Goal: Task Accomplishment & Management: Complete application form

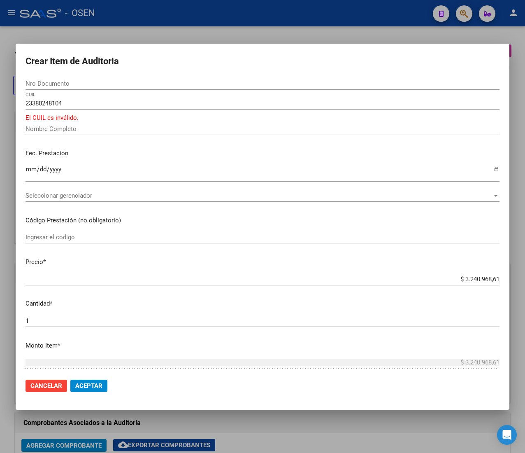
scroll to position [0, 168]
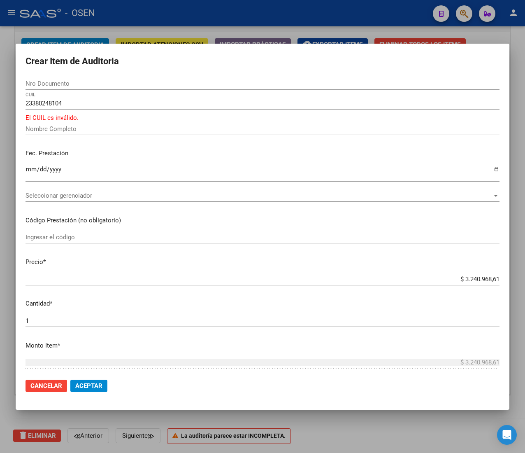
drag, startPoint x: 120, startPoint y: 77, endPoint x: 112, endPoint y: 87, distance: 12.6
click at [121, 77] on div "Nro Documento" at bounding box center [263, 83] width 474 height 12
click at [94, 107] on div "23380248104 CUIL" at bounding box center [263, 103] width 474 height 12
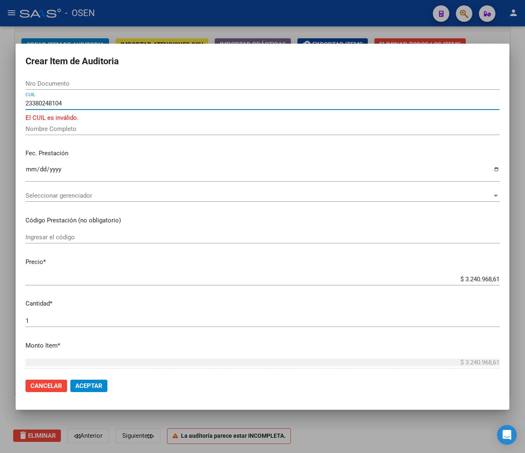
click at [97, 103] on input "23380248104" at bounding box center [263, 103] width 474 height 7
drag, startPoint x: 71, startPoint y: 103, endPoint x: -26, endPoint y: 101, distance: 96.8
click at [0, 101] on html "menu - OSEN person Firma Express Liquidación de Convenios ARCA - Aportes RG / M…" at bounding box center [262, 226] width 525 height 453
click at [53, 103] on input "23380248104" at bounding box center [263, 103] width 474 height 7
type input "2338024104"
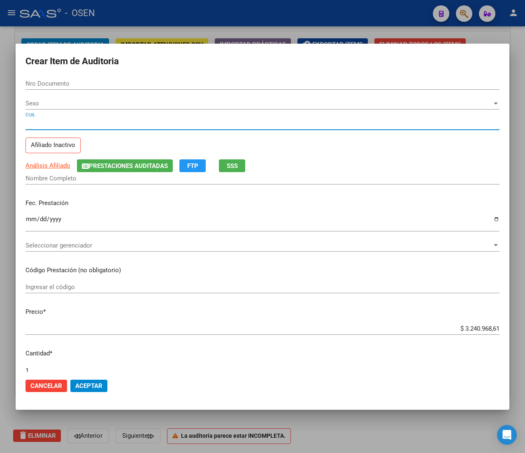
type input "38024610"
type input "23380246104"
type input "BELLIDO ANTONELLA DEL VALLE"
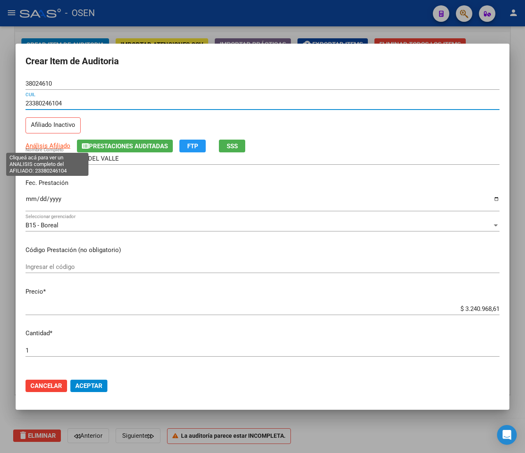
type input "23380246104"
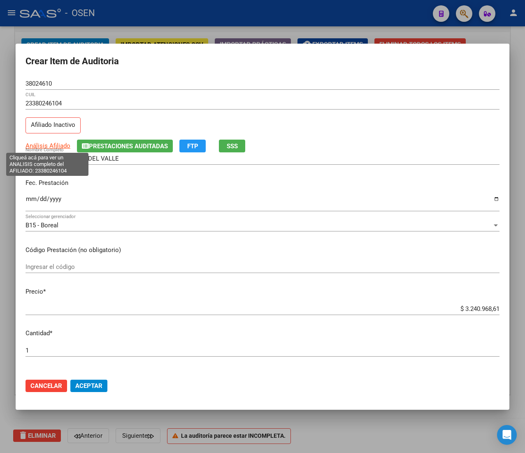
click at [45, 146] on span "Análisis Afiliado" at bounding box center [48, 145] width 45 height 7
type textarea "23380246104"
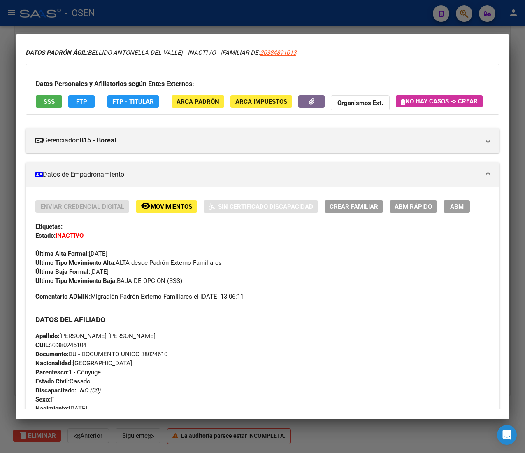
scroll to position [0, 0]
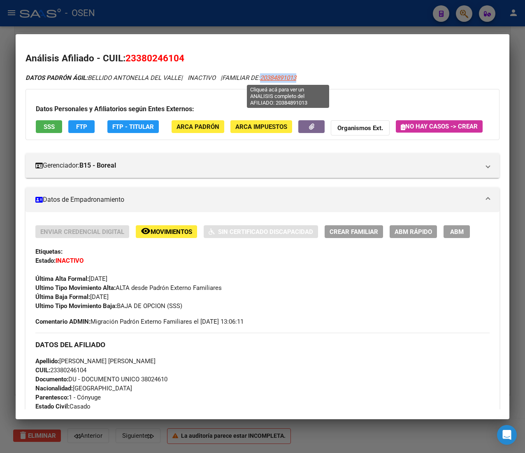
drag, startPoint x: 310, startPoint y: 80, endPoint x: 270, endPoint y: 80, distance: 39.5
click at [270, 80] on div "DATOS PADRÓN ÁGIL: [PERSON_NAME] [PERSON_NAME] | INACTIVO | FAMILIAR DE: 203848…" at bounding box center [263, 77] width 474 height 9
copy span "20384891013"
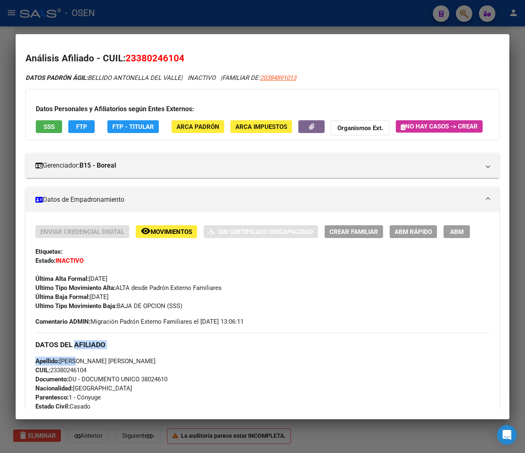
drag, startPoint x: 76, startPoint y: 377, endPoint x: 76, endPoint y: 361, distance: 16.5
click at [77, 365] on div "DATOS DEL AFILIADO Apellido: [PERSON_NAME] [PERSON_NAME] CUIL: 23380246104 Docu…" at bounding box center [262, 422] width 455 height 178
click at [63, 374] on span "CUIL: 23380246104" at bounding box center [60, 369] width 51 height 7
drag, startPoint x: 63, startPoint y: 392, endPoint x: 61, endPoint y: 353, distance: 38.3
click at [63, 374] on span "CUIL: 23380246104" at bounding box center [60, 369] width 51 height 7
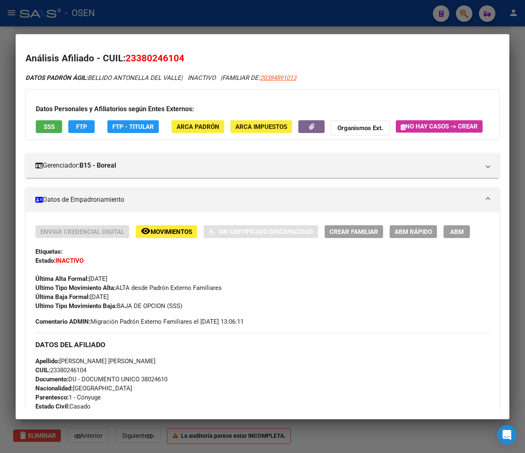
copy span "23380246104"
click at [74, 374] on span "CUIL: 23380246104" at bounding box center [60, 369] width 51 height 7
click at [306, 8] on div at bounding box center [262, 226] width 525 height 453
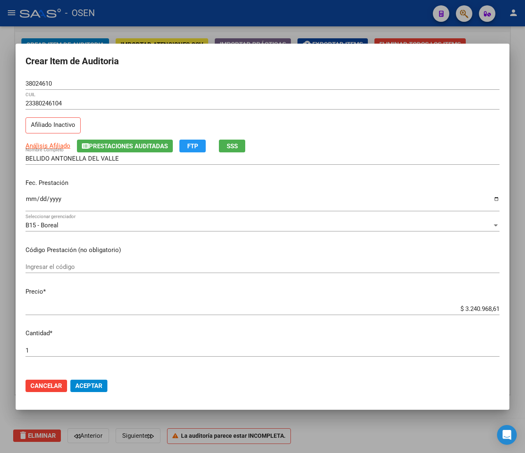
click at [26, 196] on input "Ingresar la fecha" at bounding box center [263, 202] width 474 height 13
type input "[DATE]"
click at [478, 310] on input "$ 3.240.968,61" at bounding box center [263, 308] width 474 height 7
type input "$ 0,02"
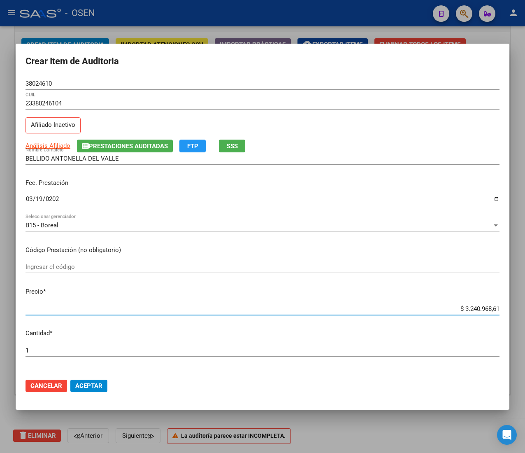
type input "$ 0,02"
type input "$ 0,21"
type input "$ 2,10"
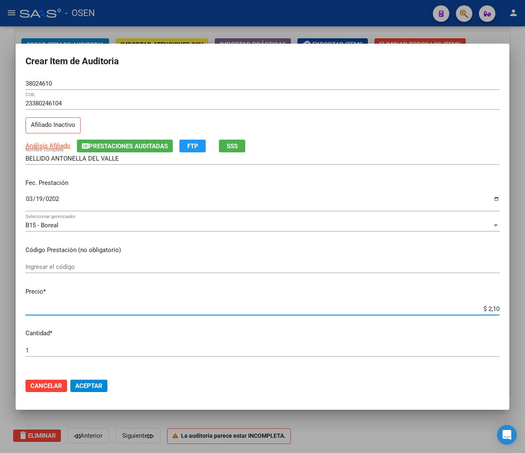
type input "$ 21,06"
type input "$ 210,68"
type input "$ 2.106,80"
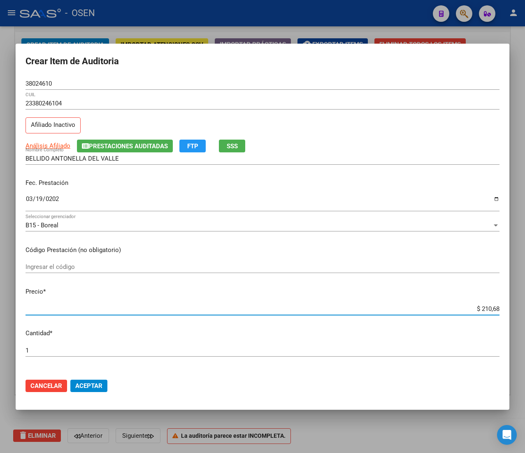
type input "$ 2.106,80"
type input "$ 21.068,05"
click at [95, 385] on span "Aceptar" at bounding box center [88, 385] width 27 height 7
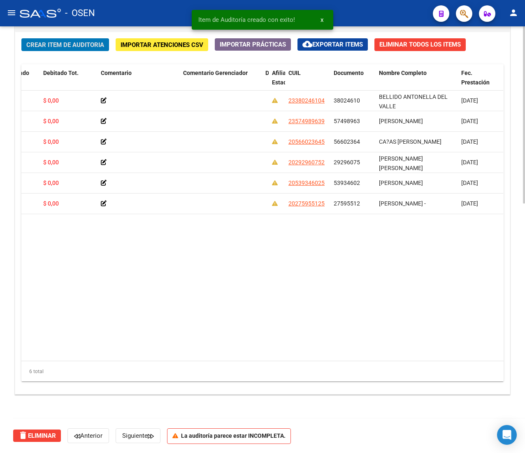
scroll to position [0, 211]
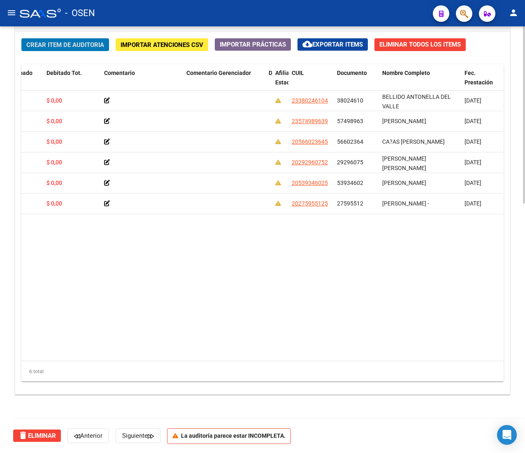
click at [79, 41] on span "Crear Item de Auditoria" at bounding box center [65, 44] width 78 height 7
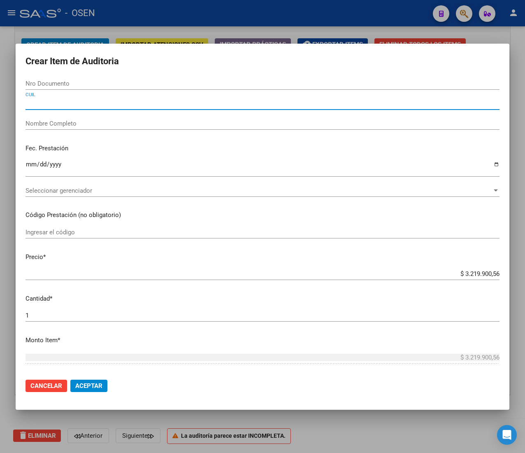
click at [50, 101] on input "CUIL" at bounding box center [263, 103] width 474 height 7
paste input "27527359010"
type input "27527359010"
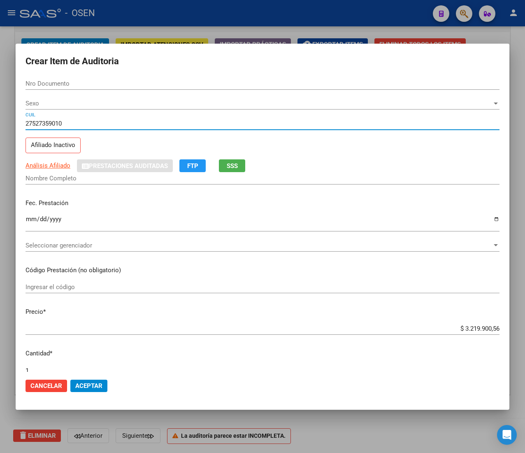
type input "52735901"
type input "[PERSON_NAME]"
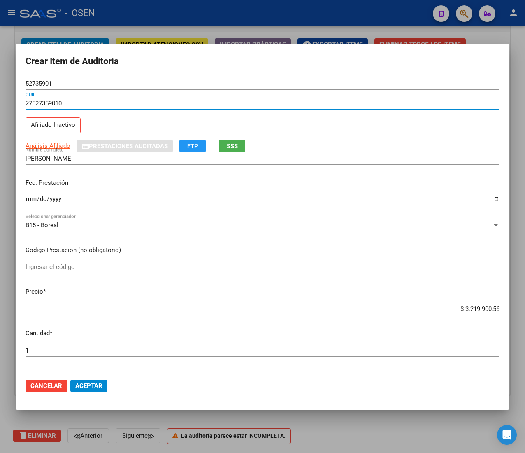
type input "27527359010"
click at [30, 201] on input "Ingresar la fecha" at bounding box center [263, 202] width 474 height 13
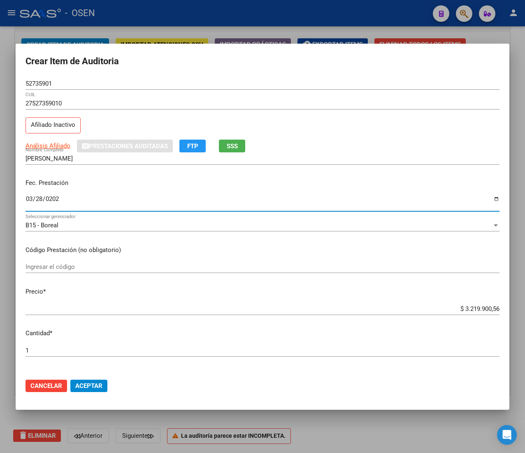
type input "[DATE]"
click at [237, 147] on span "SSS" at bounding box center [232, 145] width 11 height 7
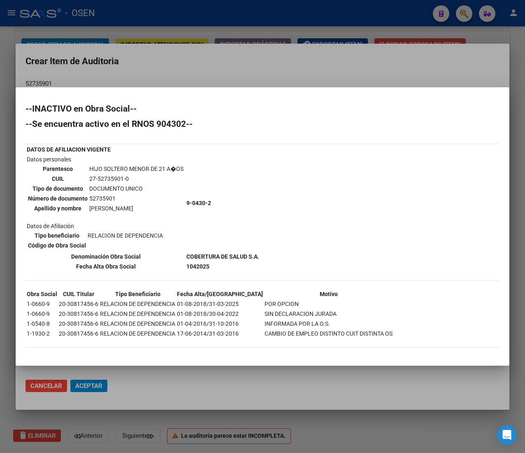
click at [306, 62] on div at bounding box center [262, 226] width 525 height 453
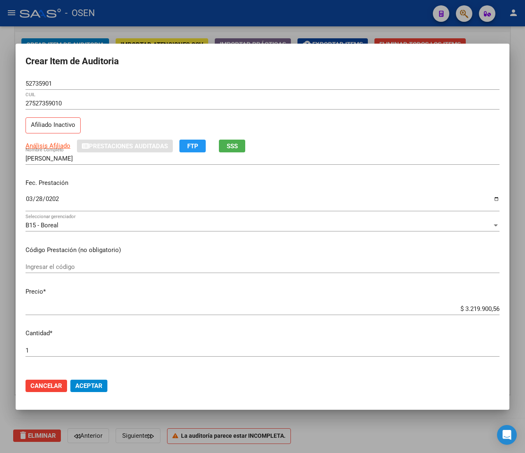
click at [478, 308] on input "$ 3.219.900,56" at bounding box center [263, 308] width 474 height 7
type input "$ 0,02"
type input "$ 0,21"
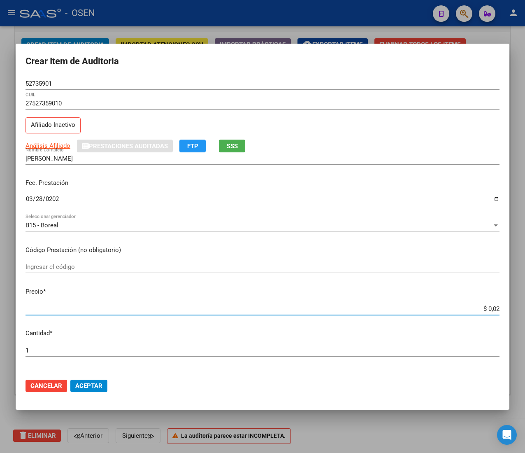
type input "$ 0,21"
type input "$ 2,10"
type input "$ 21,06"
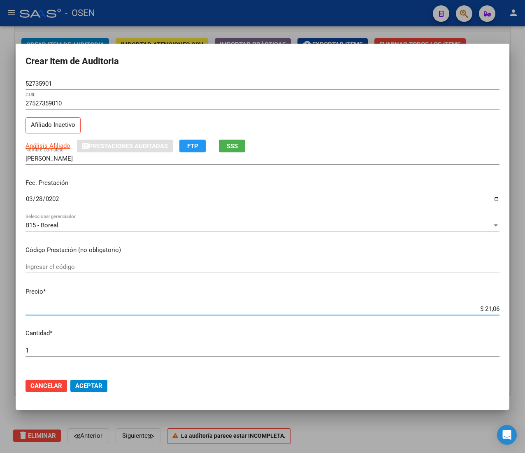
type input "$ 210,68"
type input "$ 2.106,80"
type input "$ 21.068,05"
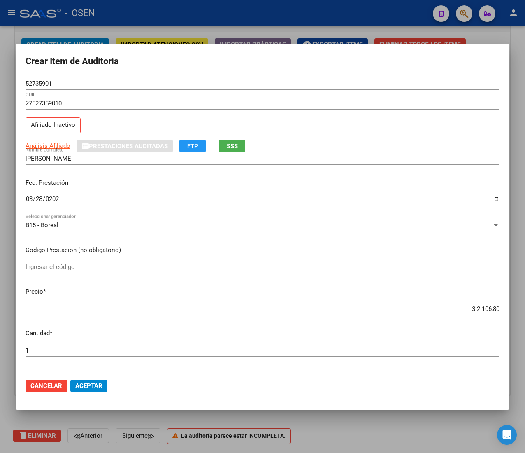
type input "$ 21.068,05"
click at [77, 391] on button "Aceptar" at bounding box center [88, 386] width 37 height 12
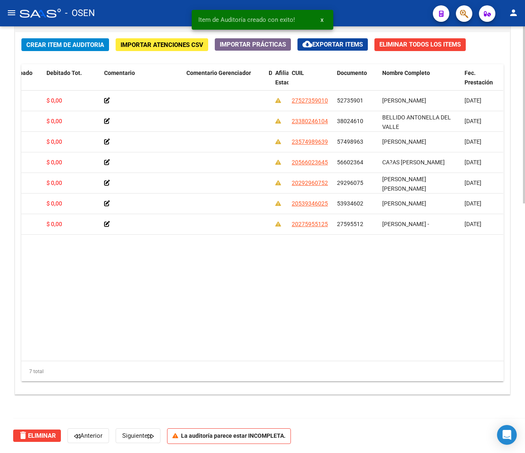
click at [69, 41] on span "Crear Item de Auditoria" at bounding box center [65, 44] width 78 height 7
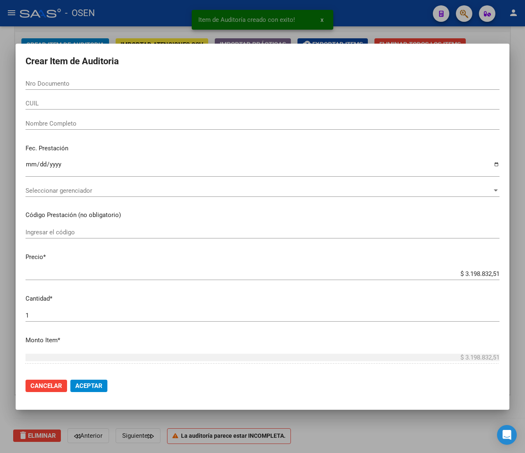
click at [94, 106] on div "CUIL" at bounding box center [263, 103] width 474 height 12
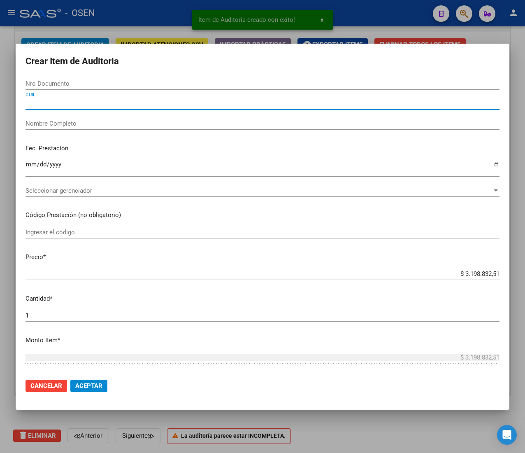
paste input "20557247050"
type input "20557247050"
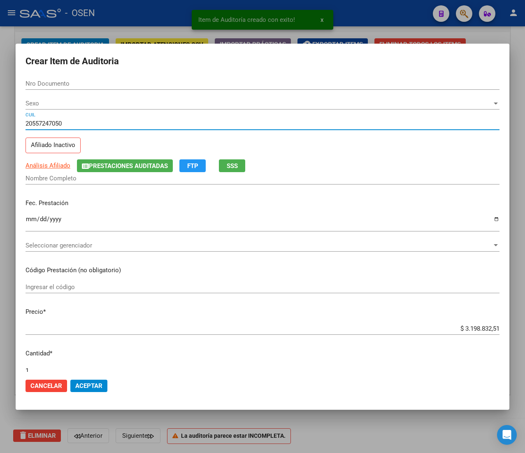
type input "55724705"
type input "[PERSON_NAME] [PERSON_NAME]"
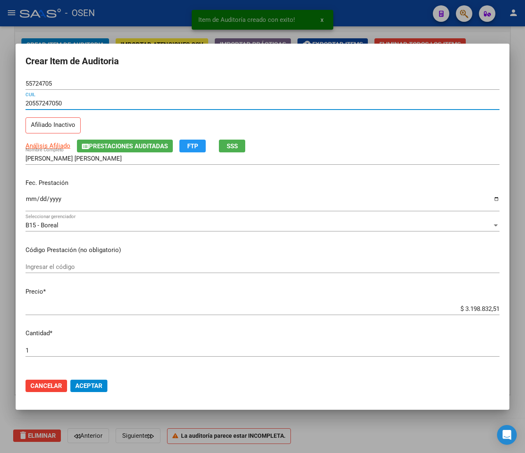
type input "20557247050"
click at [32, 200] on input "Ingresar la fecha" at bounding box center [263, 202] width 474 height 13
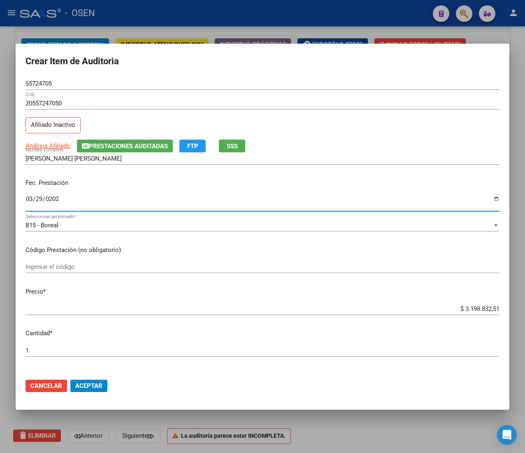
type input "[DATE]"
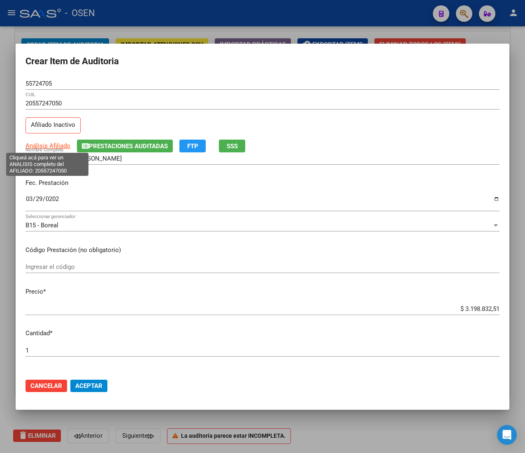
click at [59, 148] on span "Análisis Afiliado" at bounding box center [48, 145] width 45 height 7
type textarea "20557247050"
click at [468, 303] on div "$ 3.198.832,51 Ingresar el precio" at bounding box center [263, 309] width 474 height 12
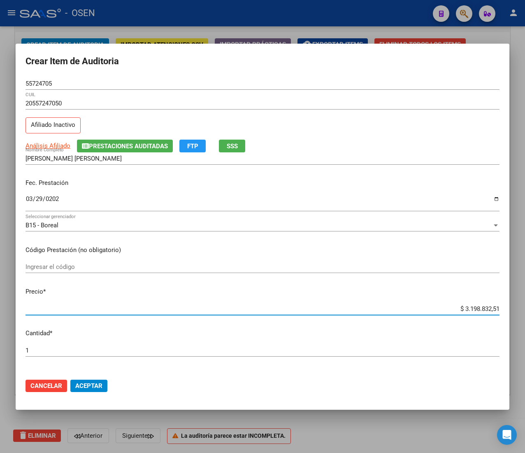
click at [470, 314] on div "$ 3.198.832,51 Ingresar el precio" at bounding box center [263, 309] width 474 height 12
click at [470, 307] on input "$ 3.198.832,51" at bounding box center [263, 308] width 474 height 7
type input "$ 0,02"
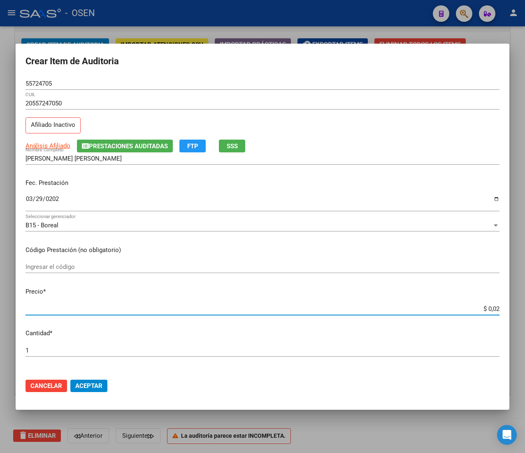
type input "$ 0,21"
type input "$ 2,10"
type input "$ 21,06"
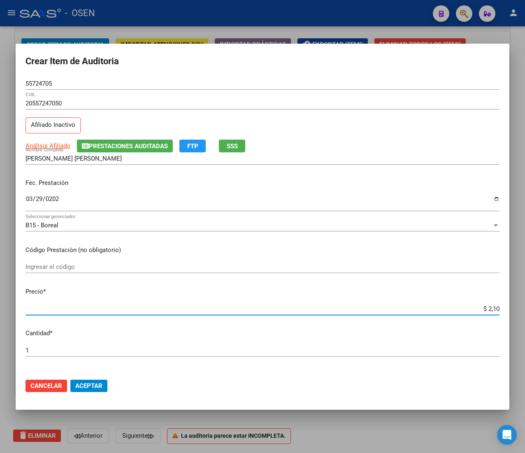
type input "$ 21,06"
type input "$ 210,68"
type input "$ 2.106,80"
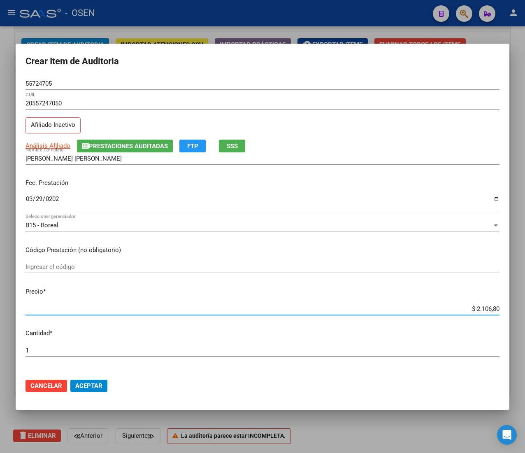
type input "$ 21.068,05"
click at [94, 382] on span "Aceptar" at bounding box center [88, 385] width 27 height 7
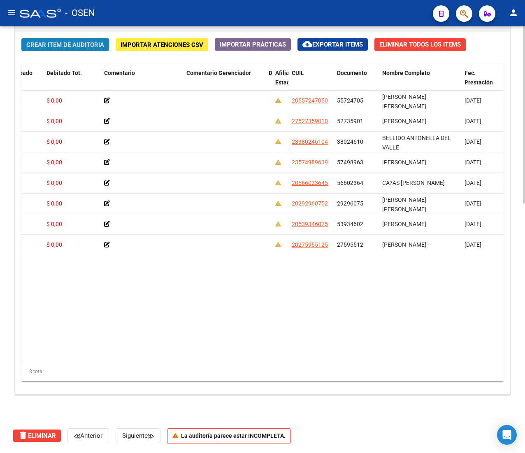
click at [87, 44] on span "Crear Item de Auditoria" at bounding box center [65, 44] width 78 height 7
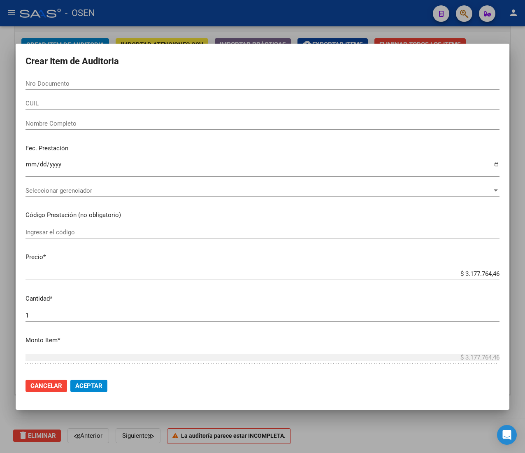
click at [68, 104] on input "CUIL" at bounding box center [263, 103] width 474 height 7
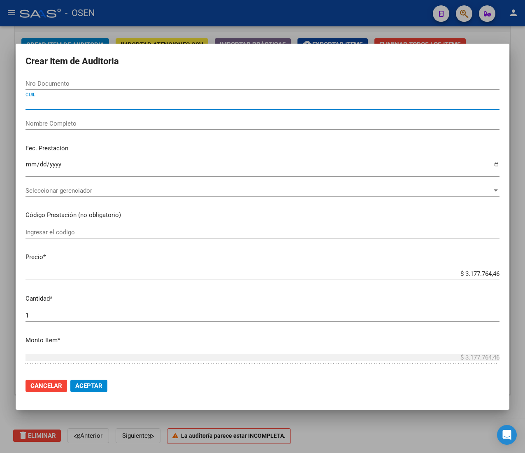
paste input "20360432891"
type input "20360432891"
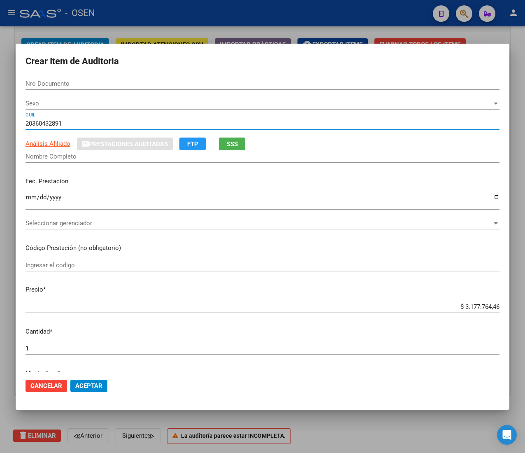
type input "36043289"
type input "CA?AS [PERSON_NAME]"
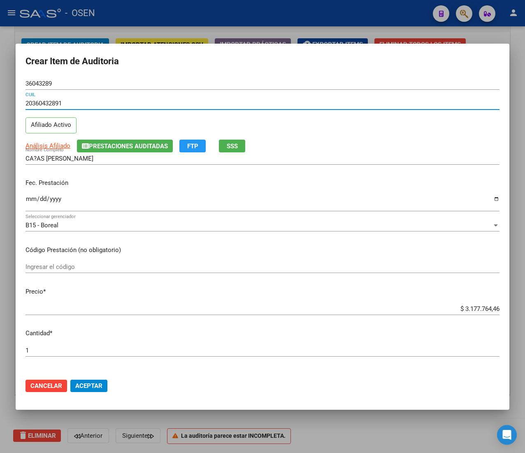
type input "20360432891"
click at [35, 198] on input "Ingresar la fecha" at bounding box center [263, 202] width 474 height 13
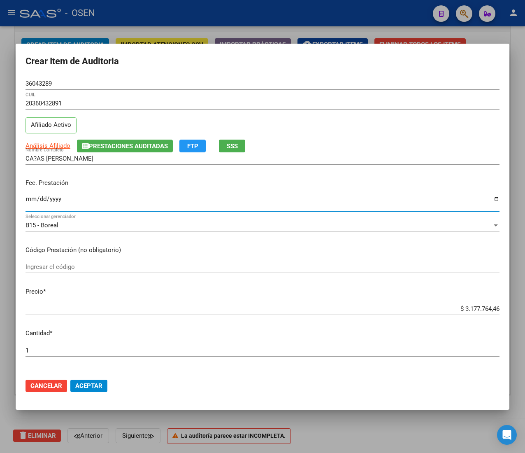
click at [35, 198] on input "Ingresar la fecha" at bounding box center [263, 202] width 474 height 13
click at [32, 198] on input "Ingresar la fecha" at bounding box center [263, 202] width 474 height 13
type input "[DATE]"
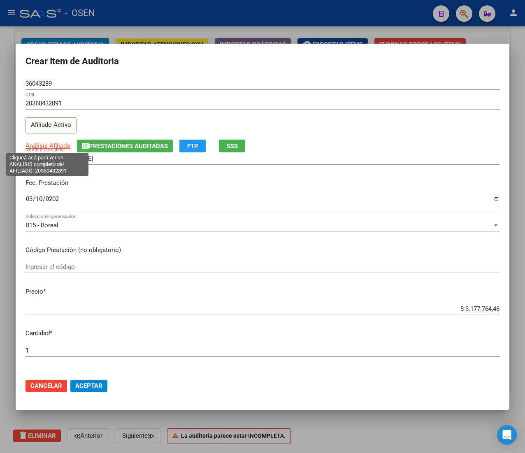
click at [58, 147] on span "Análisis Afiliado" at bounding box center [48, 145] width 45 height 7
type textarea "20360432891"
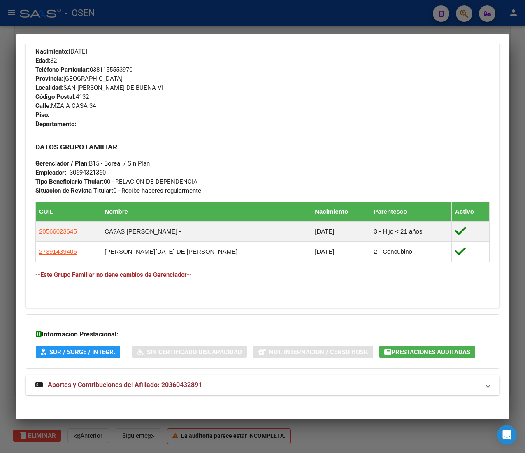
scroll to position [378, 0]
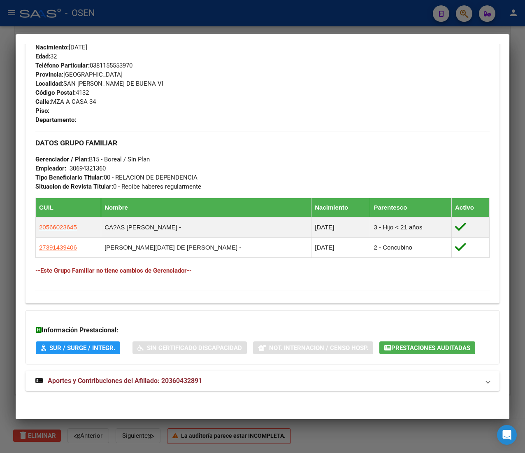
click at [165, 386] on mat-expansion-panel-header "Aportes y Contribuciones del Afiliado: 20360432891" at bounding box center [263, 381] width 474 height 20
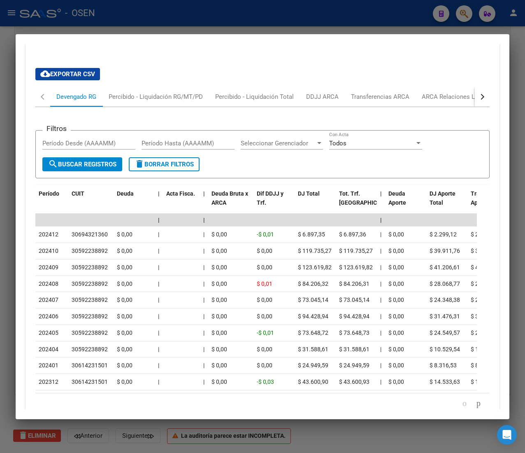
scroll to position [702, 0]
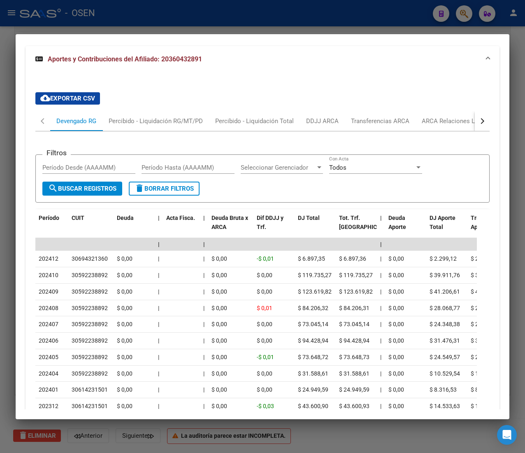
click at [479, 121] on div "button" at bounding box center [482, 121] width 6 height 6
click at [446, 120] on div "ANSES Desempleo" at bounding box center [433, 121] width 53 height 9
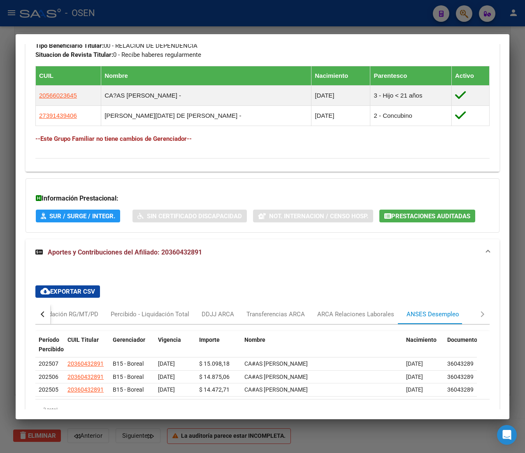
scroll to position [560, 0]
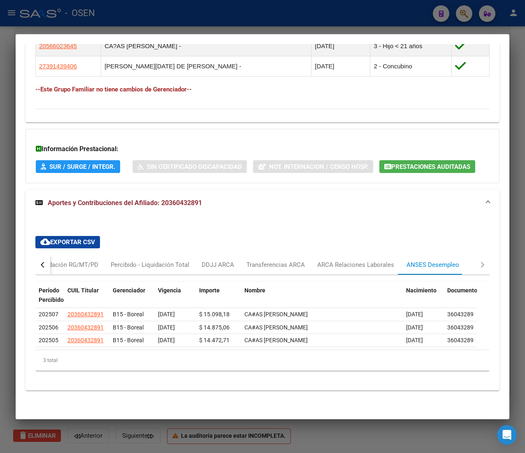
click at [47, 263] on button "button" at bounding box center [42, 265] width 15 height 20
click at [55, 266] on div "Devengado RG" at bounding box center [76, 265] width 52 height 20
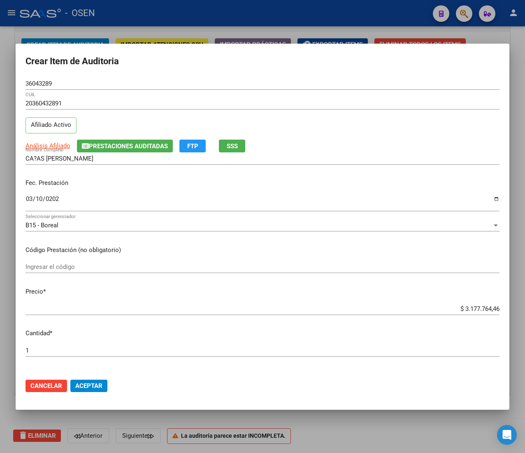
click at [465, 307] on input "$ 3.177.764,46" at bounding box center [263, 308] width 474 height 7
type input "$ 0,02"
type input "$ 0,21"
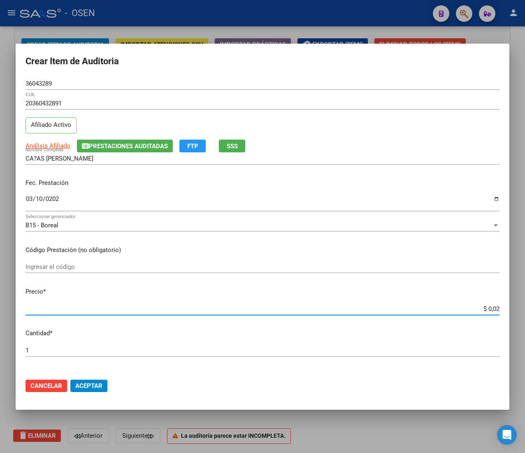
type input "$ 0,21"
type input "$ 2,10"
type input "$ 21,07"
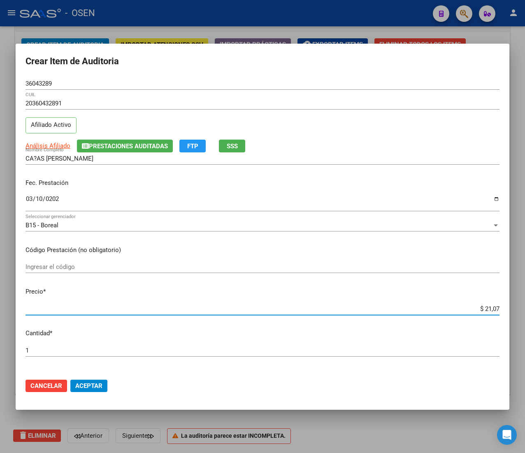
type input "$ 2,10"
type input "$ 21,06"
type input "$ 210,68"
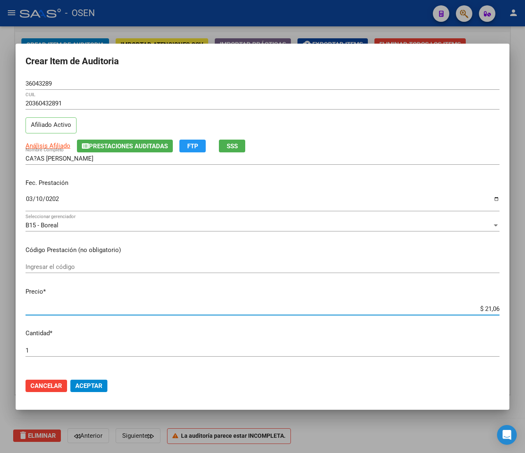
type input "$ 210,68"
type input "$ 2.106,80"
type input "$ 21.068,05"
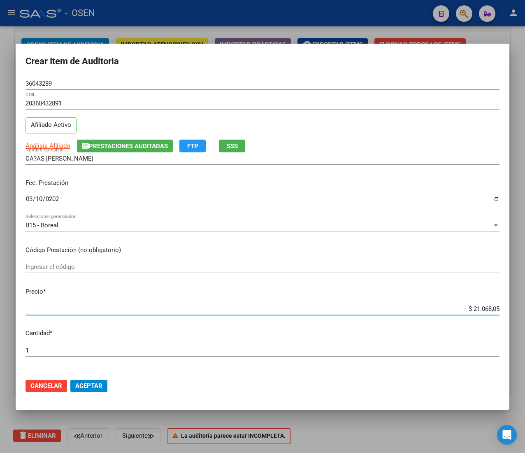
click at [92, 393] on mat-dialog-actions "Cancelar Aceptar" at bounding box center [263, 386] width 474 height 28
click at [96, 386] on span "Aceptar" at bounding box center [88, 385] width 27 height 7
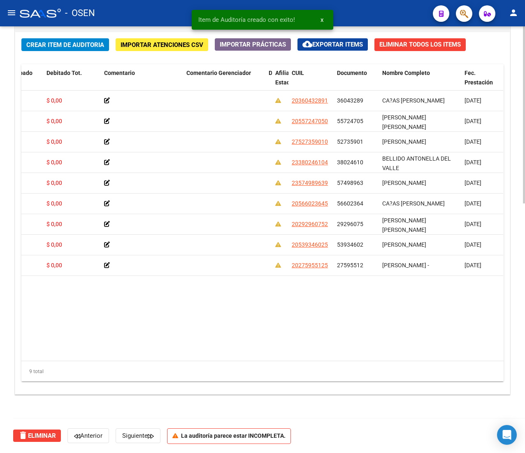
click at [58, 44] on span "Crear Item de Auditoria" at bounding box center [65, 44] width 78 height 7
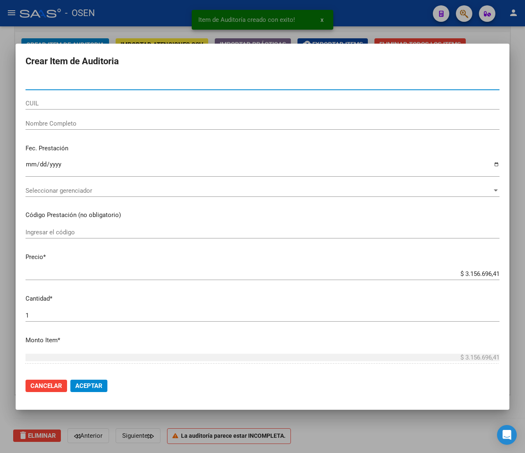
click at [51, 100] on input "CUIL" at bounding box center [263, 103] width 474 height 7
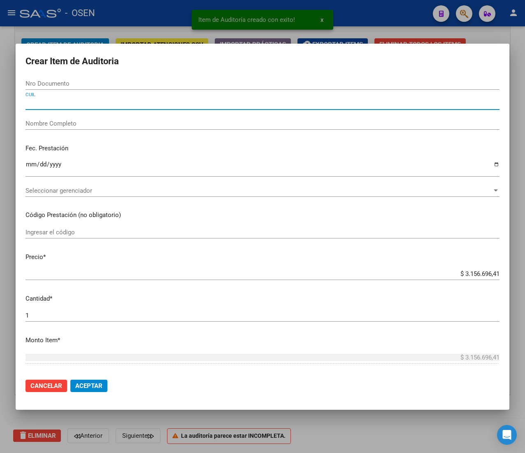
paste input "23380246104"
type input "23380246104"
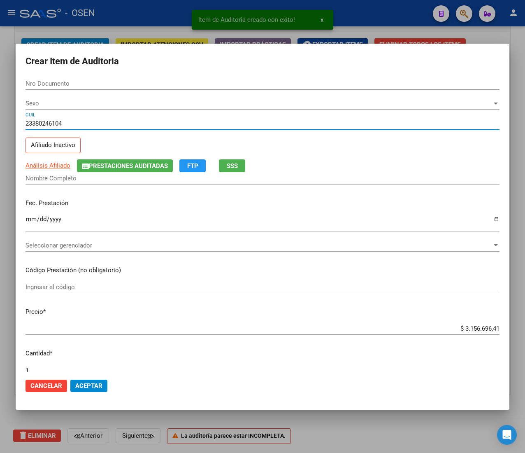
type input "38024610"
type input "BELLIDO ANTONELLA DEL VALLE"
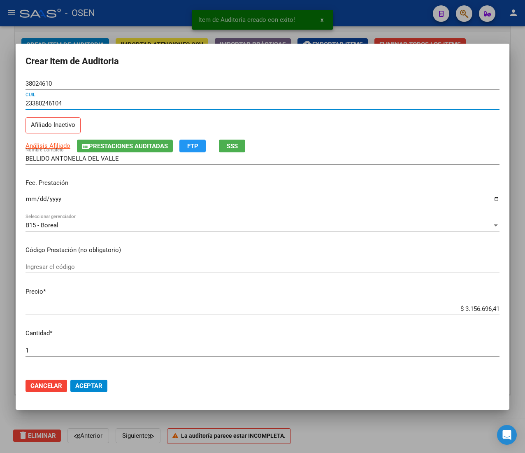
type input "23380246104"
click at [30, 203] on input "Ingresar la fecha" at bounding box center [263, 202] width 474 height 13
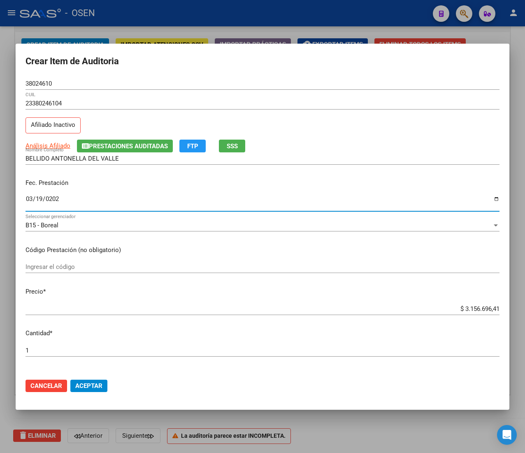
type input "[DATE]"
click at [43, 146] on span "Análisis Afiliado" at bounding box center [48, 145] width 45 height 7
type textarea "23380246104"
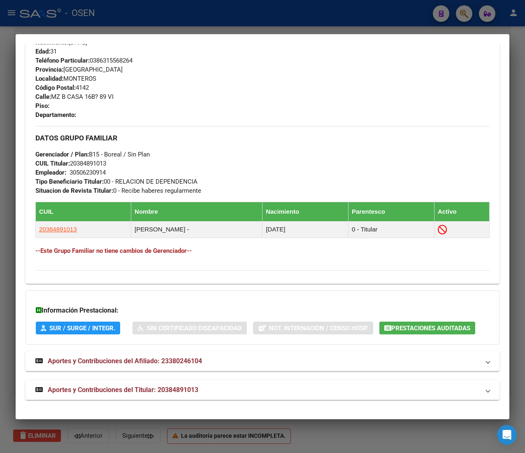
scroll to position [411, 0]
click at [210, 385] on mat-panel-title "Aportes y Contribuciones del Titular: 20384891013" at bounding box center [257, 390] width 445 height 10
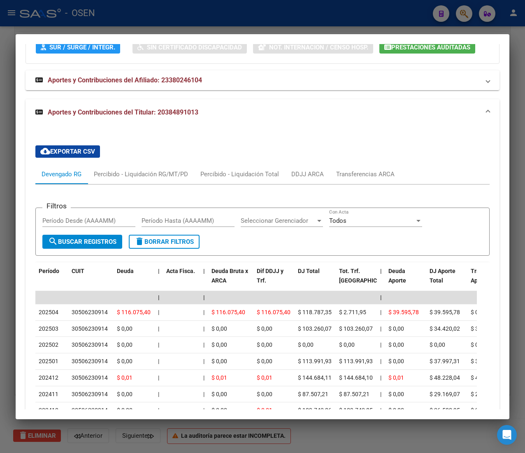
scroll to position [698, 0]
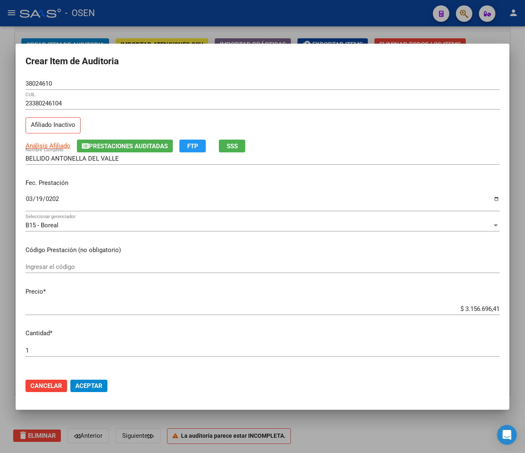
click at [467, 308] on input "$ 3.156.696,41" at bounding box center [263, 308] width 474 height 7
type input "$ 0,02"
type input "$ 0,21"
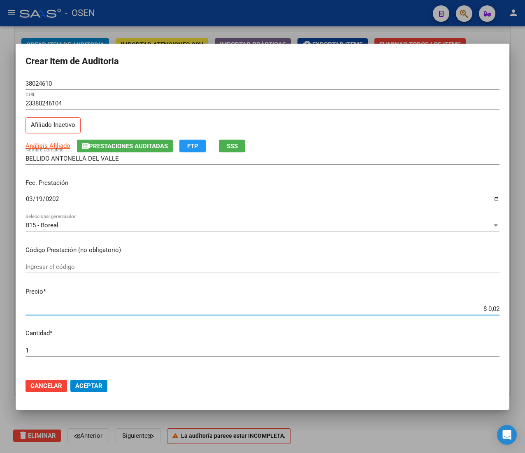
type input "$ 0,21"
type input "$ 2,10"
type input "$ 21,06"
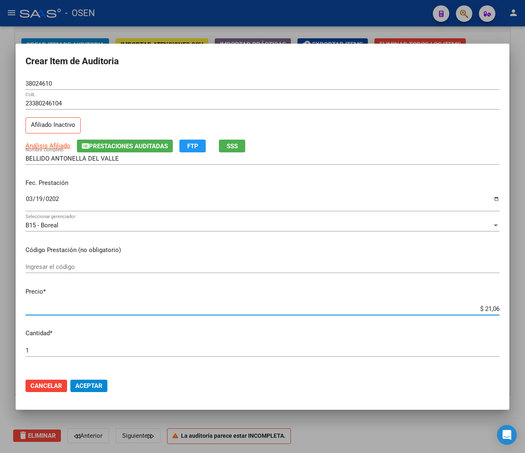
type input "$ 210,68"
type input "$ 2.106,80"
type input "$ 21.068,05"
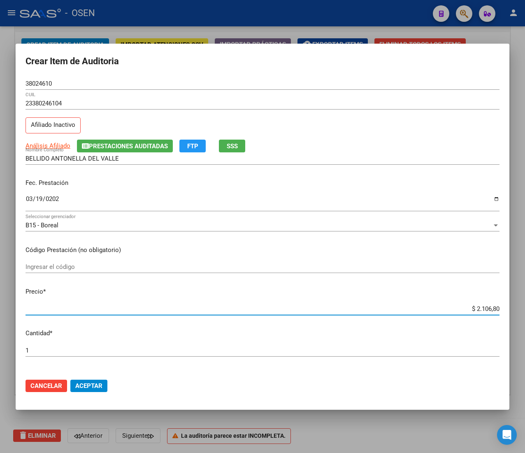
type input "$ 21.068,05"
click at [83, 385] on span "Aceptar" at bounding box center [88, 385] width 27 height 7
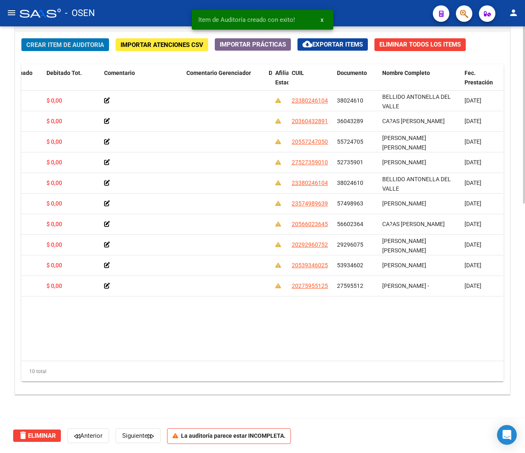
click at [89, 47] on span "Crear Item de Auditoria" at bounding box center [65, 44] width 78 height 7
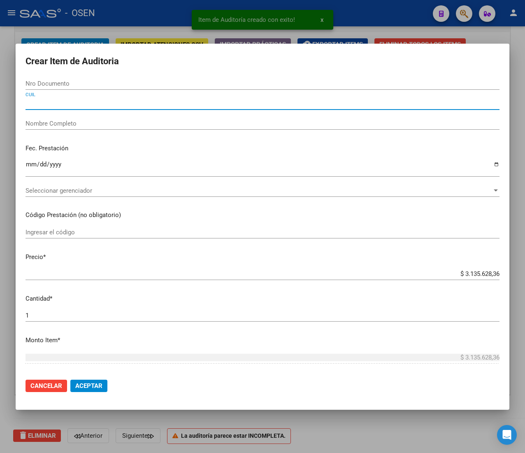
click at [87, 100] on input "CUIL" at bounding box center [263, 103] width 474 height 7
paste input "27391439406"
type input "27391439406"
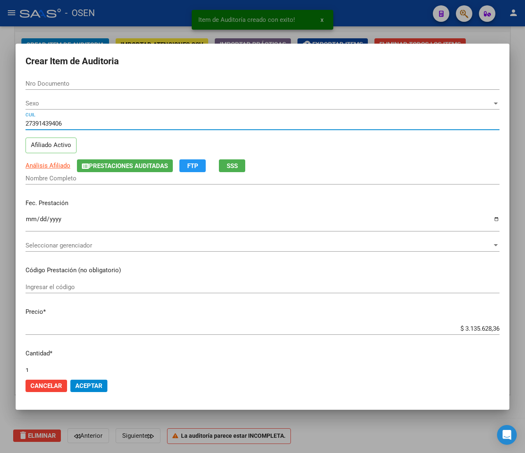
type input "39143940"
type input "[PERSON_NAME][DATE] DE [PERSON_NAME]"
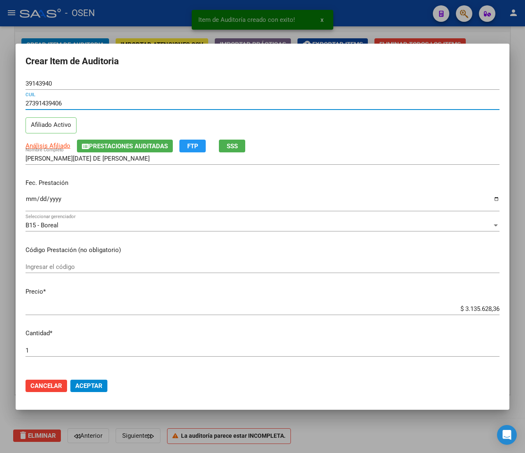
type input "27391439406"
click at [32, 201] on input "Ingresar la fecha" at bounding box center [263, 202] width 474 height 13
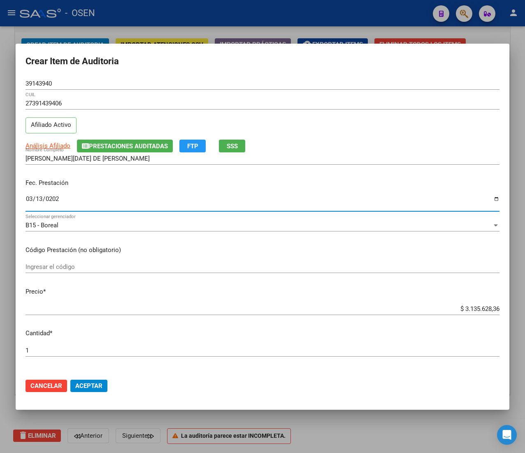
type input "[DATE]"
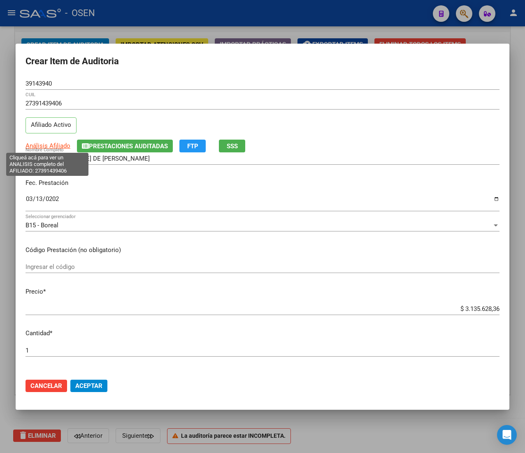
click at [50, 147] on span "Análisis Afiliado" at bounding box center [48, 145] width 45 height 7
type textarea "27391439406"
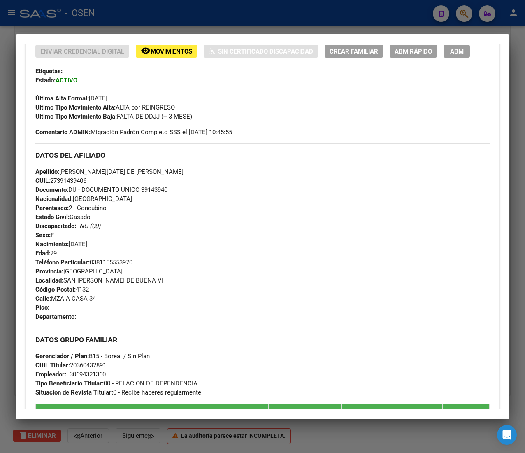
scroll to position [425, 0]
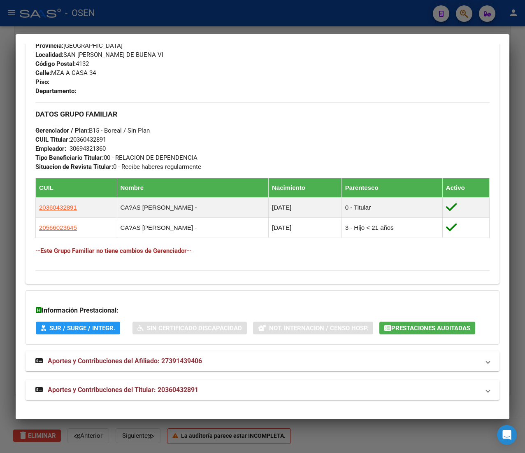
click at [184, 388] on span "Aportes y Contribuciones del Titular: 20360432891" at bounding box center [123, 390] width 151 height 8
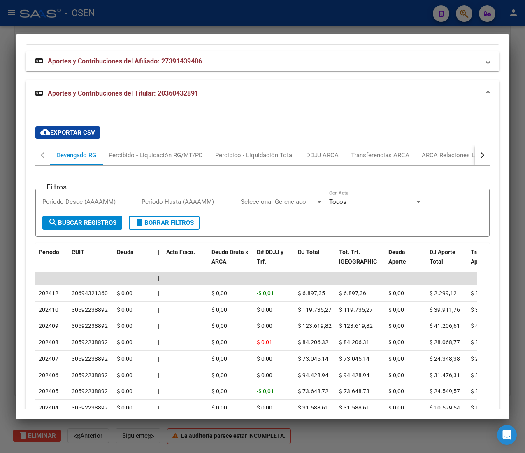
scroll to position [832, 0]
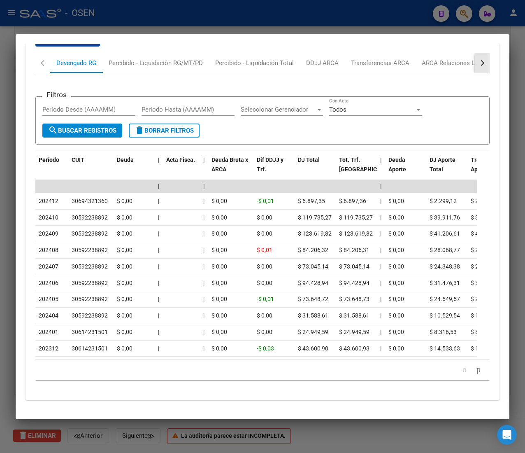
click at [475, 53] on button "button" at bounding box center [482, 63] width 15 height 20
click at [455, 58] on div "ANSES Desempleo" at bounding box center [433, 62] width 53 height 9
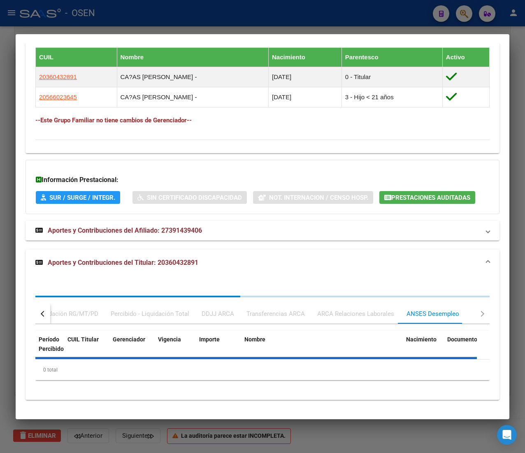
scroll to position [607, 0]
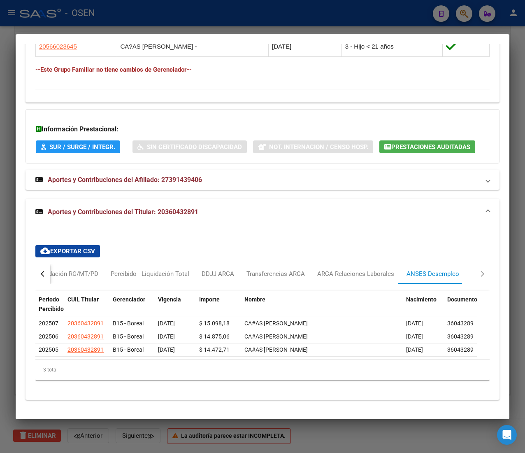
click at [44, 273] on div "button" at bounding box center [44, 274] width 6 height 6
drag, startPoint x: 82, startPoint y: 272, endPoint x: 103, endPoint y: 261, distance: 22.8
click at [83, 272] on div "Devengado RG" at bounding box center [76, 273] width 40 height 9
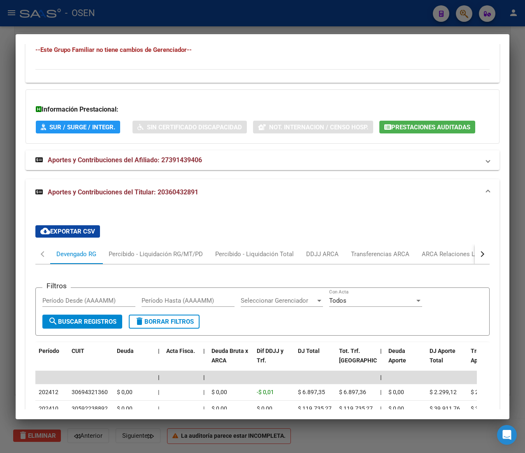
scroll to position [689, 0]
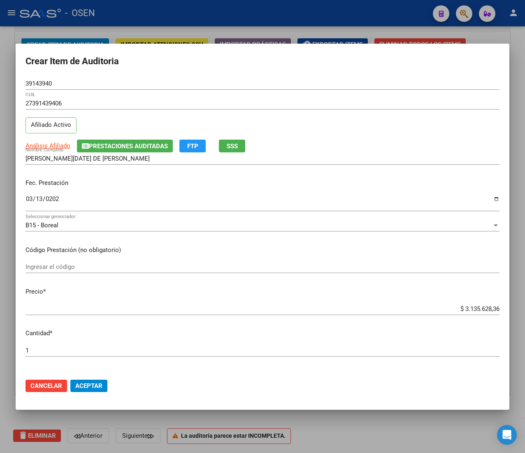
click at [469, 310] on input "$ 3.135.628,36" at bounding box center [263, 308] width 474 height 7
type input "$ 0,02"
type input "$ 0,21"
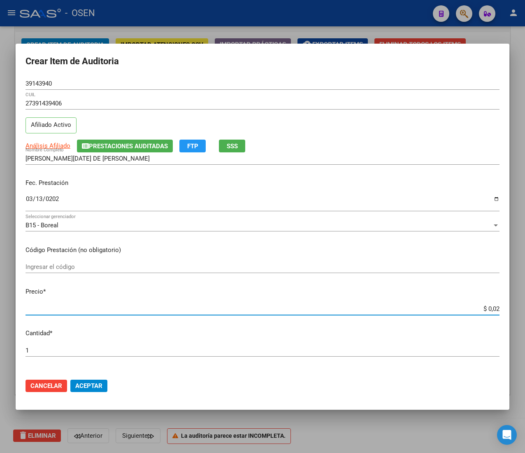
type input "$ 0,21"
type input "$ 2,10"
type input "$ 21,06"
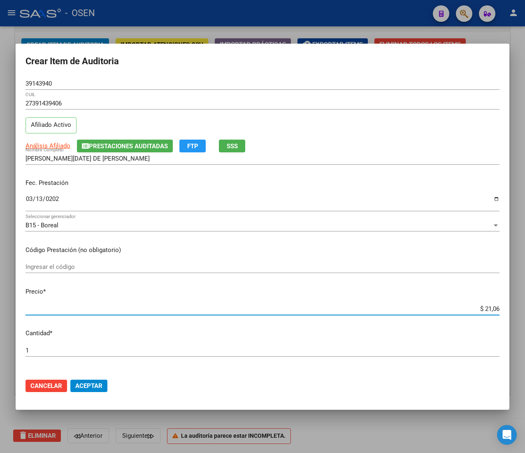
type input "$ 210,68"
type input "$ 2.106,80"
type input "$ 21.068,05"
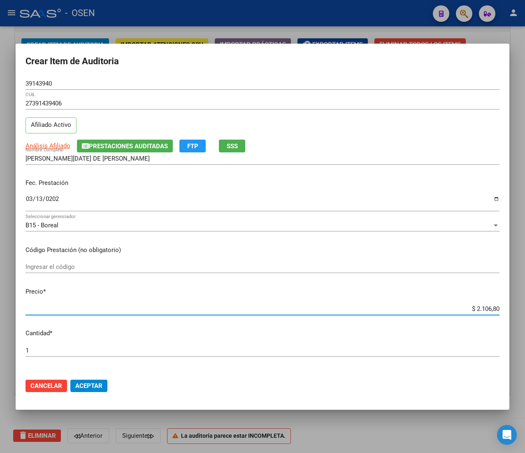
type input "$ 21.068,05"
click at [99, 383] on span "Aceptar" at bounding box center [88, 385] width 27 height 7
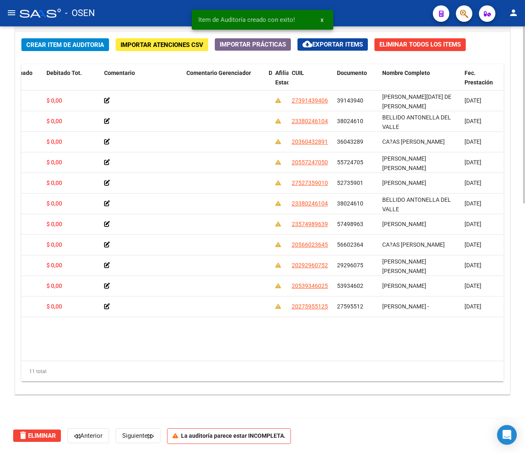
click at [78, 46] on span "Crear Item de Auditoria" at bounding box center [65, 44] width 78 height 7
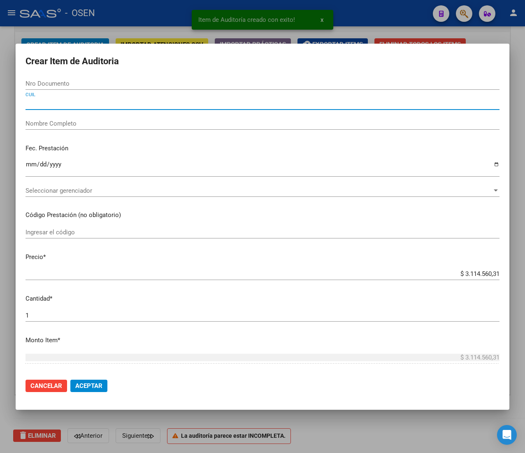
click at [77, 104] on input "CUIL" at bounding box center [263, 103] width 474 height 7
paste input "20329715486"
type input "20329715486"
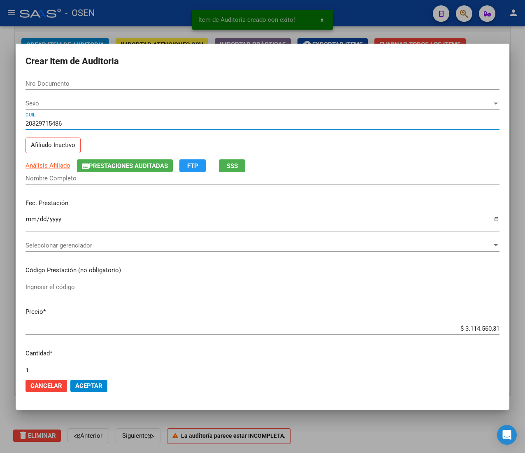
type input "32971548"
type input "[PERSON_NAME]"
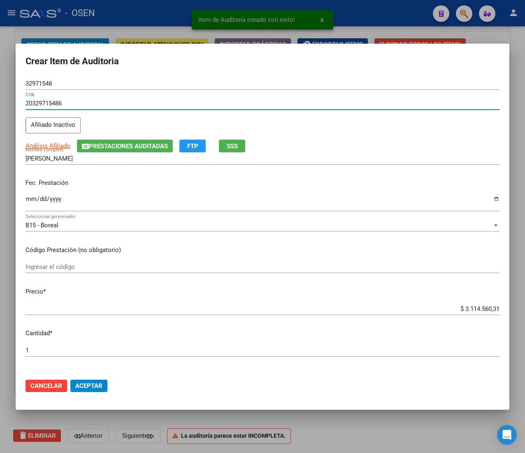
type input "20329715486"
click at [28, 203] on input "Ingresar la fecha" at bounding box center [263, 202] width 474 height 13
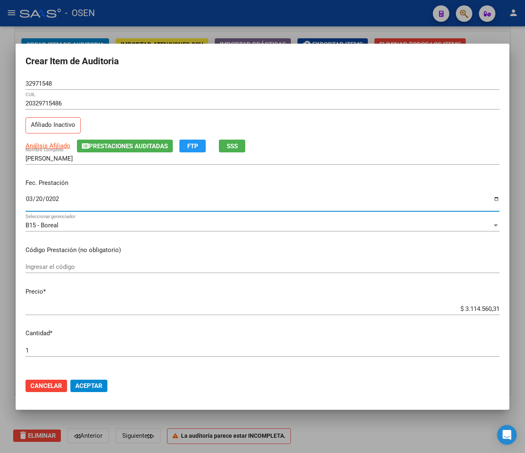
type input "[DATE]"
click at [59, 144] on span "Análisis Afiliado" at bounding box center [48, 145] width 45 height 7
type textarea "20329715486"
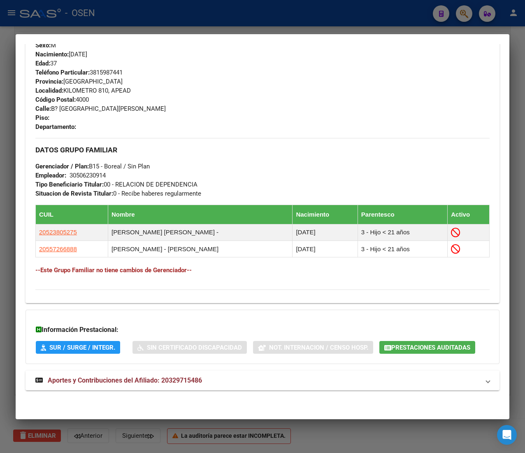
scroll to position [380, 0]
click at [198, 380] on span "Aportes y Contribuciones del Afiliado: 20329715486" at bounding box center [125, 380] width 154 height 8
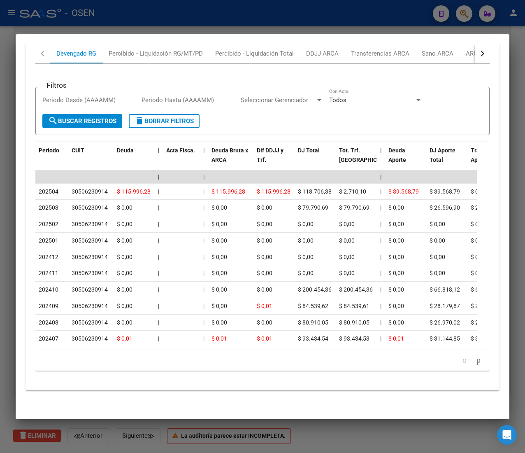
scroll to position [786, 0]
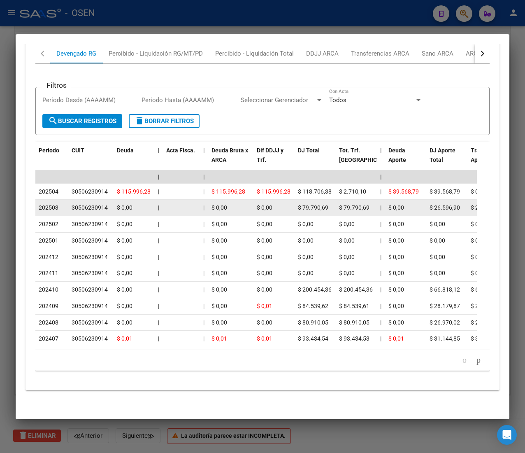
click at [271, 204] on span "$ 0,00" at bounding box center [265, 207] width 16 height 7
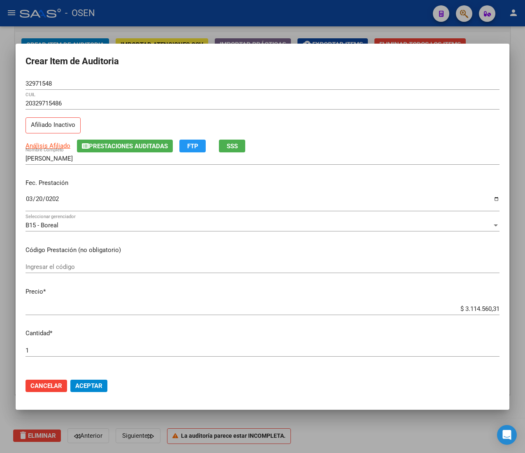
click at [472, 306] on input "$ 3.114.560,31" at bounding box center [263, 308] width 474 height 7
type input "$ 0,02"
type input "$ 0,21"
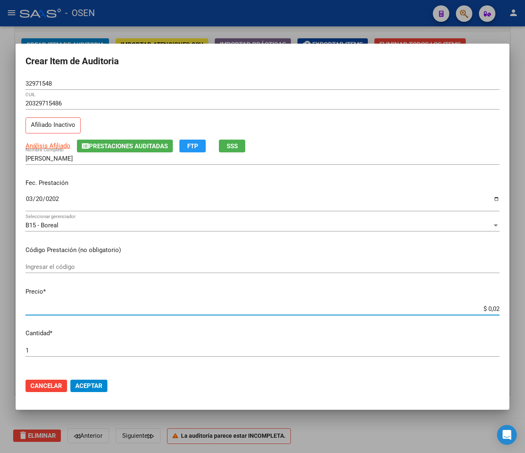
type input "$ 0,21"
type input "$ 2,10"
type input "$ 21,06"
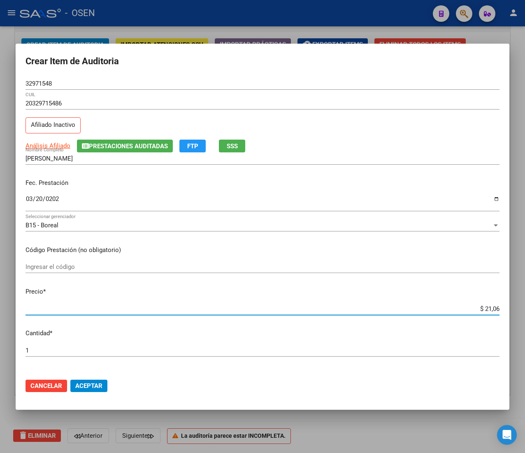
type input "$ 210,68"
type input "$ 2.106,80"
type input "$ 21.068,05"
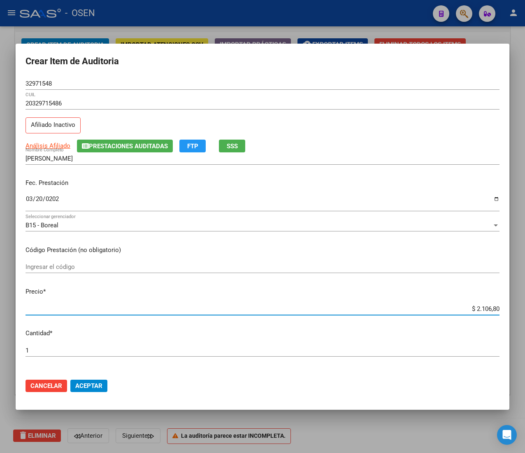
type input "$ 21.068,05"
click at [96, 382] on span "Aceptar" at bounding box center [88, 385] width 27 height 7
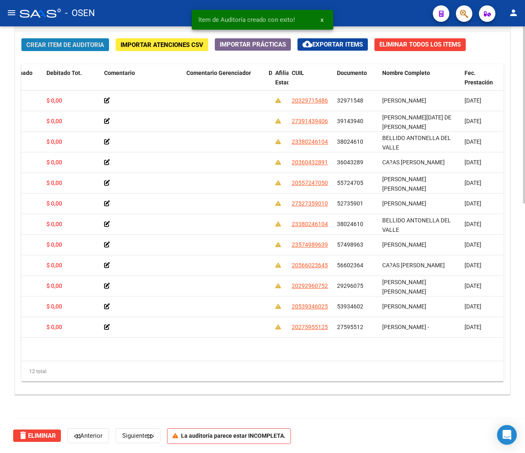
click at [63, 46] on span "Crear Item de Auditoria" at bounding box center [65, 44] width 78 height 7
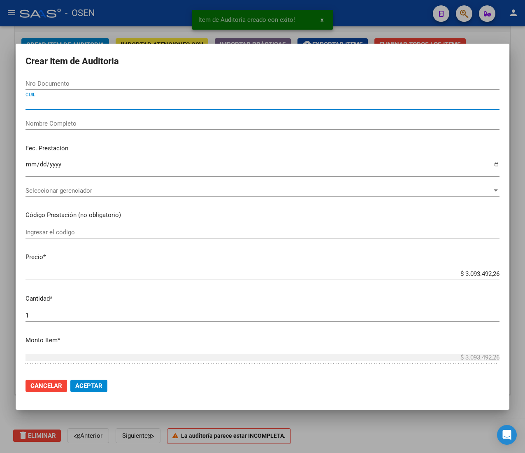
click at [70, 101] on input "CUIL" at bounding box center [263, 103] width 474 height 7
paste input "27387103193"
type input "27387103193"
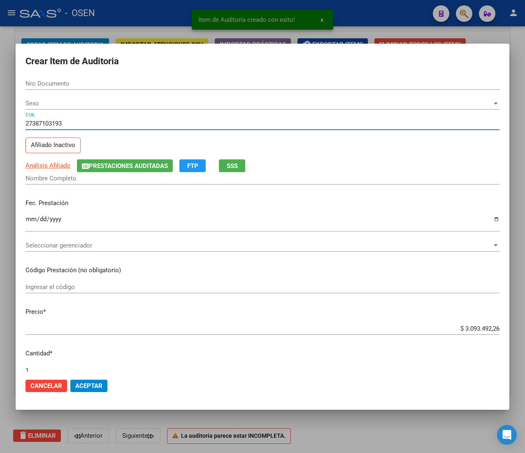
type input "38710319"
type input "[DEMOGRAPHIC_DATA][PERSON_NAME]"
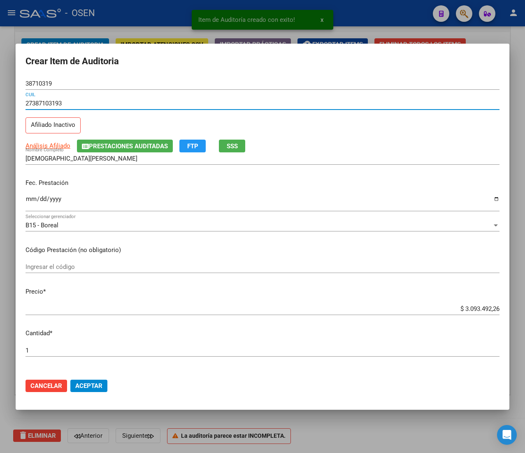
type input "27387103193"
click at [30, 202] on input "Ingresar la fecha" at bounding box center [263, 202] width 474 height 13
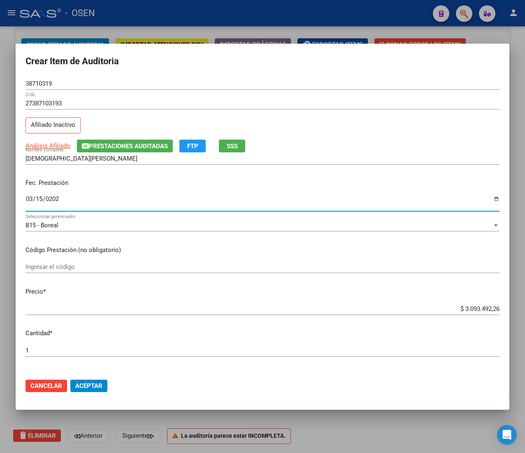
type input "[DATE]"
click at [54, 147] on span "Análisis Afiliado" at bounding box center [48, 145] width 45 height 7
type textarea "27387103193"
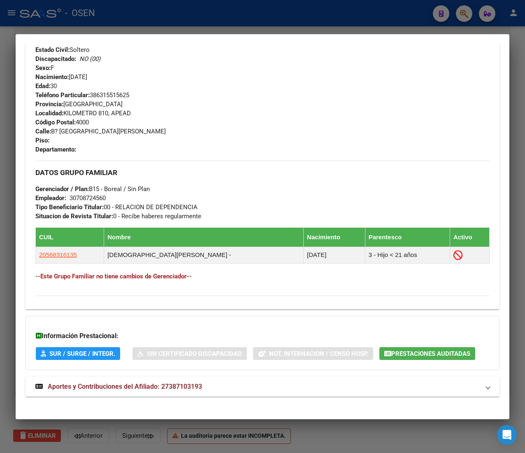
click at [244, 388] on mat-panel-title "Aportes y Contribuciones del Afiliado: 27387103193" at bounding box center [257, 387] width 445 height 10
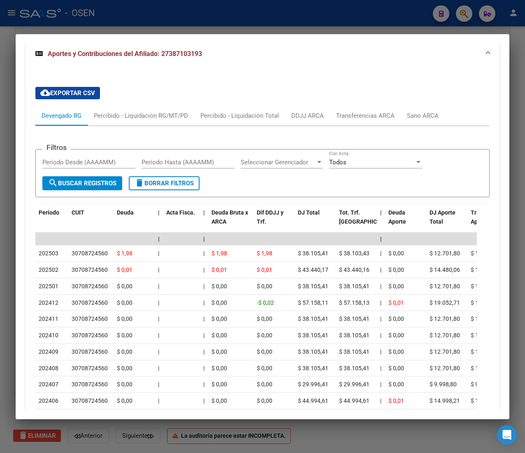
scroll to position [770, 0]
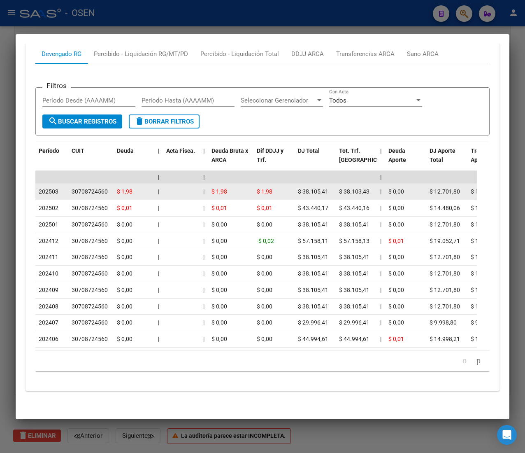
click at [161, 184] on datatable-body-cell "|" at bounding box center [159, 192] width 8 height 16
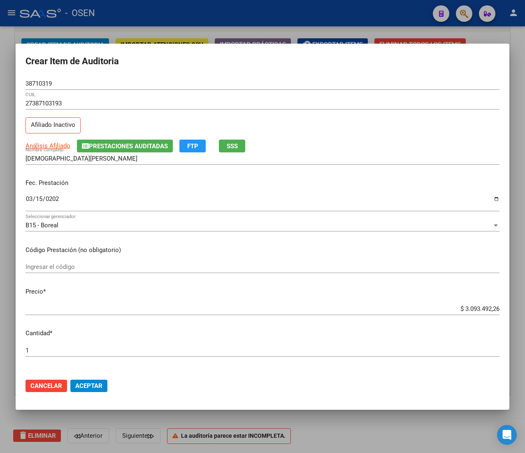
click at [467, 310] on input "$ 3.093.492,26" at bounding box center [263, 308] width 474 height 7
type input "$ 0,02"
type input "$ 0,21"
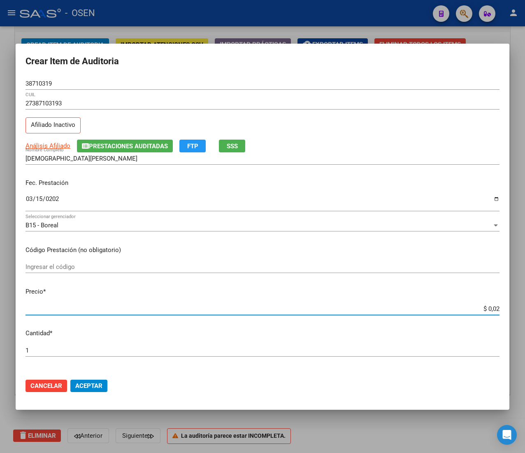
type input "$ 0,21"
type input "$ 2,10"
type input "$ 21,06"
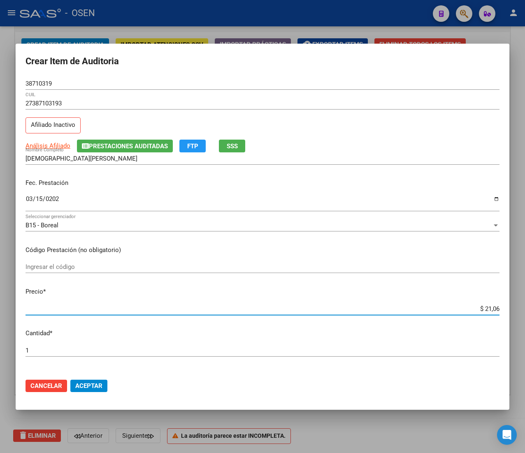
type input "$ 210,68"
type input "$ 2.106,80"
type input "$ 21.068,05"
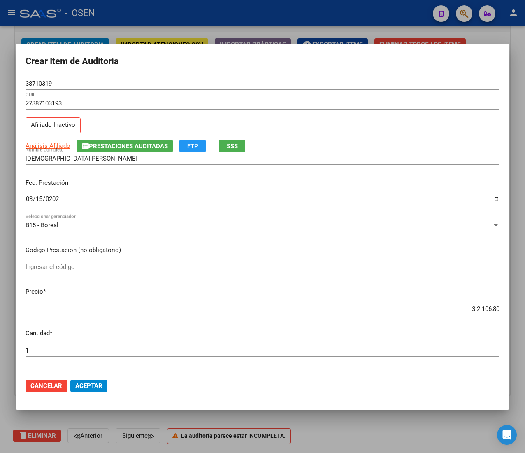
type input "$ 21.068,05"
click at [98, 380] on button "Aceptar" at bounding box center [88, 386] width 37 height 12
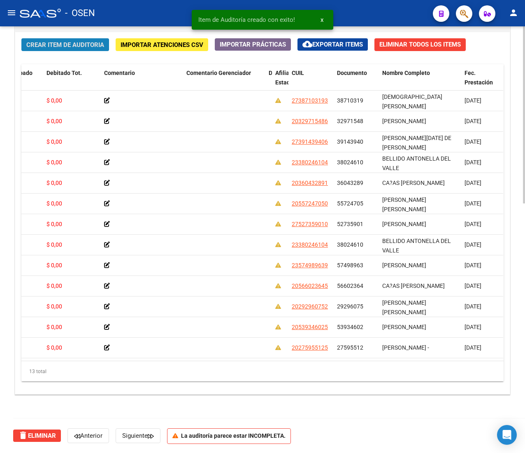
click at [55, 48] on span "Crear Item de Auditoria" at bounding box center [65, 44] width 78 height 7
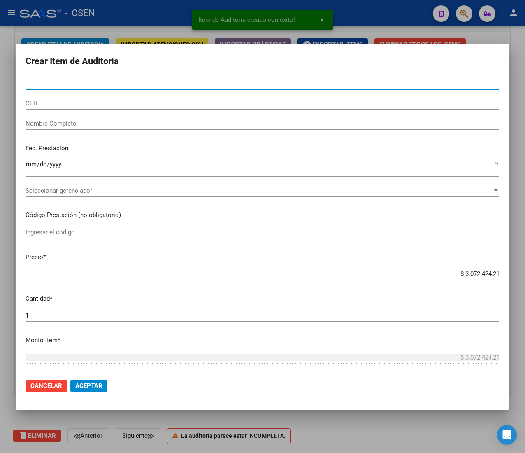
click at [73, 103] on input "CUIL" at bounding box center [263, 103] width 474 height 7
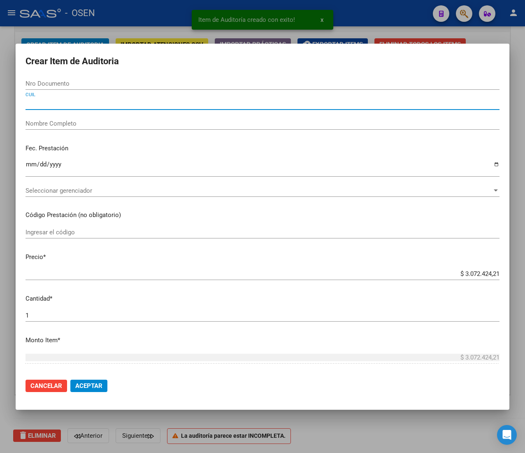
paste input "27336571001"
type input "27336571001"
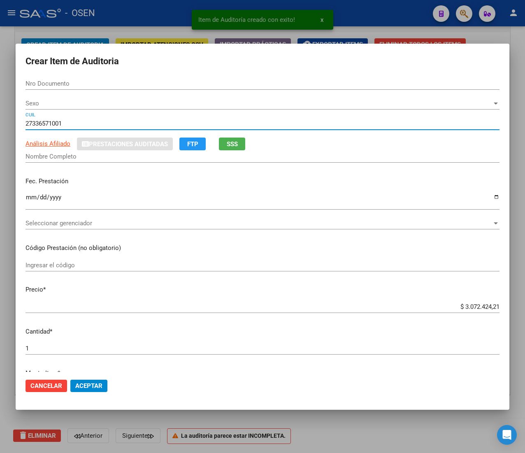
type input "33657100"
type input "[PERSON_NAME] [PERSON_NAME]"
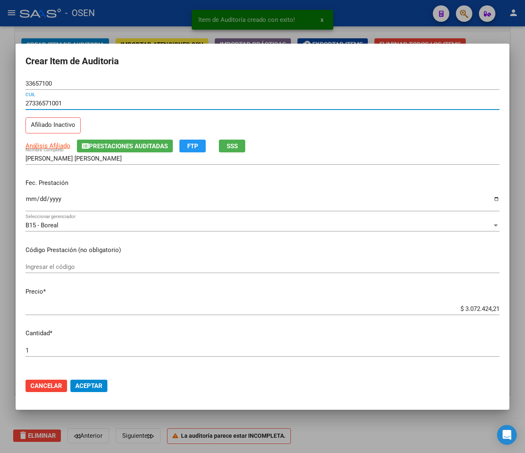
type input "27336571001"
click at [30, 199] on input "Ingresar la fecha" at bounding box center [263, 202] width 474 height 13
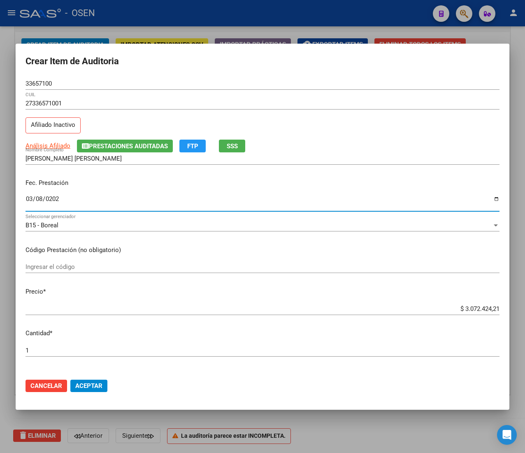
type input "[DATE]"
click at [63, 143] on span "Análisis Afiliado" at bounding box center [48, 145] width 45 height 7
type textarea "27336571001"
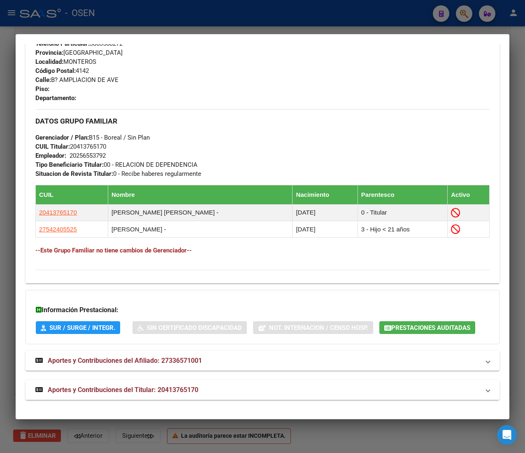
click at [216, 397] on mat-expansion-panel-header "Aportes y Contribuciones del Titular: 20413765170" at bounding box center [263, 390] width 474 height 20
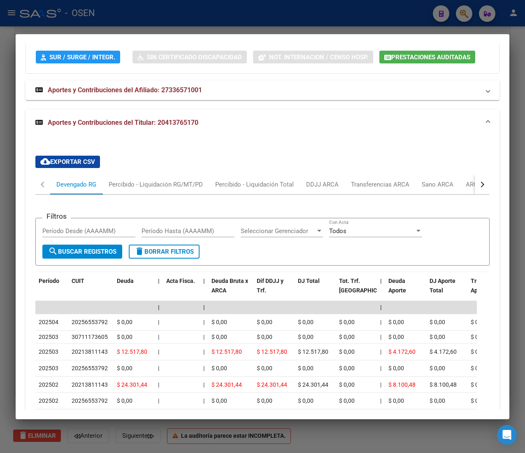
scroll to position [705, 0]
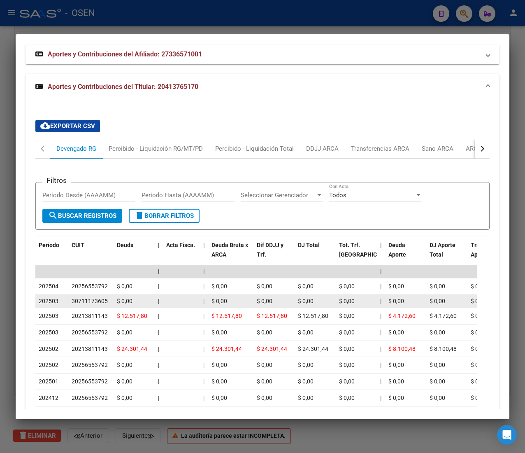
click at [236, 306] on div "$ 0,00" at bounding box center [231, 300] width 39 height 9
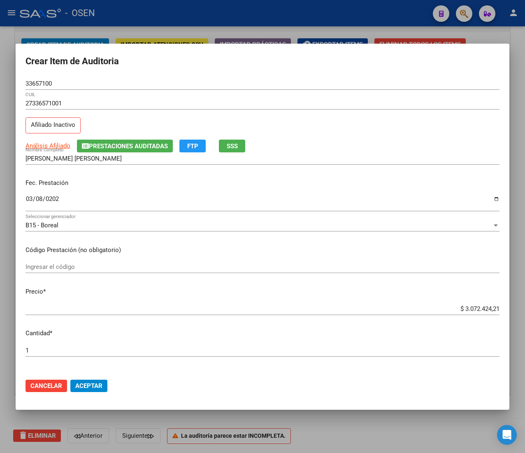
click at [473, 310] on input "$ 3.072.424,21" at bounding box center [263, 308] width 474 height 7
type input "$ 0,02"
type input "$ 0,21"
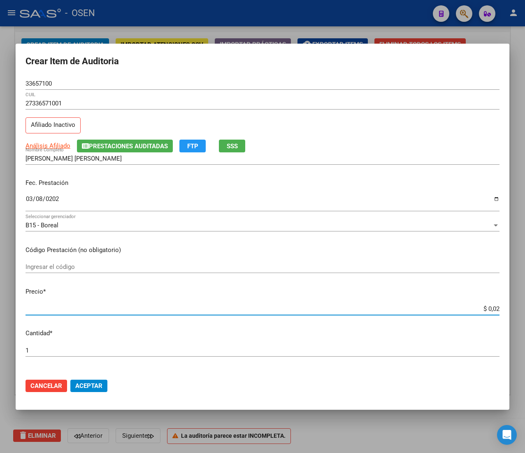
type input "$ 0,21"
type input "$ 2,10"
type input "$ 21,06"
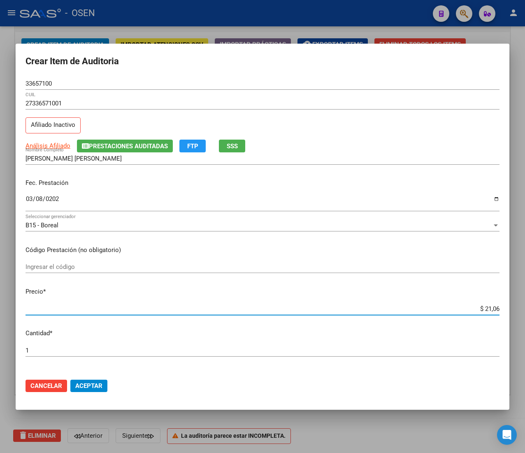
type input "$ 210,68"
type input "$ 2.106,80"
type input "$ 21.068,05"
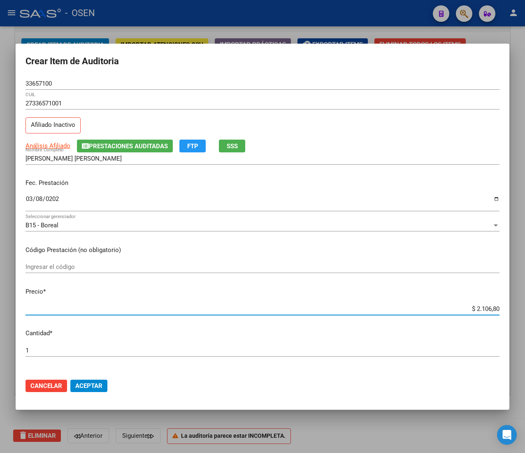
type input "$ 21.068,05"
click at [89, 382] on span "Aceptar" at bounding box center [88, 385] width 27 height 7
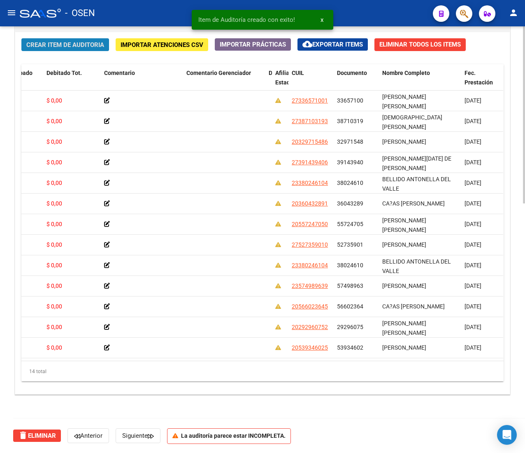
click at [45, 50] on button "Crear Item de Auditoria" at bounding box center [65, 44] width 88 height 13
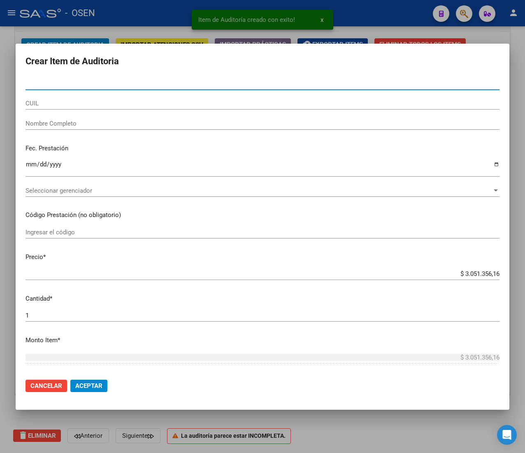
click at [88, 101] on input "CUIL" at bounding box center [263, 103] width 474 height 7
paste input "27482852284"
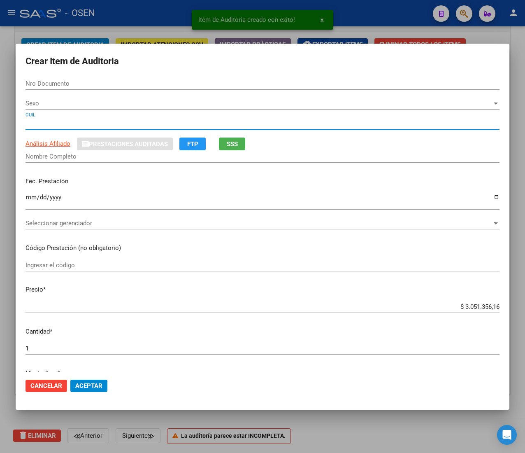
type input "27482852284"
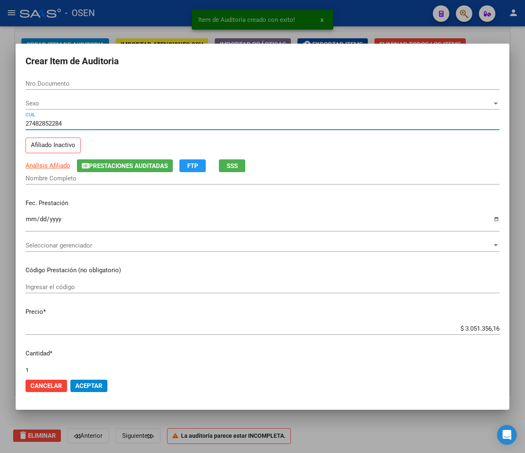
type input "48285228"
type input "[PERSON_NAME]"
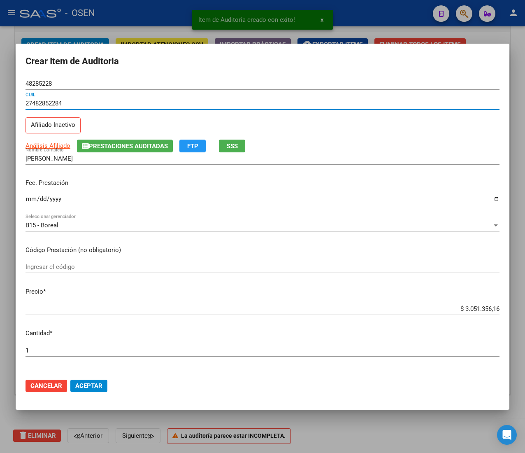
type input "27482852284"
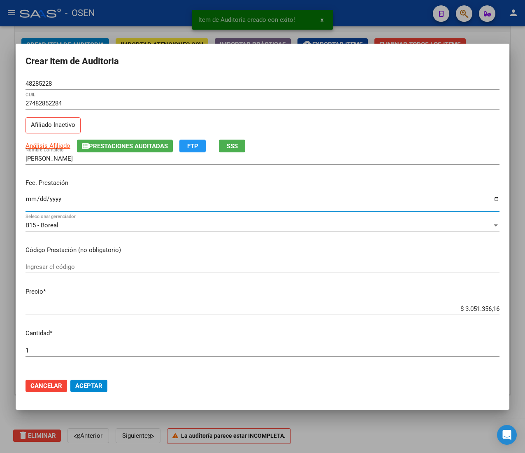
click at [32, 200] on input "Ingresar la fecha" at bounding box center [263, 202] width 474 height 13
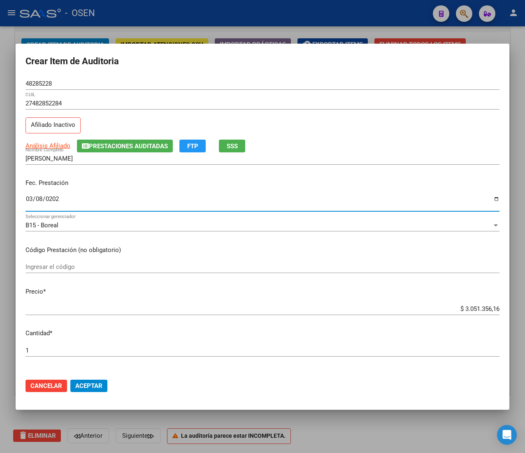
type input "[DATE]"
click at [60, 149] on span "Análisis Afiliado" at bounding box center [48, 145] width 45 height 7
type textarea "27482852284"
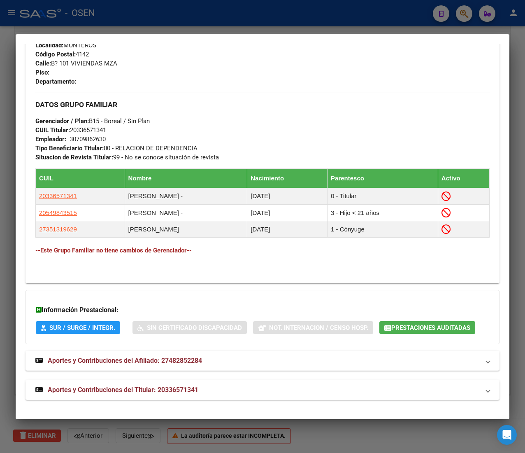
scroll to position [435, 0]
click at [231, 390] on mat-panel-title "Aportes y Contribuciones del Titular: 20336571341" at bounding box center [257, 390] width 445 height 10
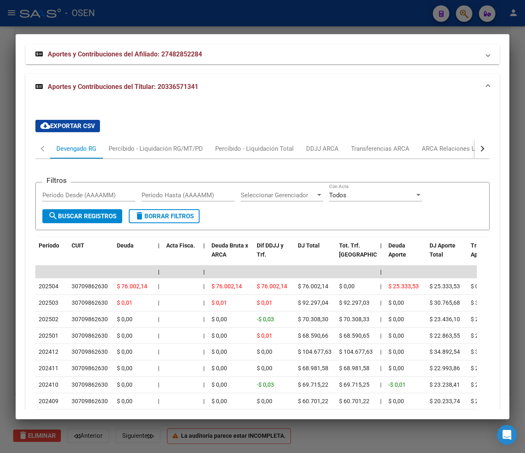
scroll to position [842, 0]
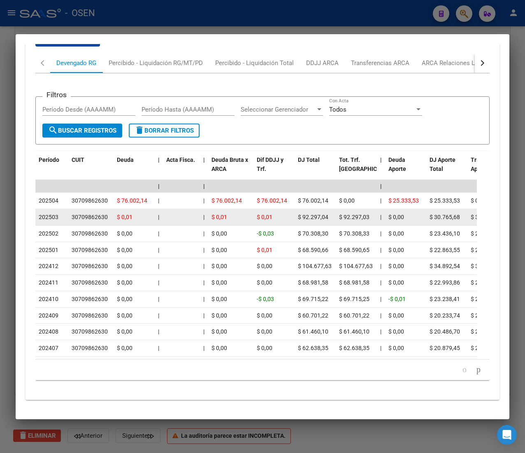
click at [247, 212] on div "$ 0,01" at bounding box center [231, 216] width 39 height 9
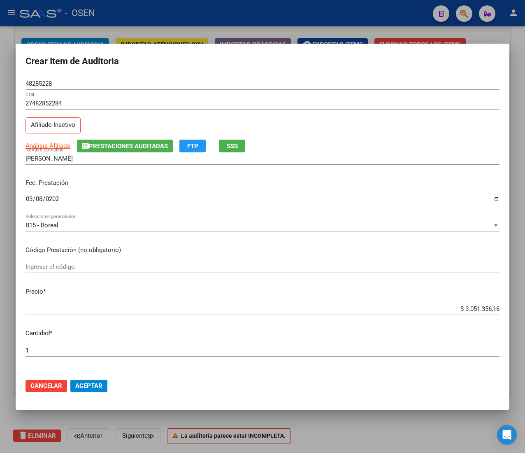
click at [471, 308] on input "$ 3.051.356,16" at bounding box center [263, 308] width 474 height 7
type input "$ 0,02"
type input "$ 0,21"
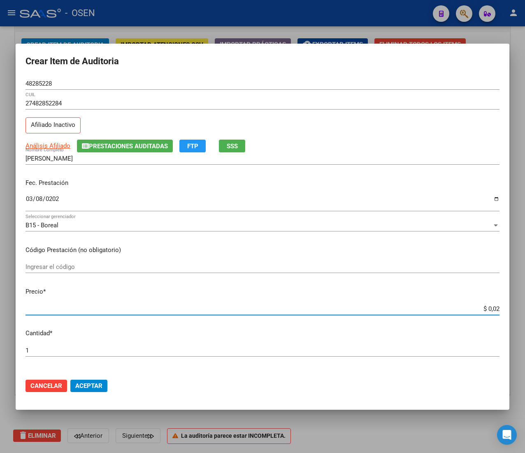
type input "$ 0,21"
type input "$ 2,10"
type input "$ 21,06"
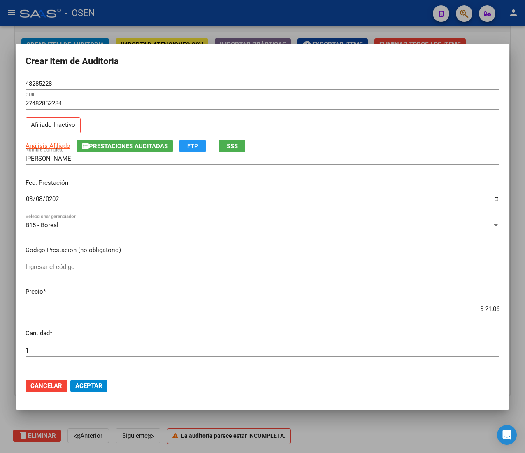
type input "$ 210,68"
click at [96, 384] on span "Aceptar" at bounding box center [88, 385] width 27 height 7
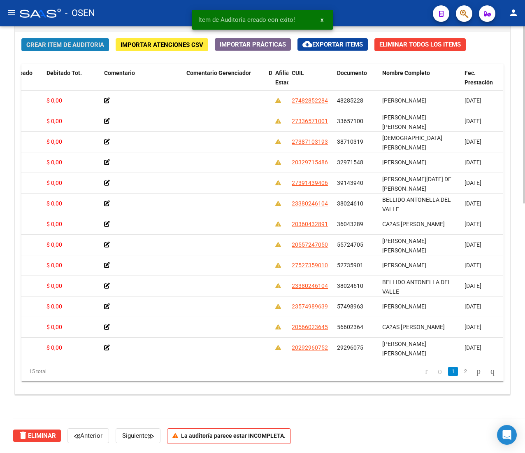
click at [34, 41] on span "Crear Item de Auditoria" at bounding box center [65, 44] width 78 height 7
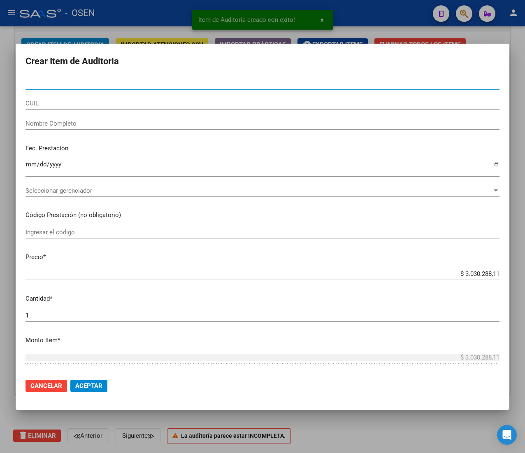
click at [47, 105] on mat-dialog-content "Nro Documento CUIL Nombre Completo Fec. Prestación Ingresar la fecha Selecciona…" at bounding box center [263, 224] width 494 height 294
click at [47, 106] on input "CUIL" at bounding box center [263, 103] width 474 height 7
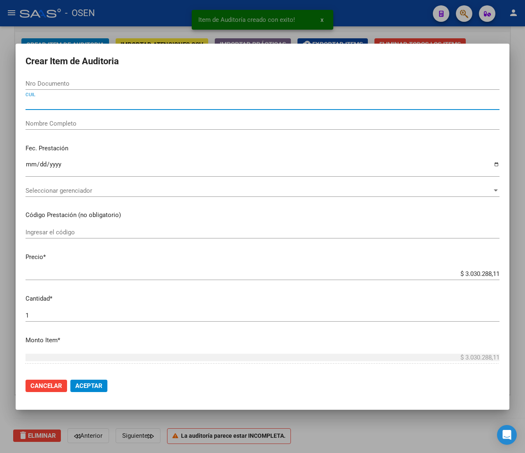
paste input "20361614071"
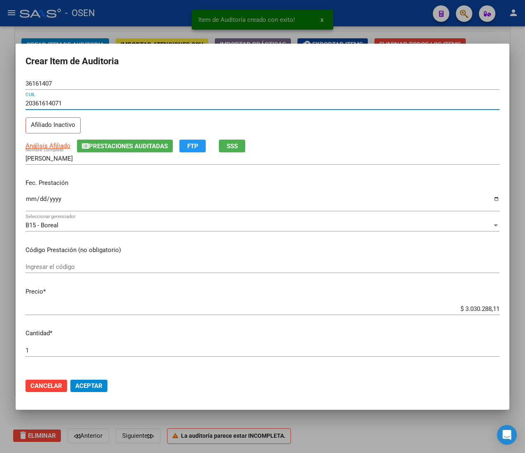
click at [31, 202] on input "Ingresar la fecha" at bounding box center [263, 202] width 474 height 13
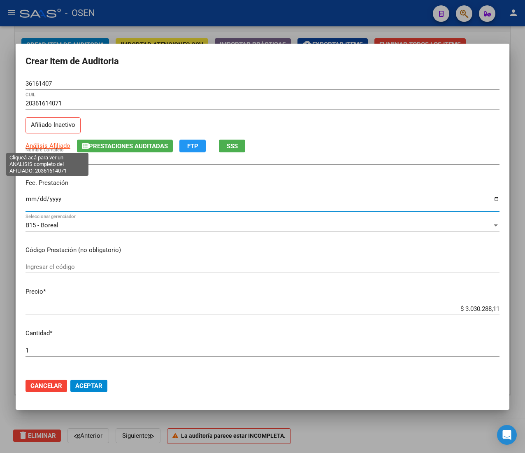
click at [63, 148] on span "Análisis Afiliado" at bounding box center [48, 145] width 45 height 7
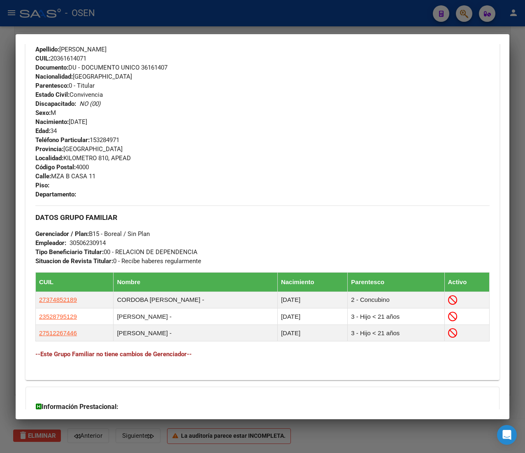
scroll to position [390, 0]
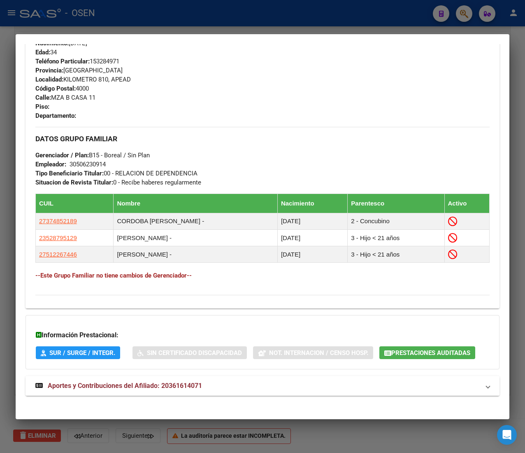
click at [217, 379] on mat-expansion-panel-header "Aportes y Contribuciones del Afiliado: 20361614071" at bounding box center [263, 386] width 474 height 20
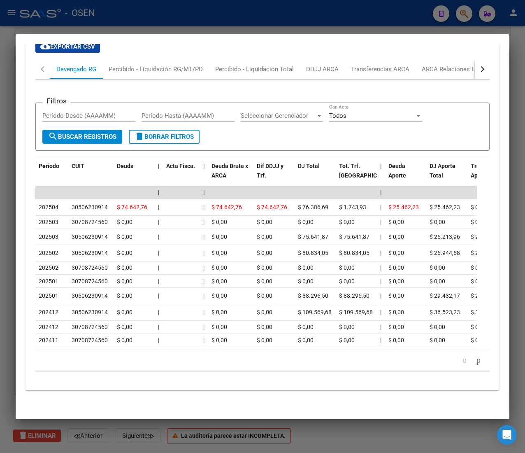
scroll to position [787, 0]
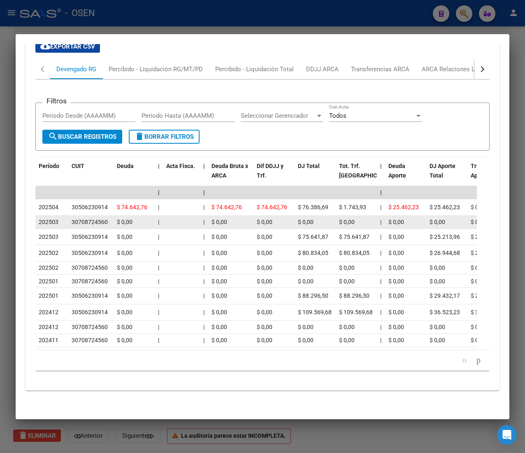
click at [161, 216] on datatable-body-cell "|" at bounding box center [159, 222] width 8 height 13
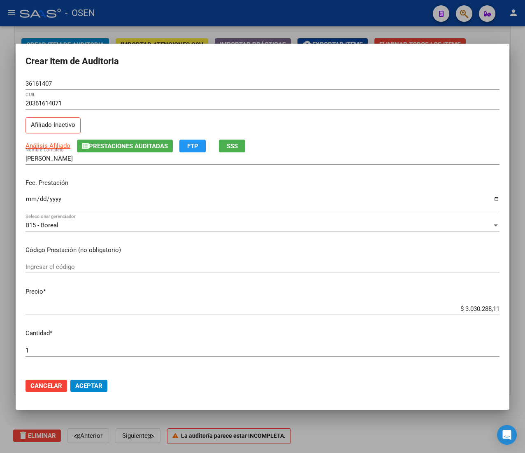
click at [472, 307] on input "$ 3.030.288,11" at bounding box center [263, 308] width 474 height 7
click at [96, 387] on span "Aceptar" at bounding box center [88, 385] width 27 height 7
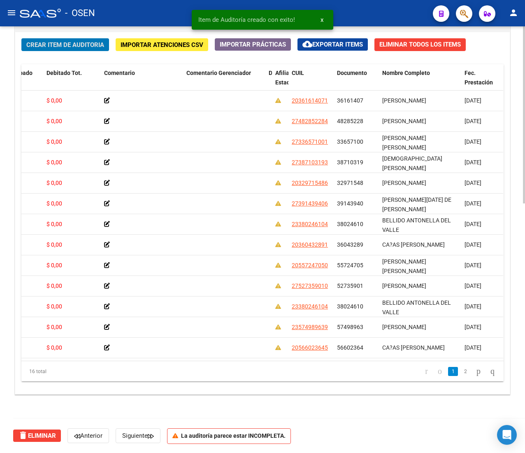
click at [60, 46] on span "Crear Item de Auditoria" at bounding box center [65, 44] width 78 height 7
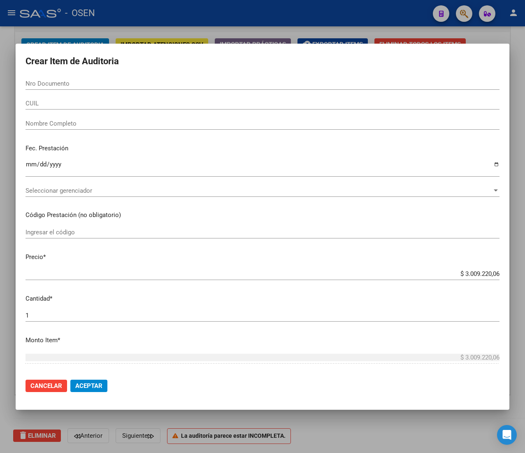
drag, startPoint x: 84, startPoint y: 90, endPoint x: 80, endPoint y: 98, distance: 9.0
click at [82, 92] on div "Nro Documento" at bounding box center [263, 87] width 474 height 20
click at [81, 99] on div "CUIL" at bounding box center [263, 103] width 474 height 12
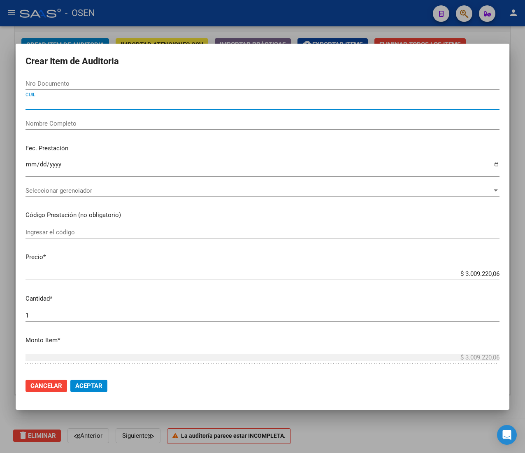
paste input "20360432891"
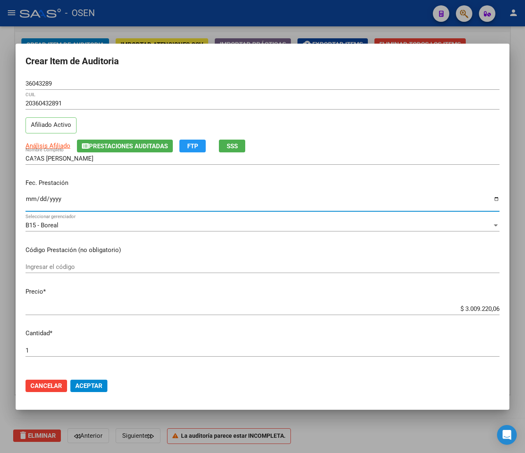
click at [35, 196] on input "Ingresar la fecha" at bounding box center [263, 202] width 474 height 13
click at [39, 142] on span "Análisis Afiliado" at bounding box center [48, 145] width 45 height 7
copy span "i"
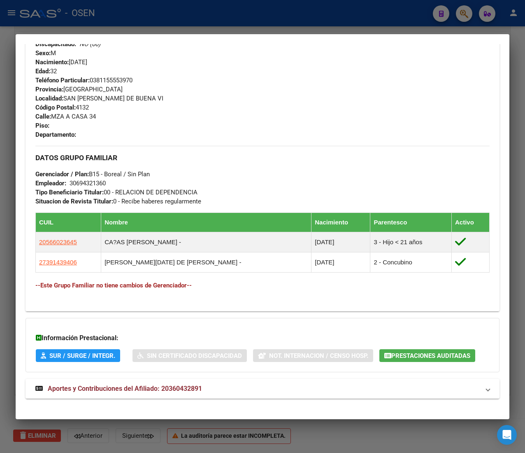
scroll to position [371, 0]
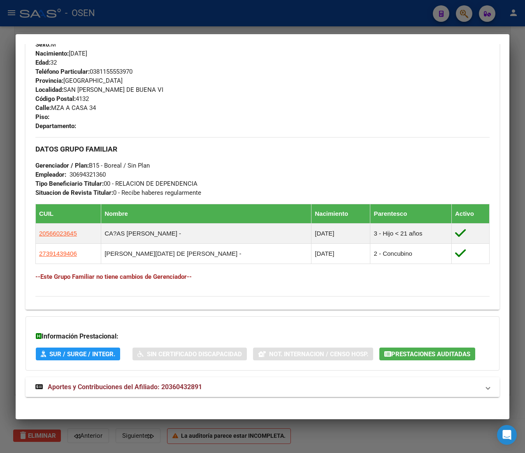
click at [202, 392] on strong "Aportes y Contribuciones del Afiliado: 20360432891" at bounding box center [118, 387] width 167 height 10
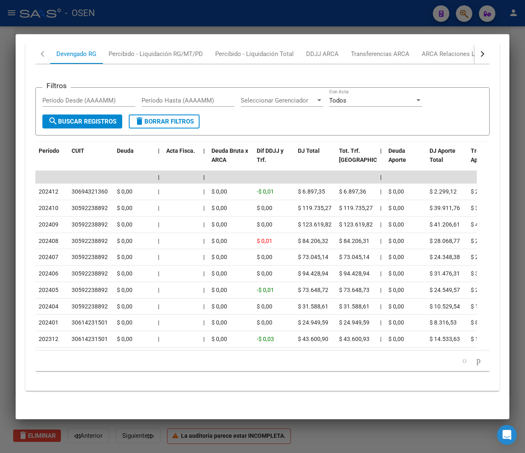
scroll to position [702, 0]
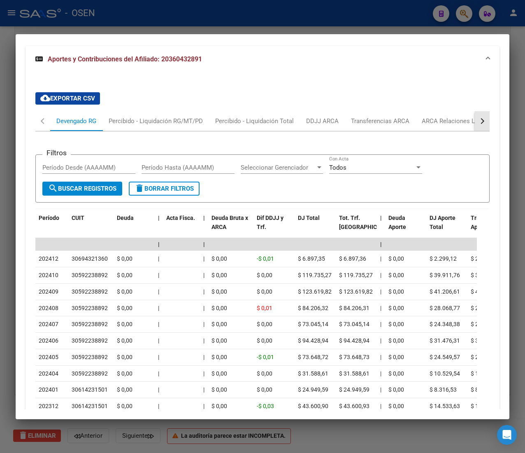
click at [475, 124] on button "button" at bounding box center [482, 121] width 15 height 20
click at [436, 120] on div "ANSES Desempleo" at bounding box center [433, 121] width 53 height 9
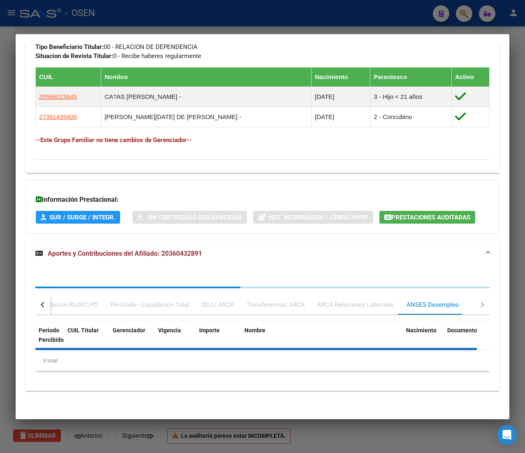
scroll to position [560, 0]
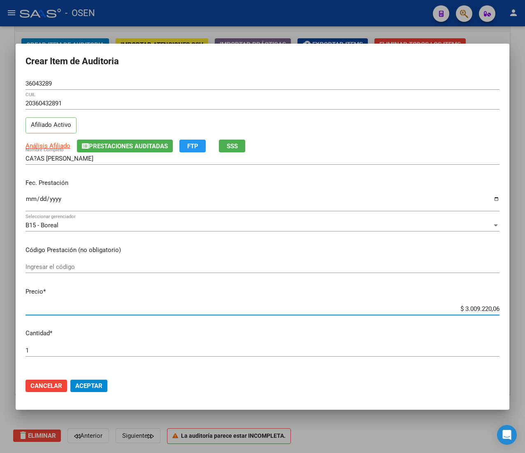
click at [472, 309] on input "$ 3.009.220,06" at bounding box center [263, 308] width 474 height 7
click at [92, 387] on span "Aceptar" at bounding box center [88, 385] width 27 height 7
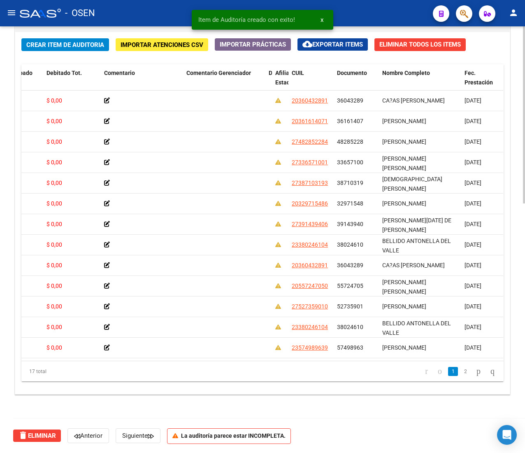
click at [57, 44] on span "Crear Item de Auditoria" at bounding box center [65, 44] width 78 height 7
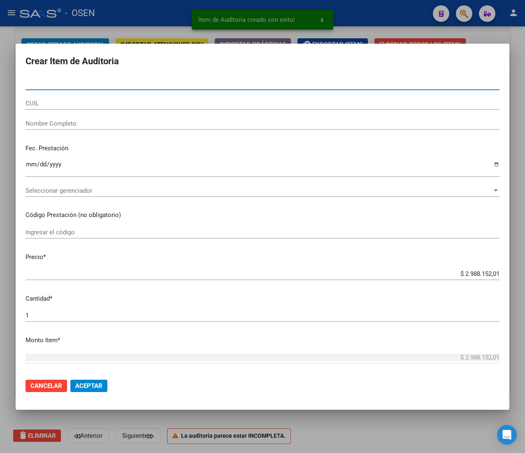
click at [94, 103] on input "CUIL" at bounding box center [263, 103] width 474 height 7
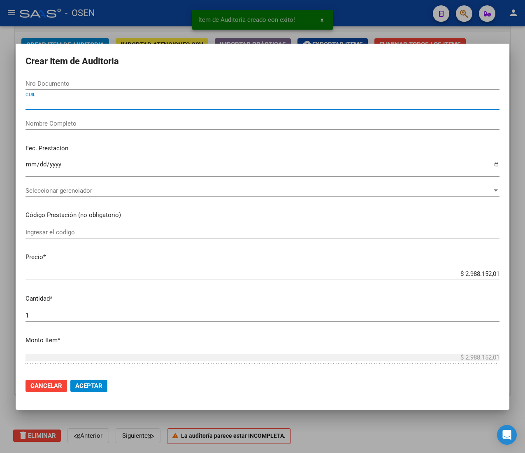
paste input "20360432891"
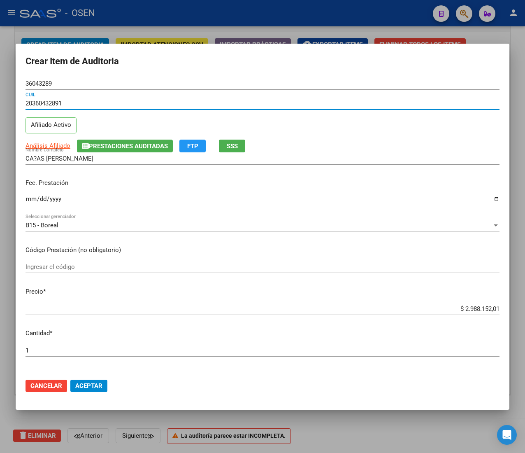
click at [30, 199] on input "Ingresar la fecha" at bounding box center [263, 202] width 474 height 13
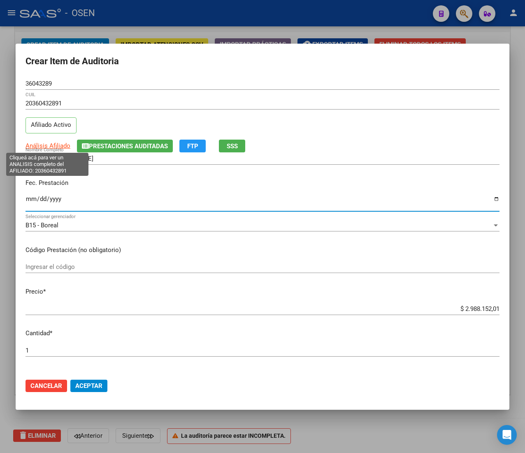
click at [48, 144] on span "Análisis Afiliado" at bounding box center [48, 145] width 45 height 7
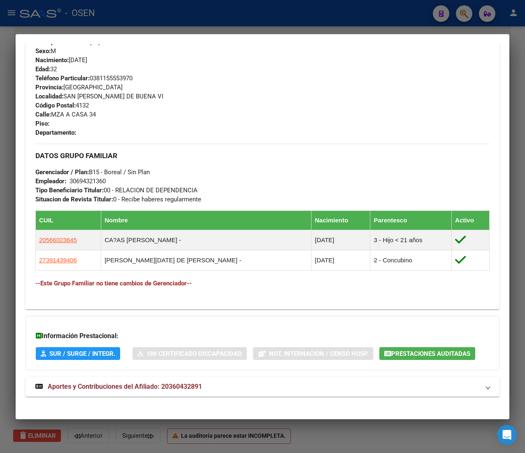
scroll to position [371, 0]
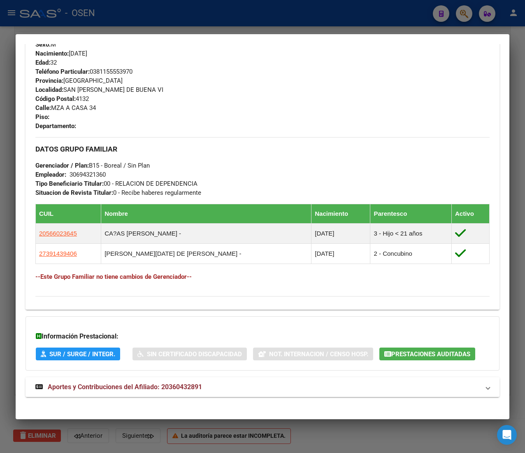
click at [267, 391] on mat-panel-title "Aportes y Contribuciones del Afiliado: 20360432891" at bounding box center [257, 387] width 445 height 10
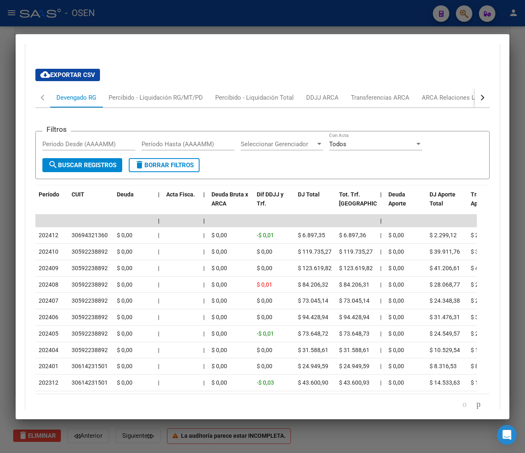
scroll to position [702, 0]
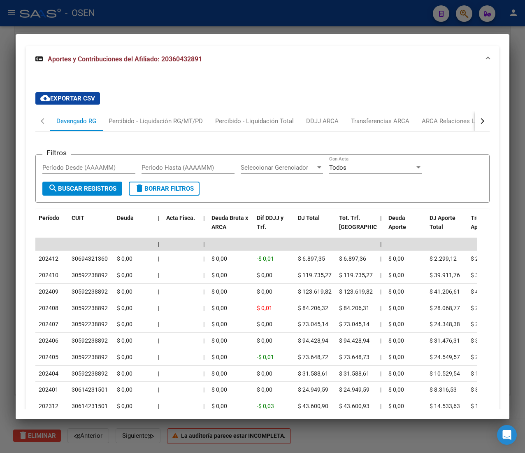
click at [479, 120] on div "button" at bounding box center [482, 121] width 6 height 6
click at [454, 126] on div "ANSES Desempleo" at bounding box center [433, 121] width 53 height 9
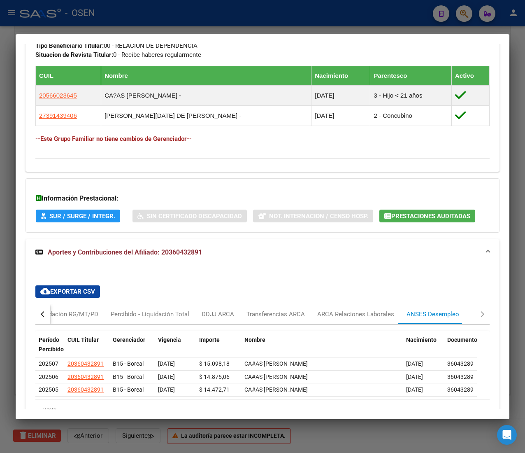
scroll to position [560, 0]
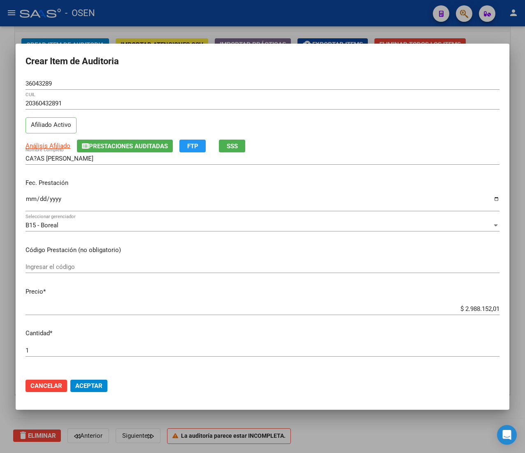
click at [456, 311] on input "$ 2.988.152,01" at bounding box center [263, 308] width 474 height 7
click at [98, 382] on span "Aceptar" at bounding box center [88, 385] width 27 height 7
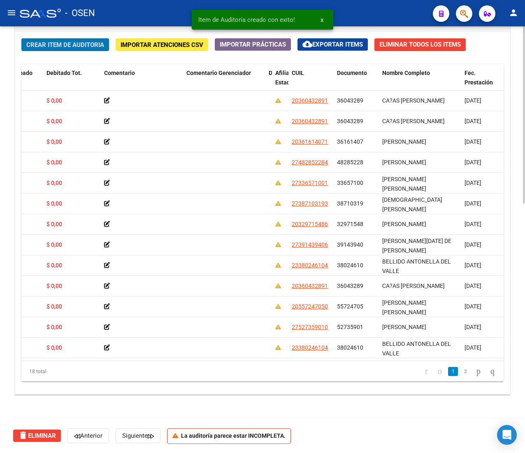
click at [88, 37] on div "Crear Item de Auditoria Importar Atenciones CSV Importar Prácticas cloud_downlo…" at bounding box center [262, 213] width 495 height 362
click at [75, 49] on button "Crear Item de Auditoria" at bounding box center [65, 44] width 88 height 13
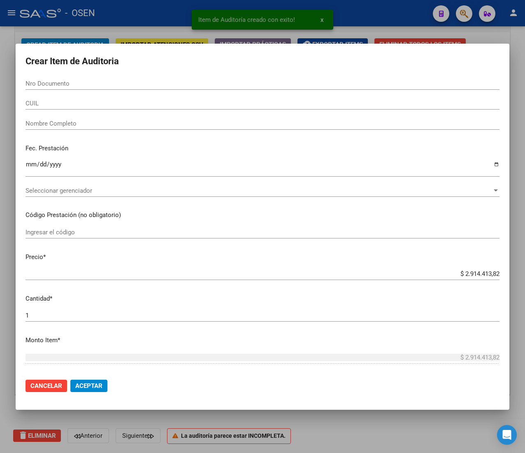
click at [40, 103] on input "CUIL" at bounding box center [263, 103] width 474 height 7
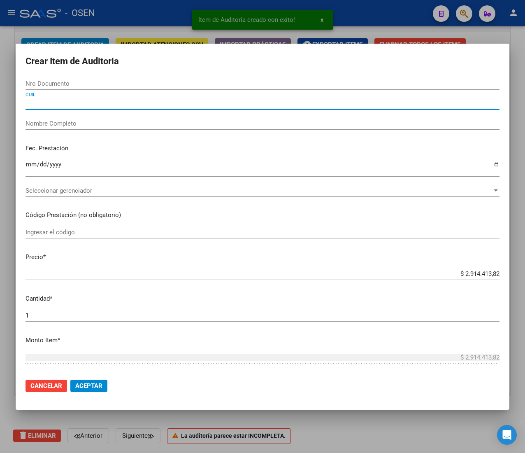
paste input "27391439406"
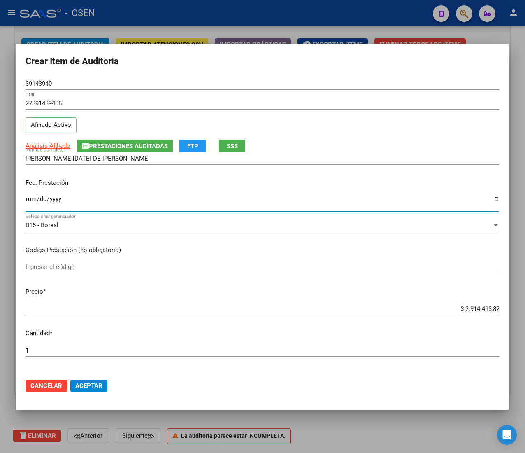
click at [32, 199] on input "Ingresar la fecha" at bounding box center [263, 202] width 474 height 13
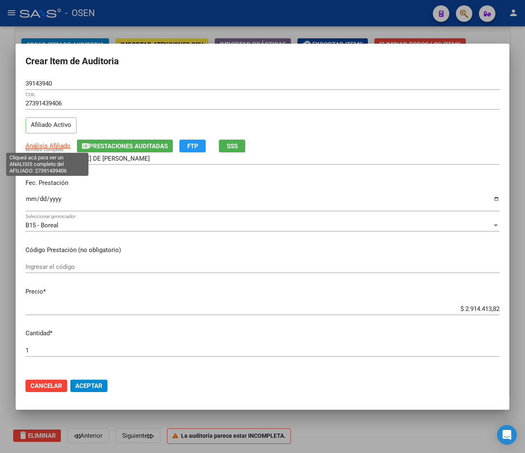
click at [33, 144] on span "Análisis Afiliado" at bounding box center [48, 145] width 45 height 7
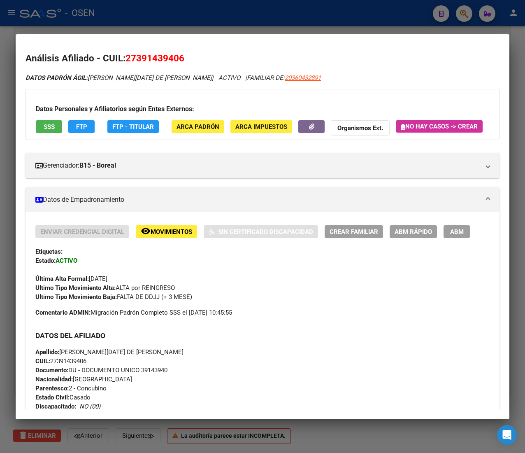
scroll to position [425, 0]
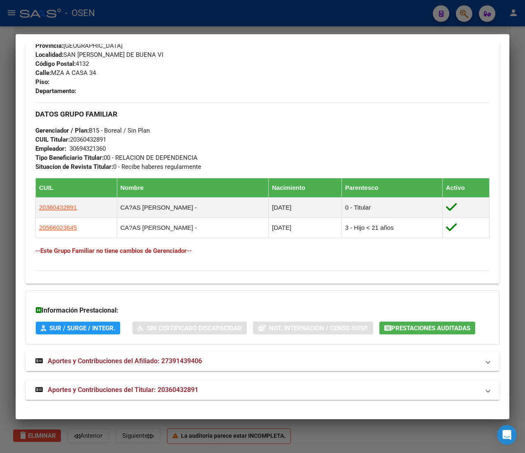
click at [191, 382] on mat-expansion-panel-header "Aportes y Contribuciones del Titular: 20360432891" at bounding box center [263, 390] width 474 height 20
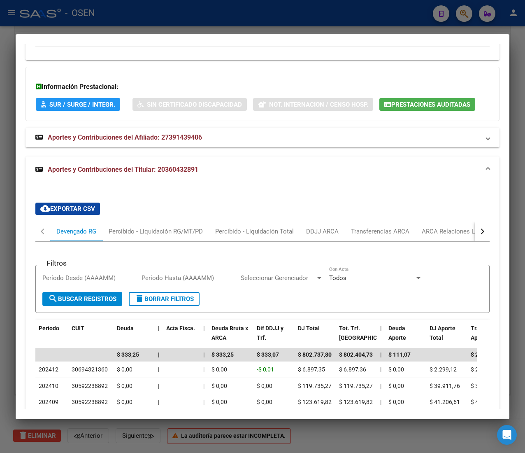
scroll to position [832, 0]
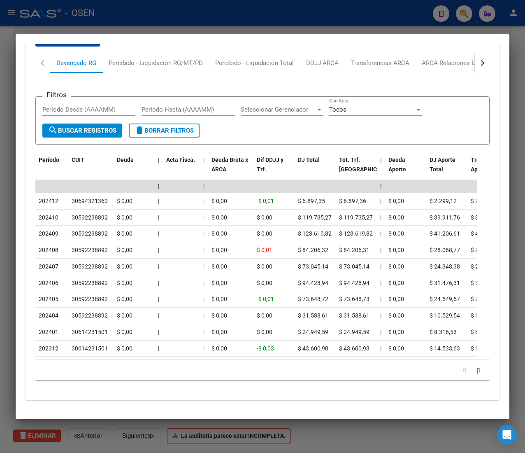
click at [476, 53] on button "button" at bounding box center [482, 63] width 15 height 20
click at [416, 58] on div "ANSES Desempleo" at bounding box center [433, 62] width 53 height 9
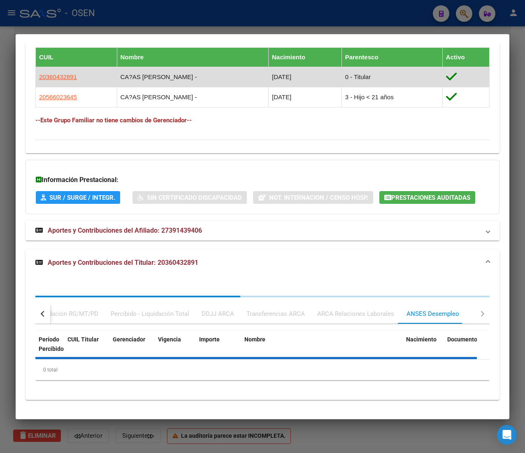
scroll to position [607, 0]
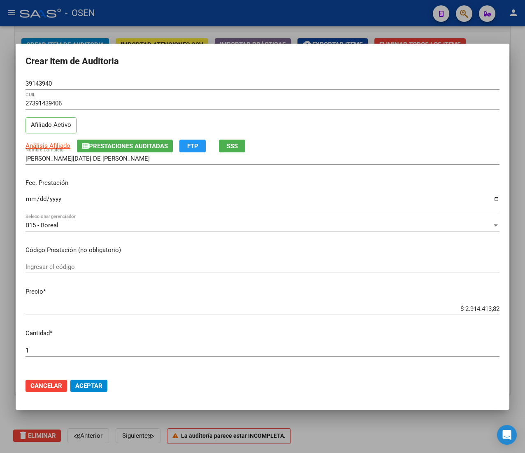
click at [483, 311] on input "$ 2.914.413,82" at bounding box center [263, 308] width 474 height 7
click at [97, 386] on span "Aceptar" at bounding box center [88, 385] width 27 height 7
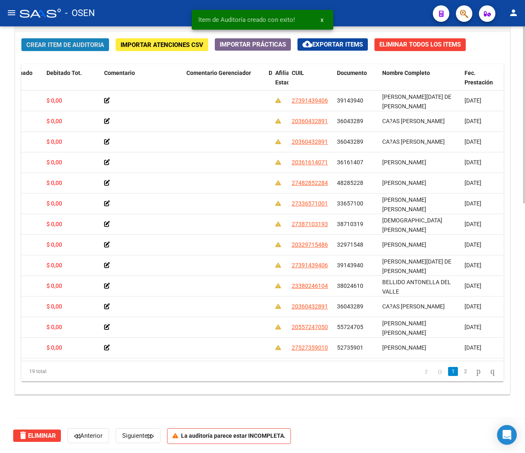
click at [51, 42] on span "Crear Item de Auditoria" at bounding box center [65, 44] width 78 height 7
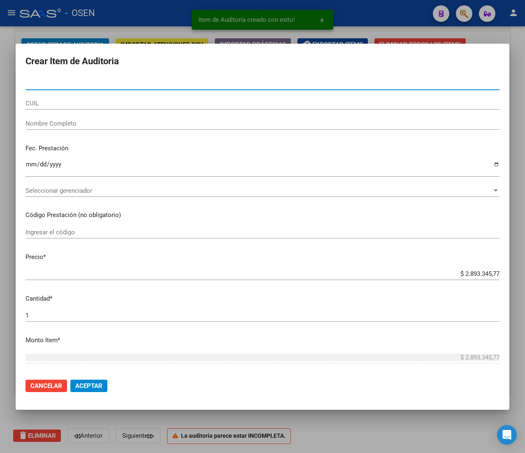
click at [80, 105] on input "CUIL" at bounding box center [263, 103] width 474 height 7
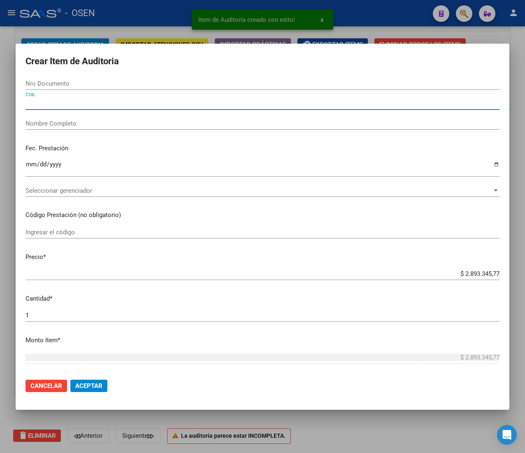
paste input "27391439406"
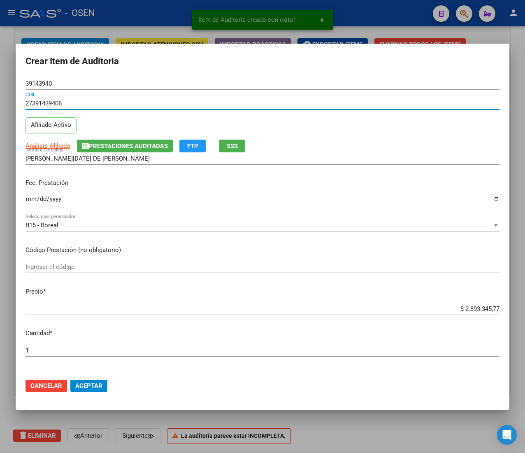
click at [33, 197] on input "Ingresar la fecha" at bounding box center [263, 202] width 474 height 13
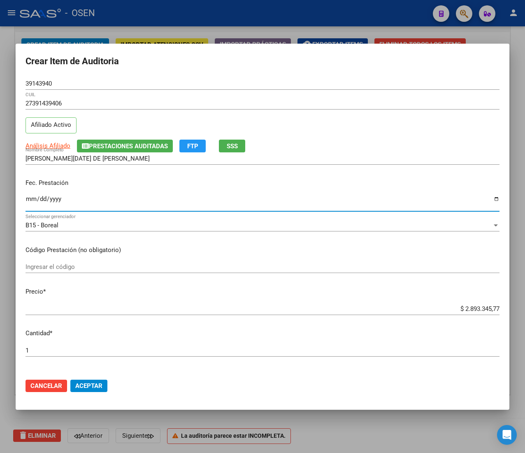
click at [468, 309] on input "$ 2.893.345,77" at bounding box center [263, 308] width 474 height 7
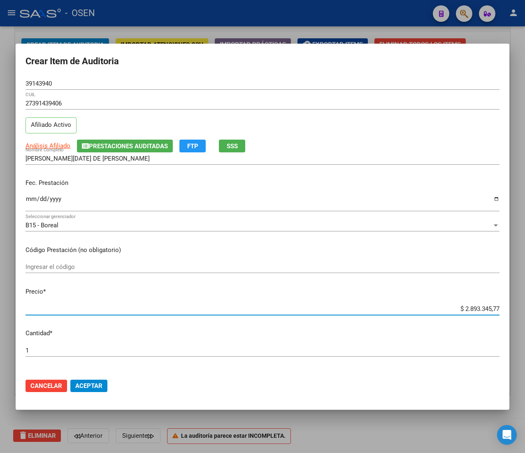
click at [468, 309] on input "$ 2.893.345,77" at bounding box center [263, 308] width 474 height 7
click at [96, 375] on mat-dialog-actions "Cancelar Aceptar" at bounding box center [263, 386] width 474 height 28
click at [93, 380] on button "Aceptar" at bounding box center [88, 386] width 37 height 12
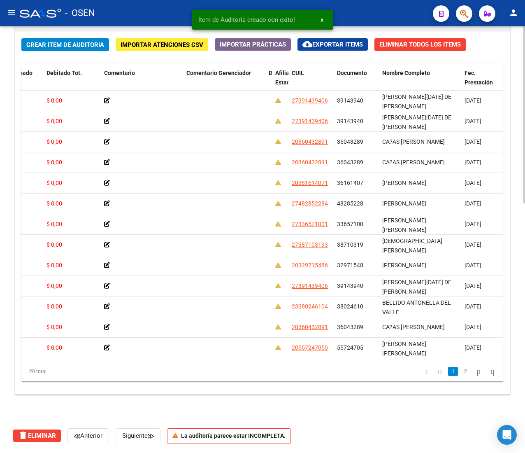
click at [77, 46] on span "Crear Item de Auditoria" at bounding box center [65, 44] width 78 height 7
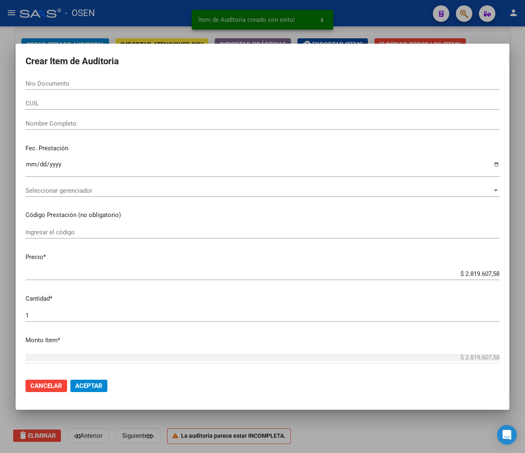
drag, startPoint x: 76, startPoint y: 108, endPoint x: 73, endPoint y: 103, distance: 5.6
click at [73, 105] on div "CUIL" at bounding box center [263, 103] width 474 height 12
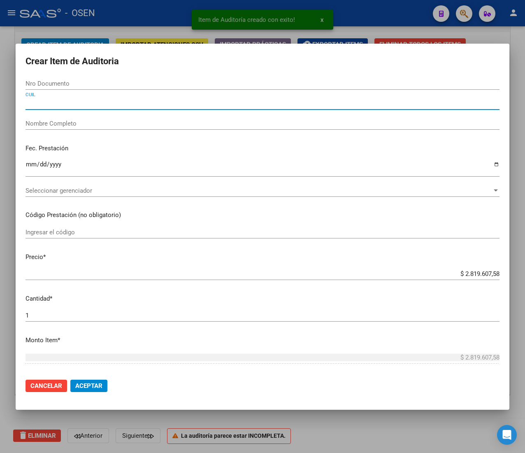
paste input "27482852284"
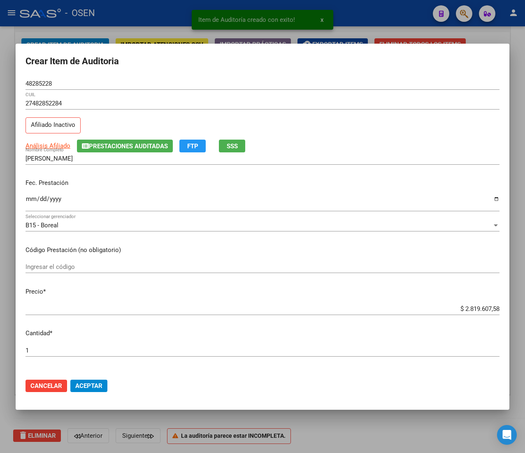
click at [30, 216] on div "Ingresar la fecha" at bounding box center [263, 206] width 474 height 25
click at [31, 201] on input "Ingresar la fecha" at bounding box center [263, 202] width 474 height 13
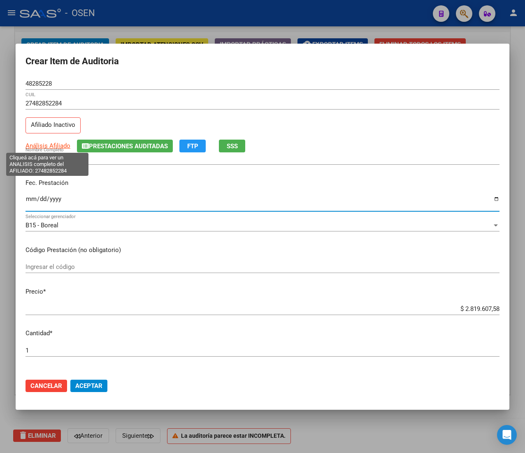
click at [48, 142] on span "Análisis Afiliado" at bounding box center [48, 145] width 45 height 7
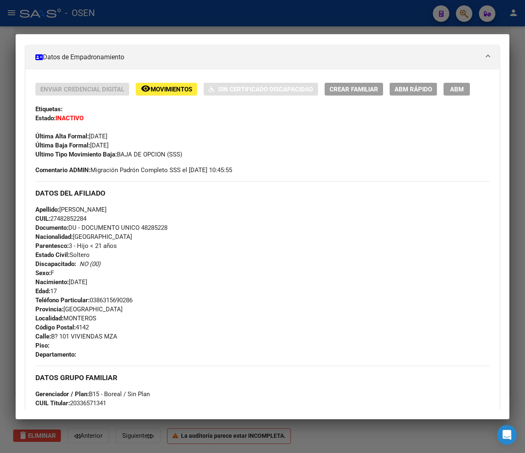
scroll to position [435, 0]
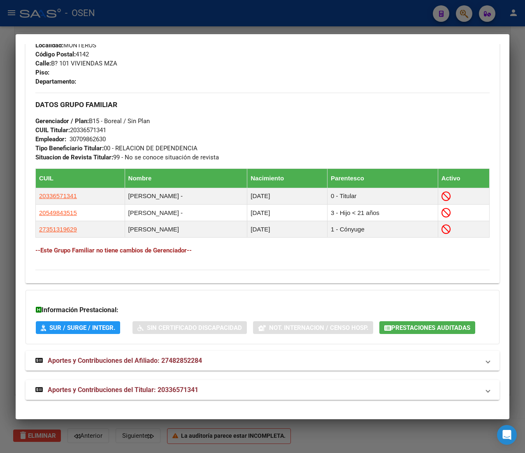
click at [228, 390] on mat-panel-title "Aportes y Contribuciones del Titular: 20336571341" at bounding box center [257, 390] width 445 height 10
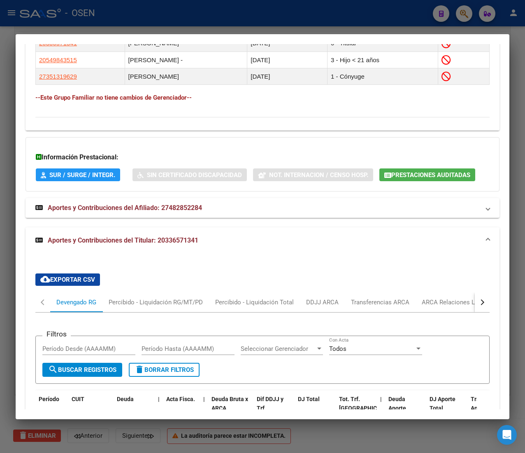
scroll to position [842, 0]
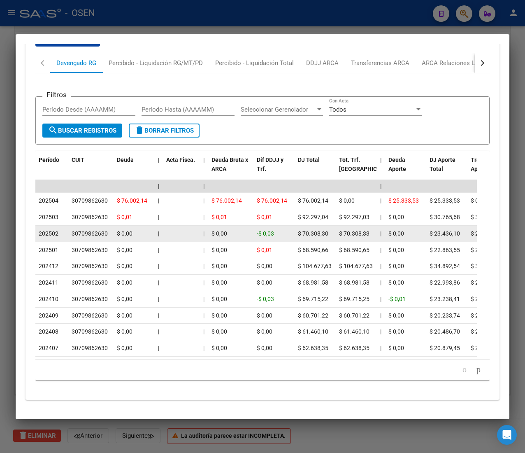
click at [212, 226] on datatable-body-cell "$ 0,00" at bounding box center [230, 234] width 45 height 16
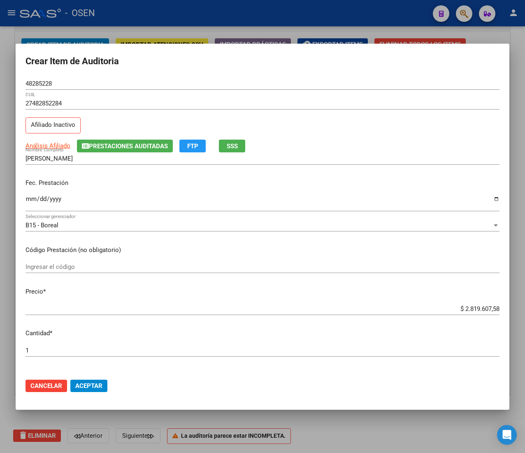
click at [480, 309] on input "$ 2.819.607,58" at bounding box center [263, 308] width 474 height 7
click at [101, 385] on span "Aceptar" at bounding box center [88, 385] width 27 height 7
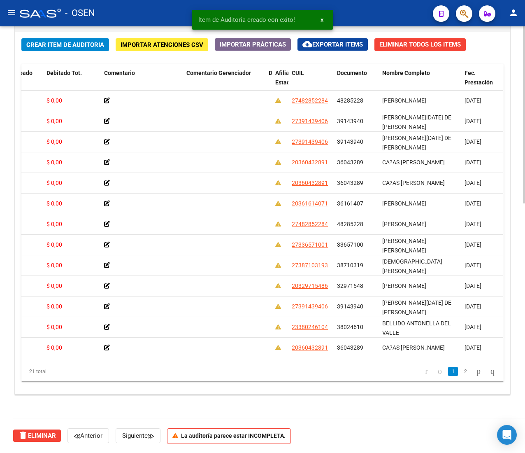
click at [51, 41] on span "Crear Item de Auditoria" at bounding box center [65, 44] width 78 height 7
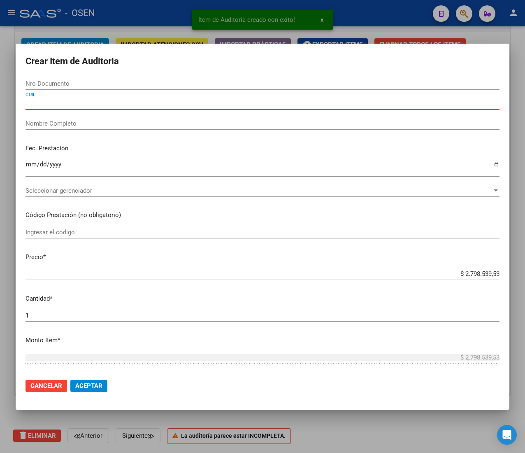
click at [53, 100] on input "CUIL" at bounding box center [263, 103] width 474 height 7
paste input "27482852284"
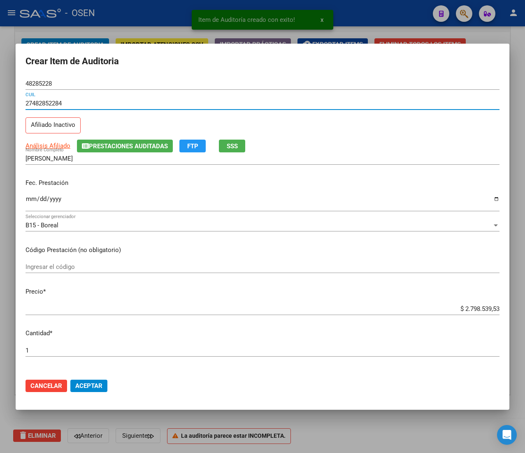
click at [28, 199] on input "Ingresar la fecha" at bounding box center [263, 202] width 474 height 13
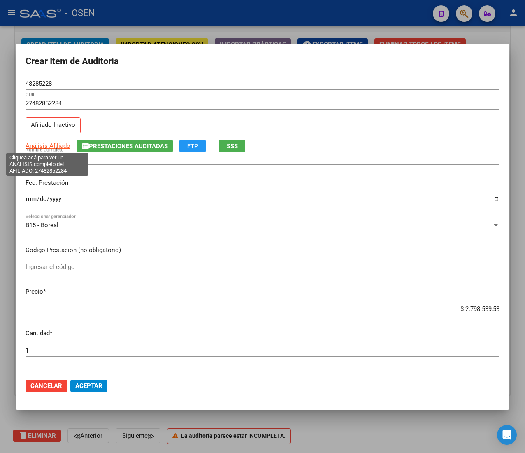
click at [50, 146] on span "Análisis Afiliado" at bounding box center [48, 145] width 45 height 7
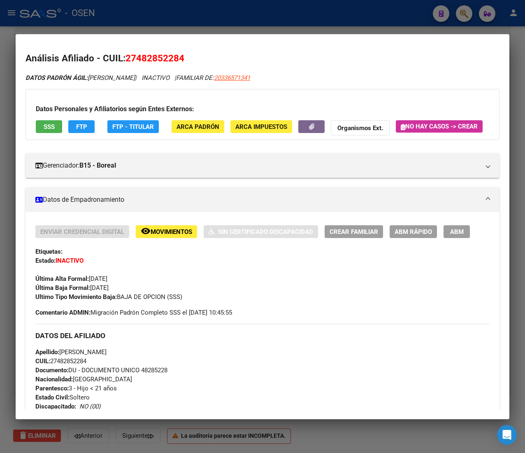
scroll to position [435, 0]
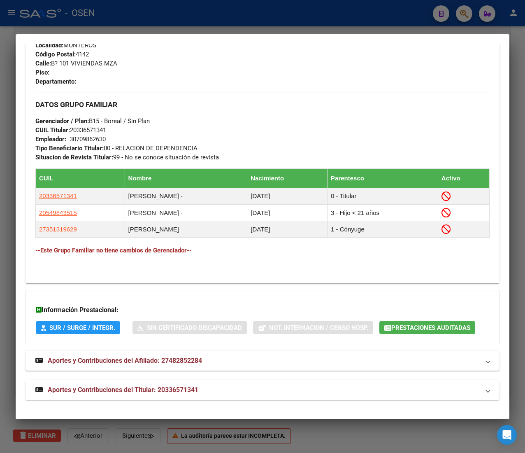
click at [177, 395] on mat-expansion-panel-header "Aportes y Contribuciones del Titular: 20336571341" at bounding box center [263, 390] width 474 height 20
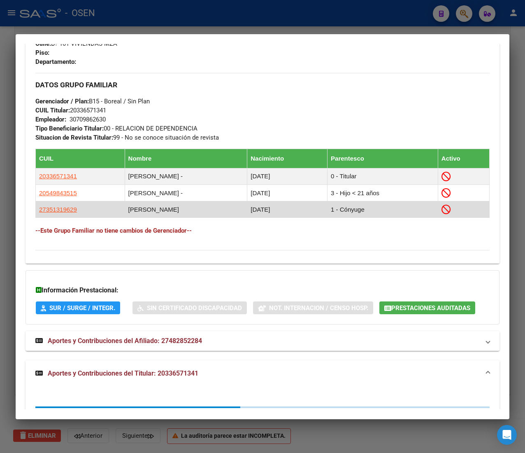
scroll to position [639, 0]
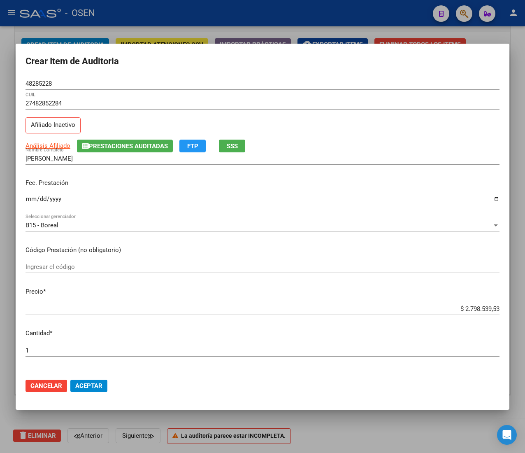
click at [475, 304] on div "$ 2.798.539,53 Ingresar el precio" at bounding box center [263, 309] width 474 height 12
click at [475, 304] on div "$ 27.985.395.373.738,19 Ingresar el precio" at bounding box center [263, 309] width 474 height 12
click at [472, 306] on input "$ 27.985.395.373.738,19" at bounding box center [263, 308] width 474 height 7
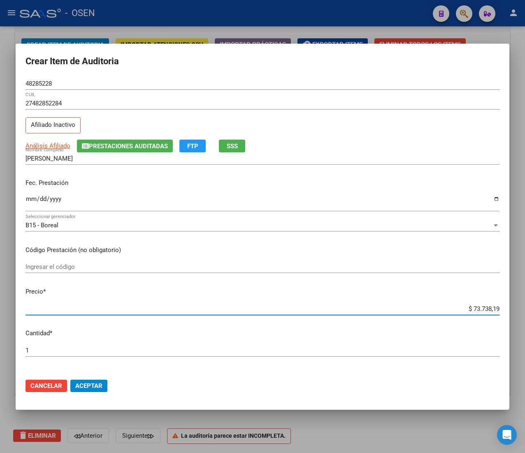
click at [96, 388] on span "Aceptar" at bounding box center [88, 385] width 27 height 7
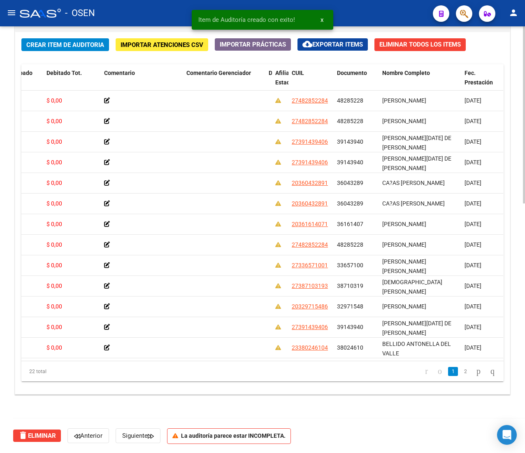
click at [69, 43] on span "Crear Item de Auditoria" at bounding box center [65, 44] width 78 height 7
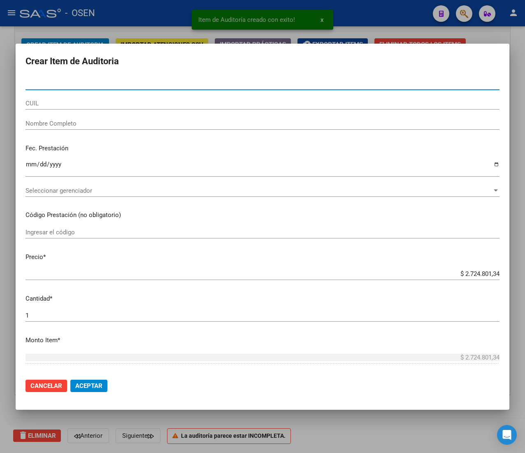
click at [78, 109] on div "CUIL" at bounding box center [263, 103] width 474 height 12
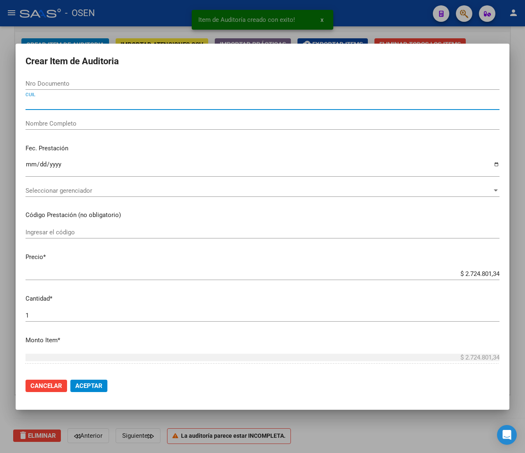
paste input "20360432891"
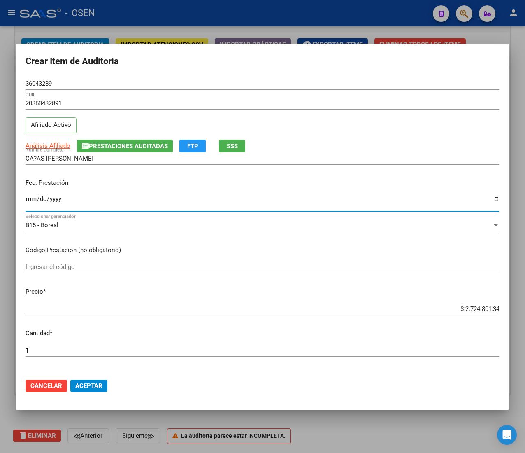
click at [30, 203] on input "Ingresar la fecha" at bounding box center [263, 202] width 474 height 13
click at [61, 146] on span "Análisis Afiliado" at bounding box center [48, 145] width 45 height 7
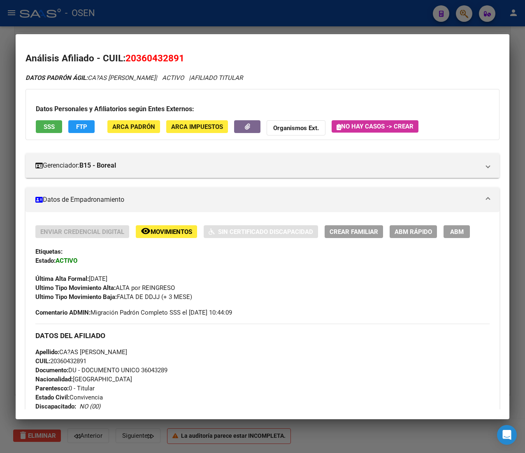
scroll to position [371, 0]
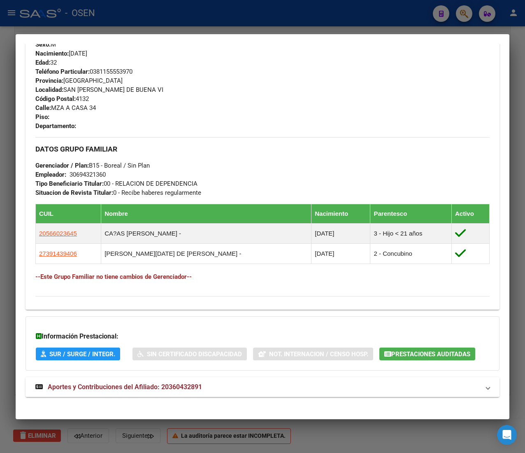
click at [230, 383] on mat-panel-title "Aportes y Contribuciones del Afiliado: 20360432891" at bounding box center [257, 387] width 445 height 10
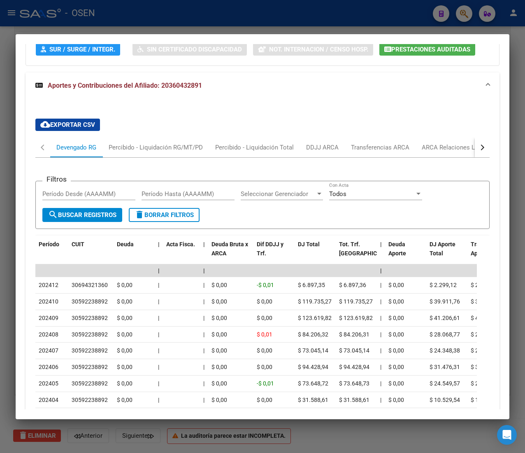
scroll to position [747, 0]
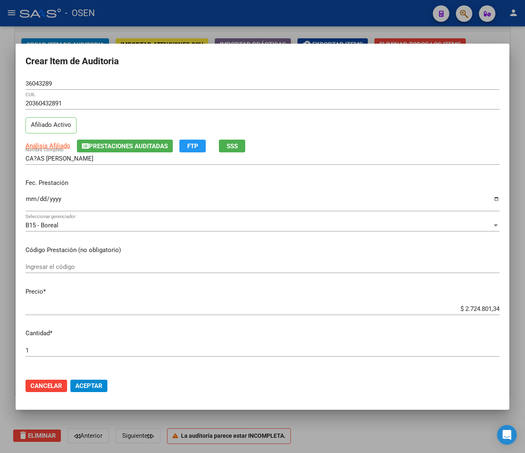
click at [468, 308] on input "$ 2.724.801,34" at bounding box center [263, 308] width 474 height 7
click at [104, 385] on button "Aceptar" at bounding box center [88, 386] width 37 height 12
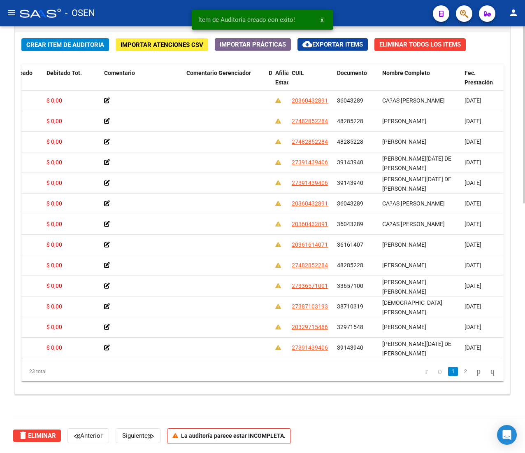
click at [48, 44] on span "Crear Item de Auditoria" at bounding box center [65, 44] width 78 height 7
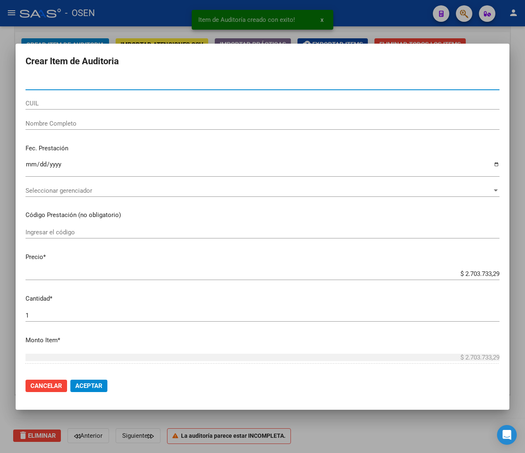
click at [88, 98] on div "CUIL" at bounding box center [263, 103] width 474 height 12
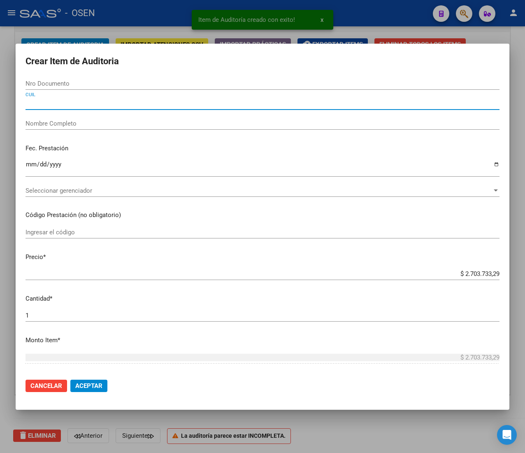
paste input "27391439406"
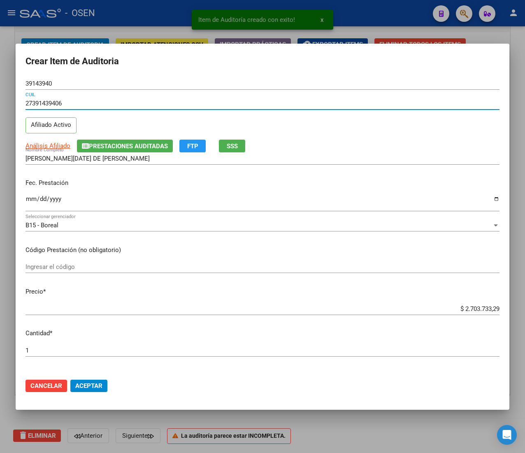
click at [30, 194] on div "Fec. Prestación Ingresar la fecha" at bounding box center [263, 195] width 474 height 47
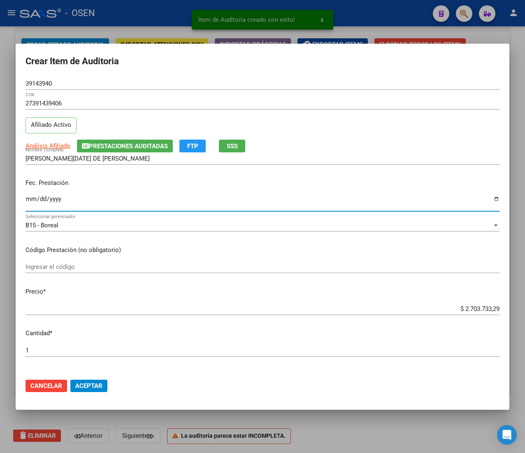
click at [29, 199] on input "Ingresar la fecha" at bounding box center [263, 202] width 474 height 13
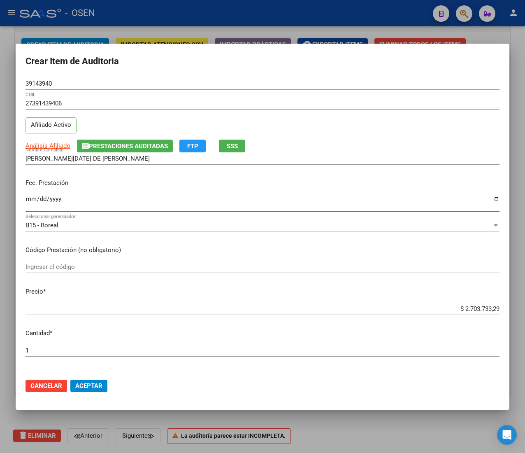
click at [44, 149] on app-link-go-to "Análisis Afiliado" at bounding box center [48, 145] width 45 height 9
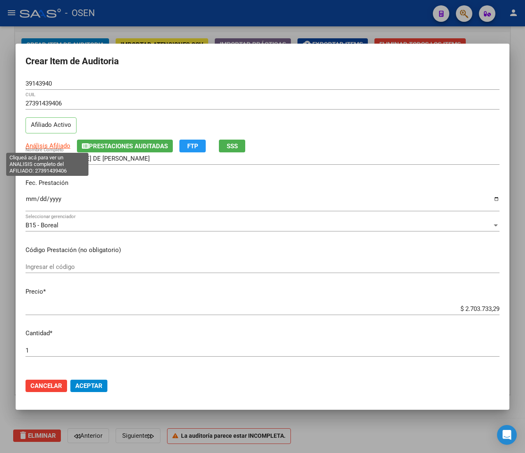
click at [47, 143] on span "Análisis Afiliado" at bounding box center [48, 145] width 45 height 7
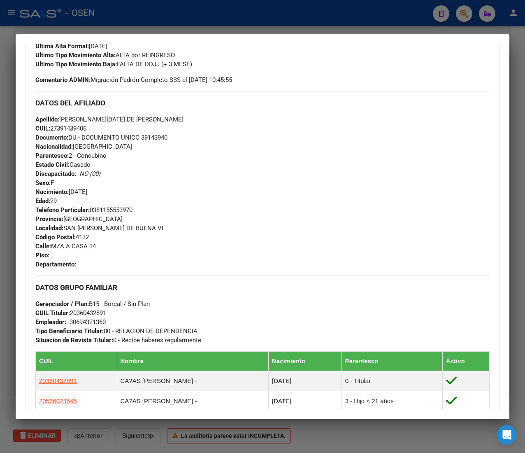
scroll to position [425, 0]
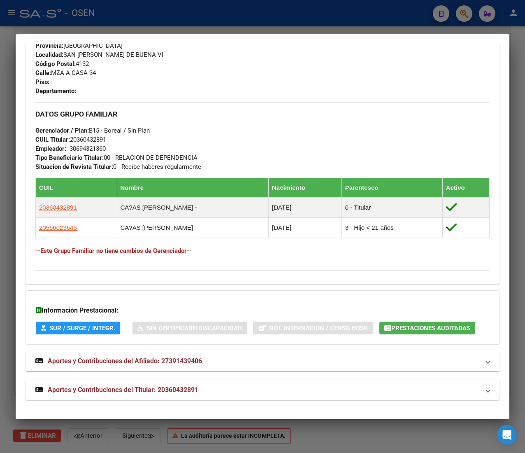
click at [236, 128] on div "DATOS GRUPO FAMILIAR Gerenciador / Plan: B15 - Boreal / Sin Plan CUIL Titular: …" at bounding box center [262, 136] width 455 height 69
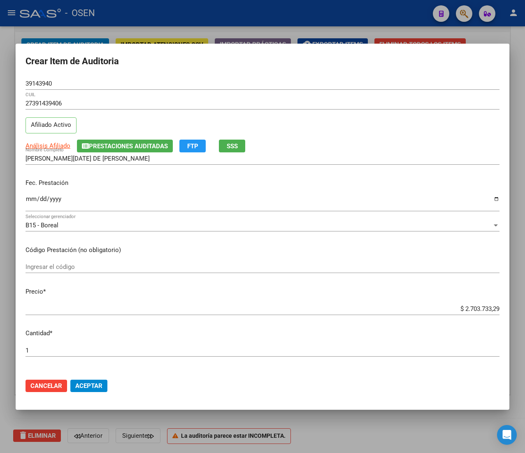
click at [464, 306] on input "$ 2.703.733,29" at bounding box center [263, 308] width 474 height 7
click at [99, 380] on button "Aceptar" at bounding box center [88, 386] width 37 height 12
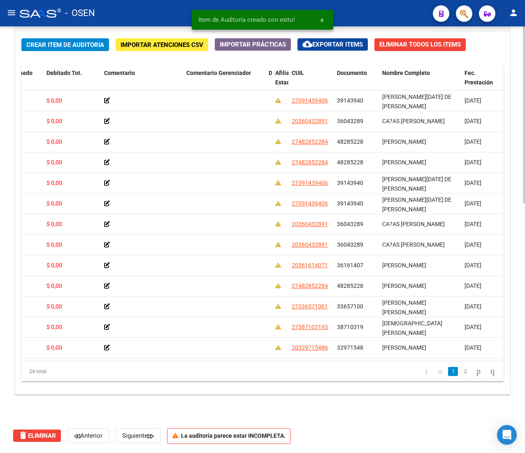
click at [75, 41] on span "Crear Item de Auditoria" at bounding box center [65, 44] width 78 height 7
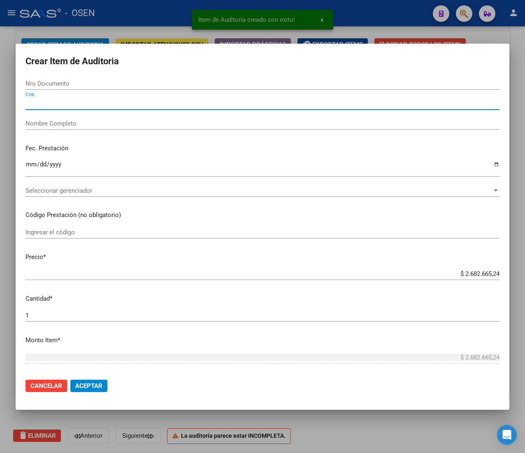
click at [91, 107] on input "CUIL" at bounding box center [263, 103] width 474 height 7
paste input "20360432891"
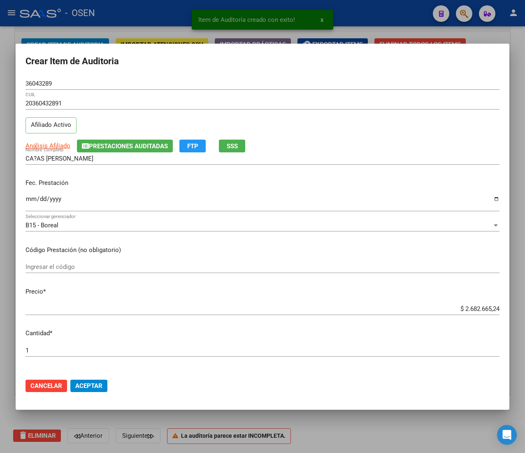
click at [30, 195] on div "Ingresar la fecha" at bounding box center [263, 203] width 474 height 18
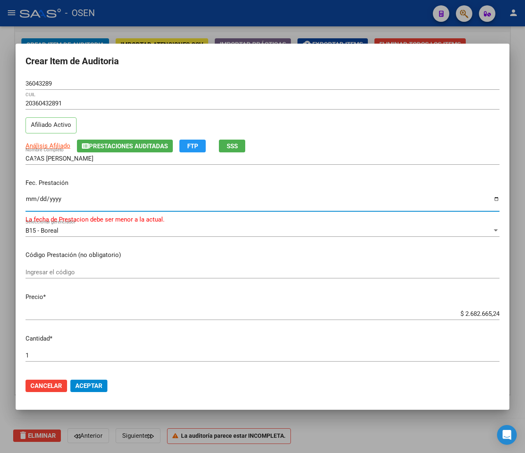
click at [43, 203] on input "[DATE]" at bounding box center [263, 202] width 474 height 13
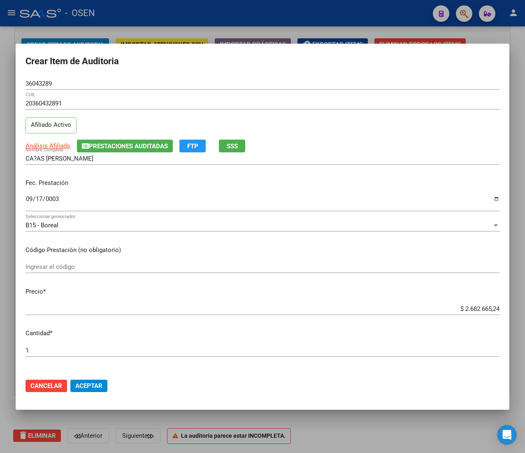
click at [51, 141] on app-link-go-to "Análisis Afiliado" at bounding box center [48, 145] width 45 height 9
click at [51, 142] on span "Análisis Afiliado" at bounding box center [48, 145] width 45 height 7
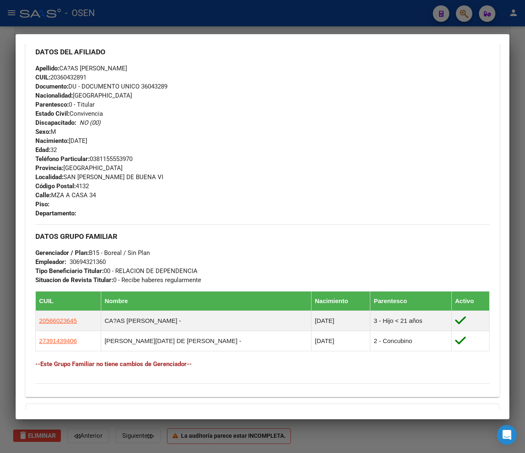
scroll to position [378, 0]
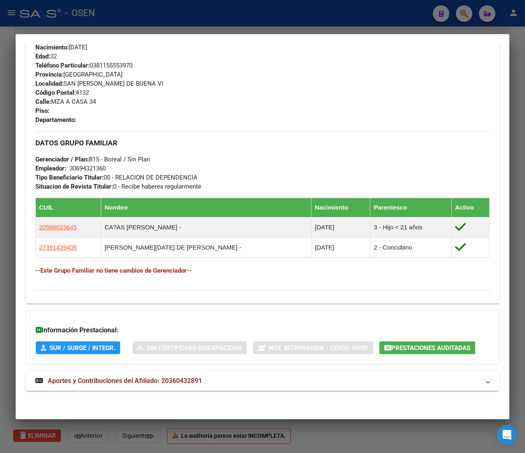
click at [175, 395] on div "DATOS PADRÓN ÁGIL: CA?AS [PERSON_NAME] | ACTIVO | AFILIADO TITULAR Datos Person…" at bounding box center [263, 48] width 474 height 704
click at [175, 379] on span "Aportes y Contribuciones del Afiliado: 20360432891" at bounding box center [125, 381] width 154 height 8
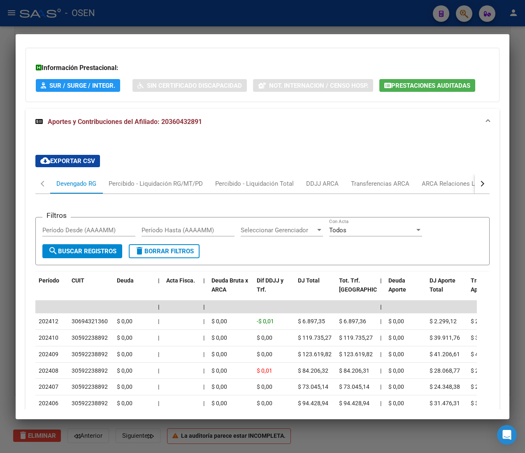
scroll to position [665, 0]
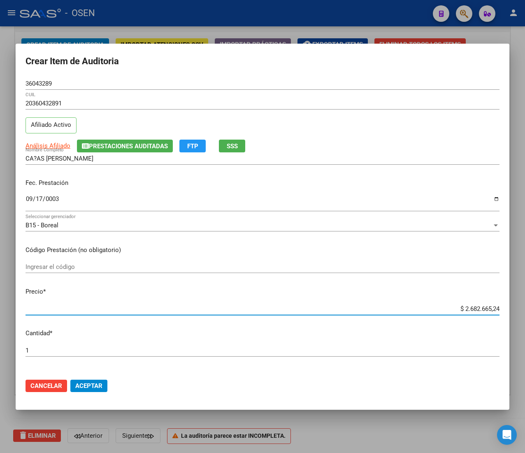
click at [460, 307] on input "$ 2.682.665,24" at bounding box center [263, 308] width 474 height 7
click at [461, 307] on input "$ 2.682.665,24" at bounding box center [263, 308] width 474 height 7
click at [86, 380] on button "Aceptar" at bounding box center [88, 386] width 37 height 12
click at [56, 202] on input "0003-09-17" at bounding box center [263, 202] width 474 height 13
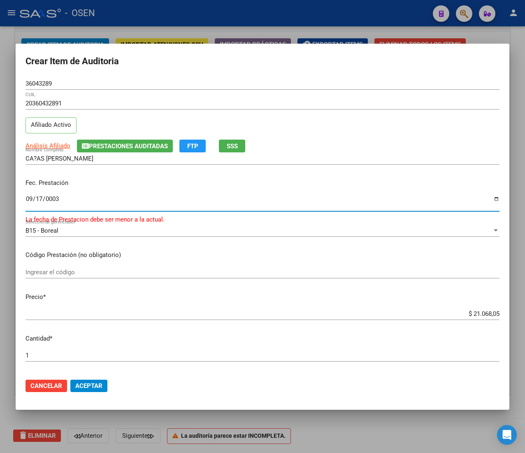
click at [43, 198] on input "[DATE]" at bounding box center [263, 202] width 474 height 13
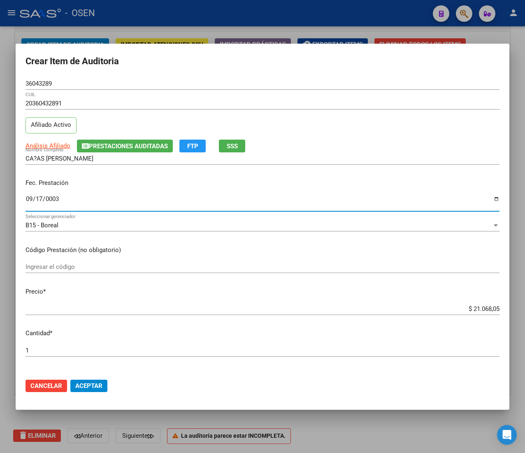
click at [29, 199] on input "[DATE]" at bounding box center [263, 202] width 474 height 13
drag, startPoint x: 91, startPoint y: 317, endPoint x: 96, endPoint y: 339, distance: 22.2
click at [93, 334] on mat-dialog-content "36043289 Nro Documento 20360432891 CUIL Afiliado Activo Análisis Afiliado Prest…" at bounding box center [263, 224] width 494 height 294
click at [96, 309] on input "$ 21.068,05" at bounding box center [263, 308] width 474 height 7
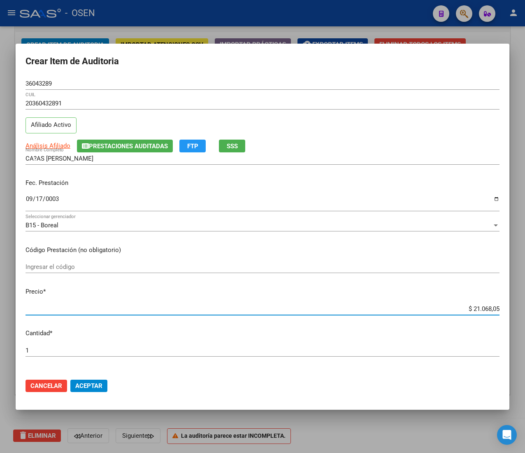
click at [95, 385] on span "Aceptar" at bounding box center [88, 385] width 27 height 7
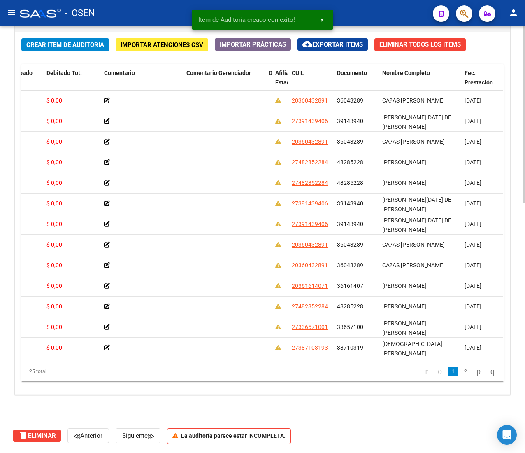
click at [53, 46] on span "Crear Item de Auditoria" at bounding box center [65, 44] width 78 height 7
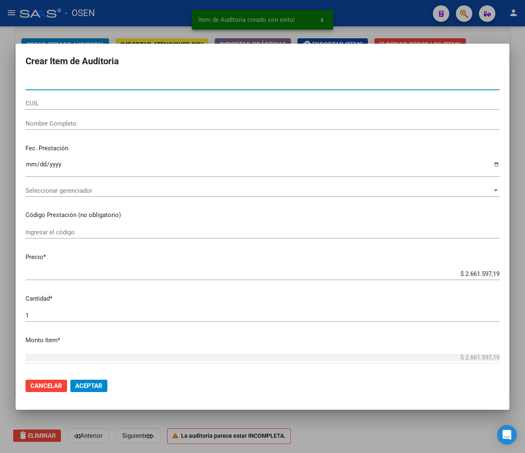
click at [70, 100] on input "CUIL" at bounding box center [263, 103] width 474 height 7
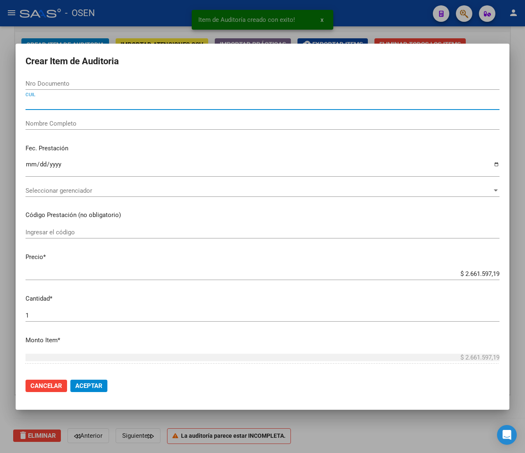
paste input "27391439155"
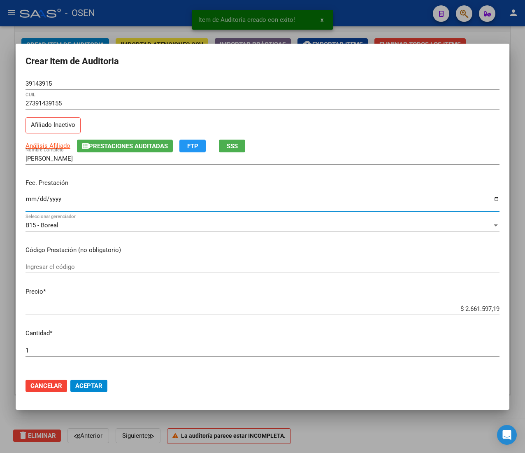
click at [33, 199] on input "Ingresar la fecha" at bounding box center [263, 202] width 474 height 13
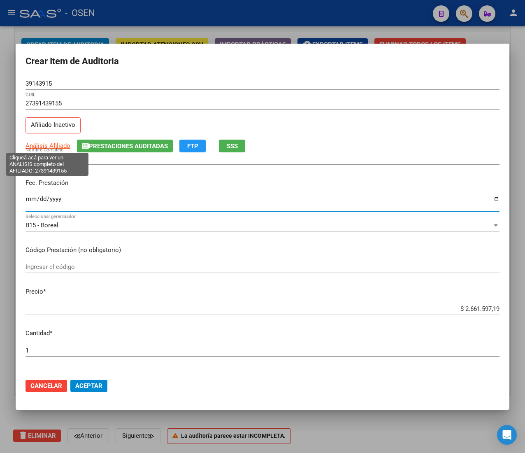
click at [65, 143] on span "Análisis Afiliado" at bounding box center [48, 145] width 45 height 7
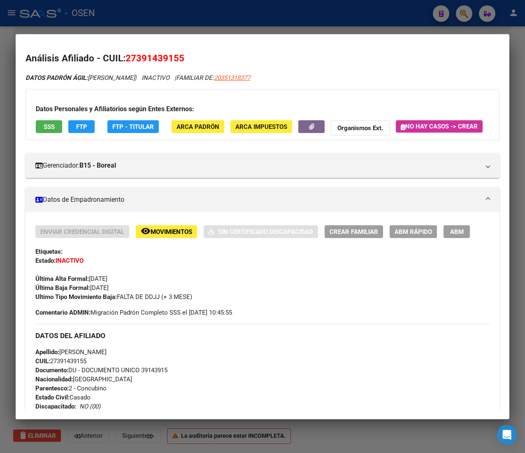
scroll to position [435, 0]
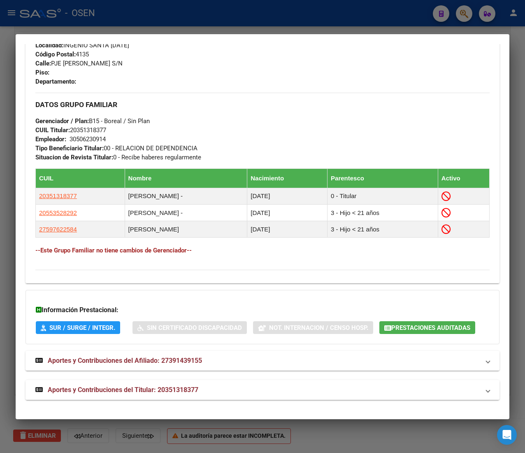
click at [201, 397] on mat-expansion-panel-header "Aportes y Contribuciones del Titular: 20351318377" at bounding box center [263, 390] width 474 height 20
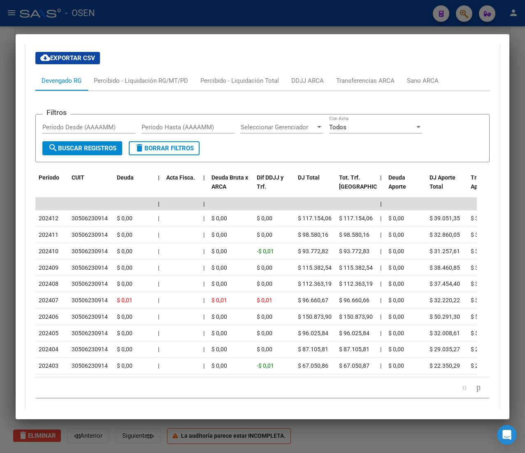
scroll to position [804, 0]
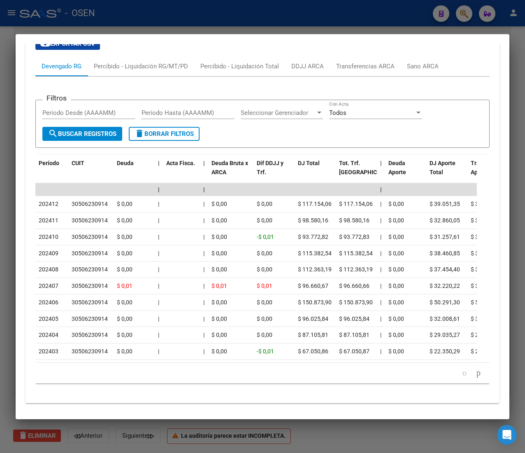
drag, startPoint x: 53, startPoint y: 89, endPoint x: 82, endPoint y: 91, distance: 29.8
click at [82, 76] on div "Devengado RG" at bounding box center [61, 66] width 52 height 20
click at [210, 56] on div "cloud_download Exportar CSV Devengado RG Percibido - Liquidación RG/MT/PD Perci…" at bounding box center [262, 210] width 455 height 359
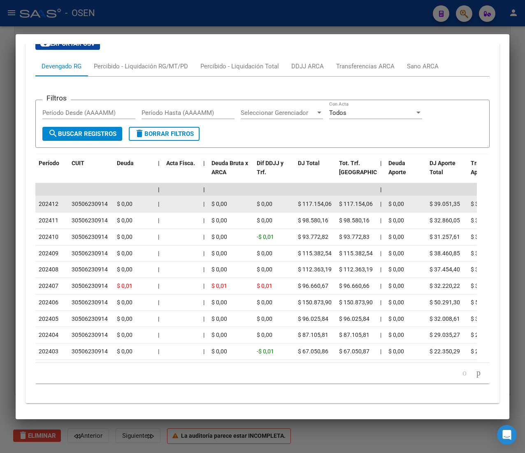
click at [60, 209] on div "202412" at bounding box center [52, 203] width 26 height 9
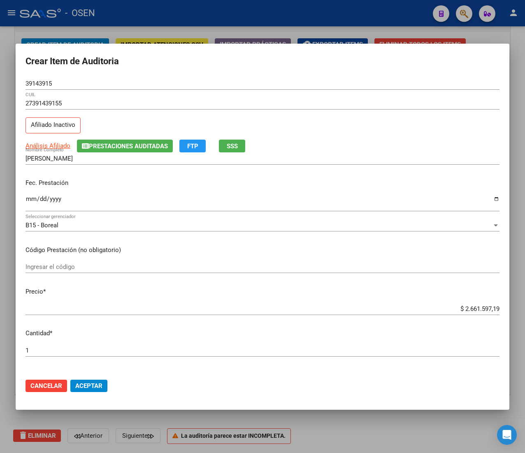
click at [460, 308] on input "$ 2.661.597,19" at bounding box center [263, 308] width 474 height 7
click at [242, 152] on button "SSS" at bounding box center [232, 146] width 26 height 13
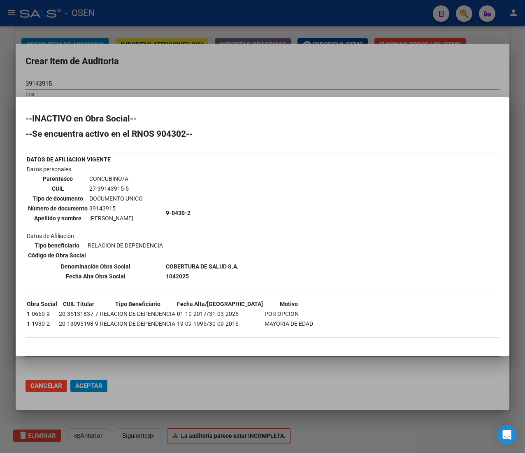
drag, startPoint x: 277, startPoint y: 54, endPoint x: 355, endPoint y: 118, distance: 100.6
click at [277, 54] on div at bounding box center [262, 226] width 525 height 453
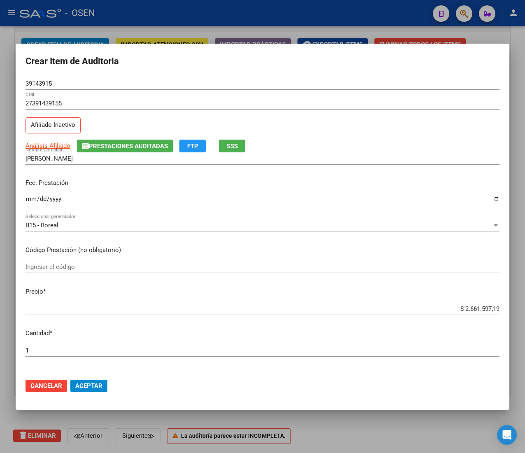
click at [469, 312] on input "$ 2.661.597,19" at bounding box center [263, 308] width 474 height 7
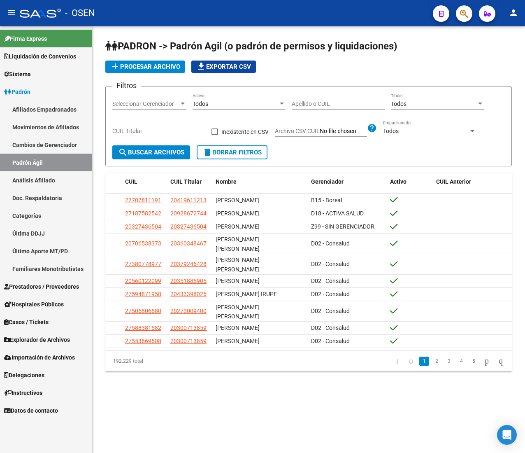
click at [324, 106] on input "Apellido o CUIL" at bounding box center [338, 103] width 93 height 7
click at [11, 11] on mat-icon "menu" at bounding box center [12, 13] width 10 height 10
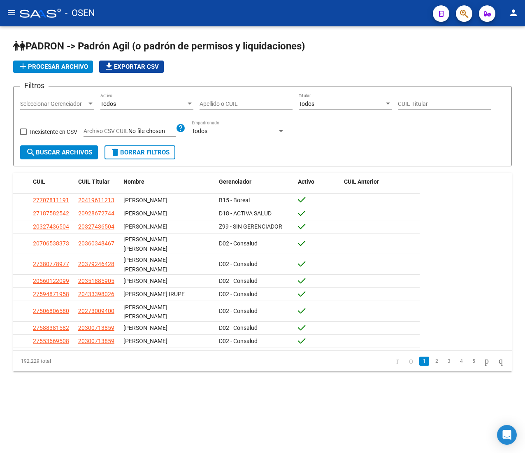
click at [210, 107] on div "Apellido o CUIL" at bounding box center [246, 101] width 93 height 16
click at [229, 100] on div "Apellido o CUIL" at bounding box center [246, 101] width 93 height 16
click at [218, 102] on input "Apellido o CUIL" at bounding box center [246, 103] width 93 height 7
click at [218, 103] on input "Apellido o CUIL" at bounding box center [246, 103] width 93 height 7
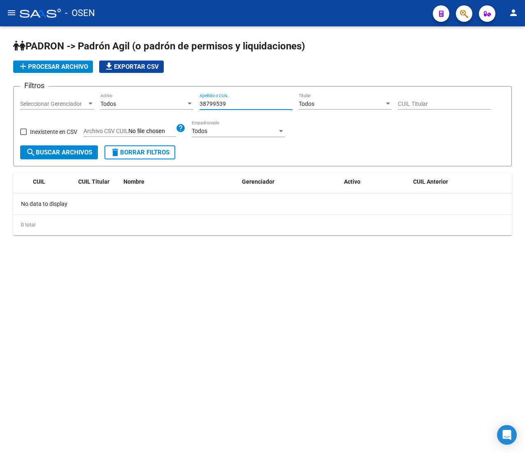
drag, startPoint x: 238, startPoint y: 105, endPoint x: 145, endPoint y: 98, distance: 92.5
click at [145, 98] on div "Filtros Seleccionar Gerenciador Seleccionar Gerenciador Todos Activo 38799539 A…" at bounding box center [262, 119] width 485 height 52
type input "38799539"
click at [463, 19] on span "button" at bounding box center [464, 13] width 8 height 17
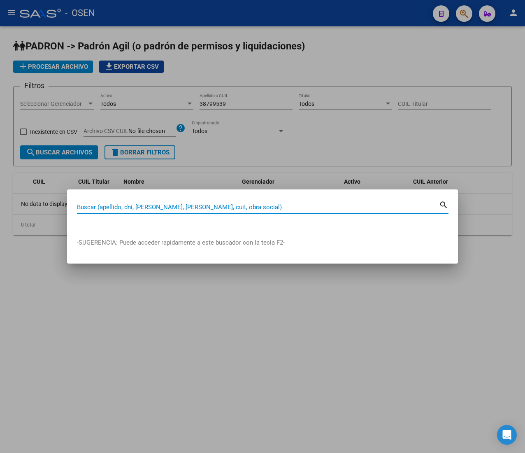
paste input "38799539"
type input "38799539"
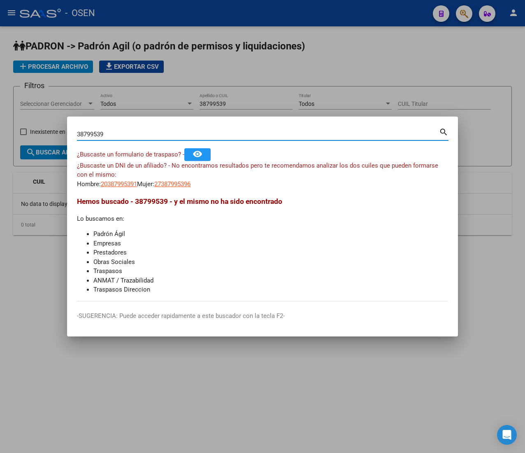
click at [127, 182] on span "20387995391" at bounding box center [119, 183] width 36 height 7
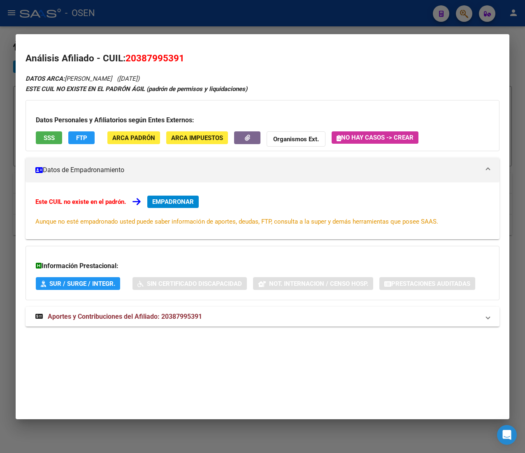
click at [46, 133] on button "SSS" at bounding box center [49, 137] width 26 height 13
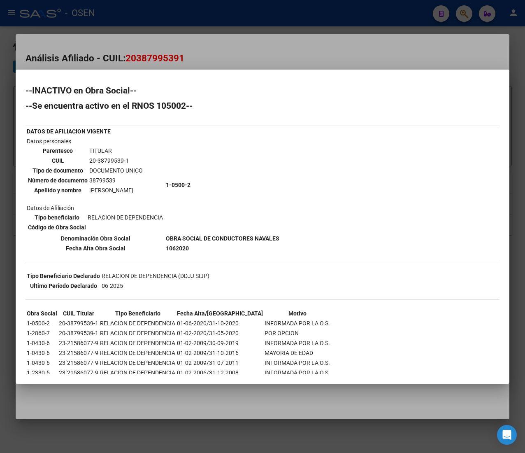
drag, startPoint x: 243, startPoint y: 236, endPoint x: 249, endPoint y: 237, distance: 6.6
click at [249, 237] on b "OBRA SOCIAL DE CONDUCTORES NAVALES" at bounding box center [223, 238] width 114 height 7
drag, startPoint x: 267, startPoint y: 235, endPoint x: 190, endPoint y: 233, distance: 77.0
click at [191, 235] on b "OBRA SOCIAL DE CONDUCTORES NAVALES" at bounding box center [223, 238] width 114 height 7
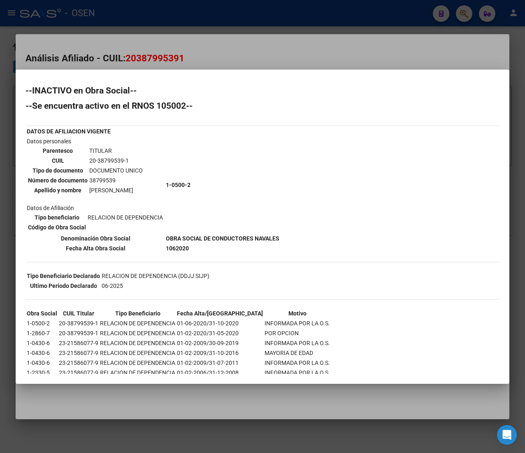
click at [190, 235] on b "OBRA SOCIAL DE CONDUCTORES NAVALES" at bounding box center [223, 238] width 114 height 7
drag, startPoint x: 208, startPoint y: 243, endPoint x: 165, endPoint y: 233, distance: 44.4
click at [165, 233] on tbody "DATOS DE AFILIACION VIGENTE Datos personales Parentesco TITULAR CUIL 20-3879953…" at bounding box center [153, 190] width 254 height 126
click at [166, 235] on b "OBRA SOCIAL DE CONDUCTORES NAVALES" at bounding box center [223, 238] width 114 height 7
drag, startPoint x: 190, startPoint y: 248, endPoint x: 186, endPoint y: 242, distance: 7.1
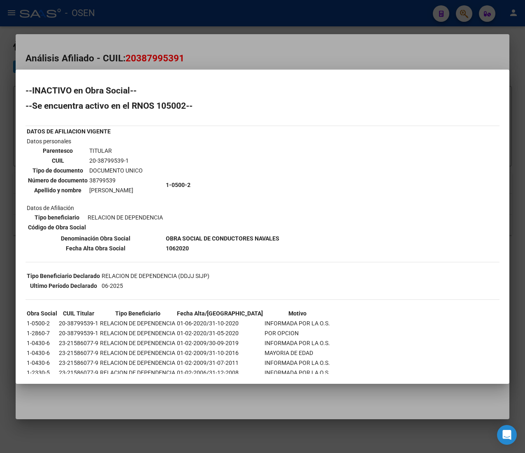
click at [189, 247] on td "1062020" at bounding box center [223, 248] width 114 height 9
click at [224, 237] on b "OBRA SOCIAL DE CONDUCTORES NAVALES" at bounding box center [223, 238] width 114 height 7
drag, startPoint x: 226, startPoint y: 237, endPoint x: 254, endPoint y: 239, distance: 28.0
click at [227, 237] on b "OBRA SOCIAL DE CONDUCTORES NAVALES" at bounding box center [223, 238] width 114 height 7
click at [257, 237] on b "OBRA SOCIAL DE CONDUCTORES NAVALES" at bounding box center [223, 238] width 114 height 7
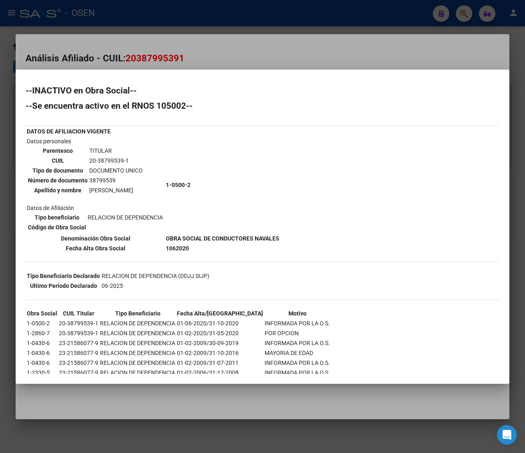
drag, startPoint x: 271, startPoint y: 234, endPoint x: 182, endPoint y: 229, distance: 89.1
click at [185, 229] on tbody "DATOS DE AFILIACION VIGENTE Datos personales Parentesco TITULAR CUIL 20-3879953…" at bounding box center [153, 190] width 254 height 126
click at [182, 229] on td "1-0500-2" at bounding box center [223, 185] width 114 height 96
drag, startPoint x: 172, startPoint y: 234, endPoint x: 243, endPoint y: 237, distance: 71.3
click at [243, 237] on b "OBRA SOCIAL DE CONDUCTORES NAVALES" at bounding box center [223, 238] width 114 height 7
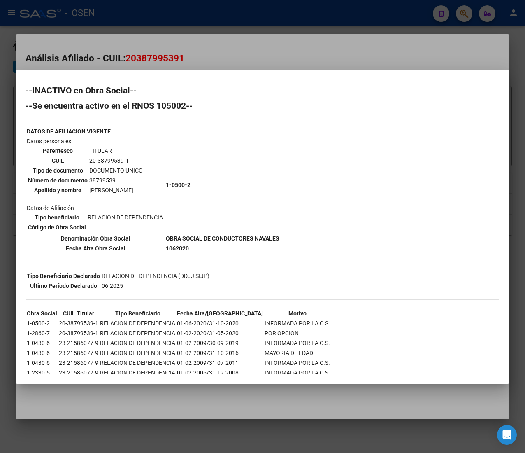
click at [249, 237] on b "OBRA SOCIAL DE CONDUCTORES NAVALES" at bounding box center [223, 238] width 114 height 7
drag, startPoint x: 268, startPoint y: 236, endPoint x: 173, endPoint y: 236, distance: 95.1
click at [173, 236] on b "OBRA SOCIAL DE CONDUCTORES NAVALES" at bounding box center [223, 238] width 114 height 7
drag, startPoint x: 274, startPoint y: 235, endPoint x: 168, endPoint y: 235, distance: 105.8
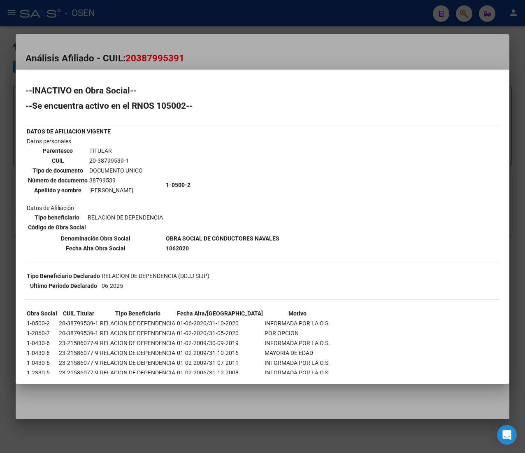
click at [168, 235] on b "OBRA SOCIAL DE CONDUCTORES NAVALES" at bounding box center [223, 238] width 114 height 7
drag, startPoint x: 168, startPoint y: 234, endPoint x: 274, endPoint y: 236, distance: 105.9
click at [274, 236] on b "OBRA SOCIAL DE CONDUCTORES NAVALES" at bounding box center [223, 238] width 114 height 7
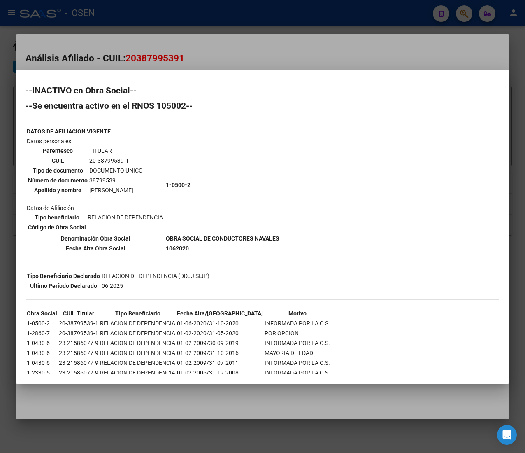
drag, startPoint x: 277, startPoint y: 234, endPoint x: 166, endPoint y: 235, distance: 111.2
click at [166, 235] on b "OBRA SOCIAL DE CONDUCTORES NAVALES" at bounding box center [223, 238] width 114 height 7
click at [307, 35] on div at bounding box center [262, 226] width 525 height 453
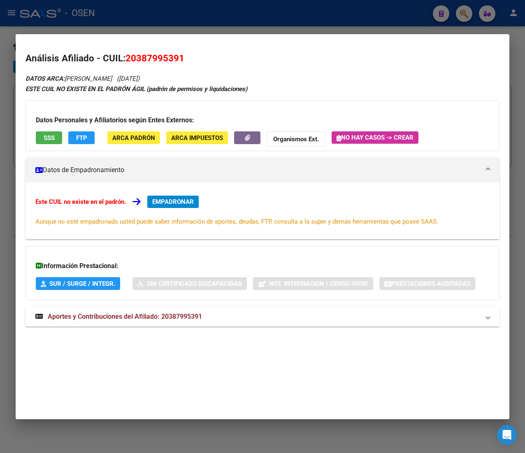
click at [185, 24] on div at bounding box center [262, 226] width 525 height 453
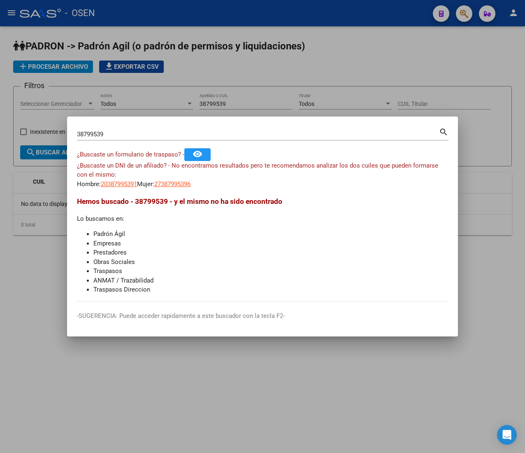
click at [309, 30] on div at bounding box center [262, 226] width 525 height 453
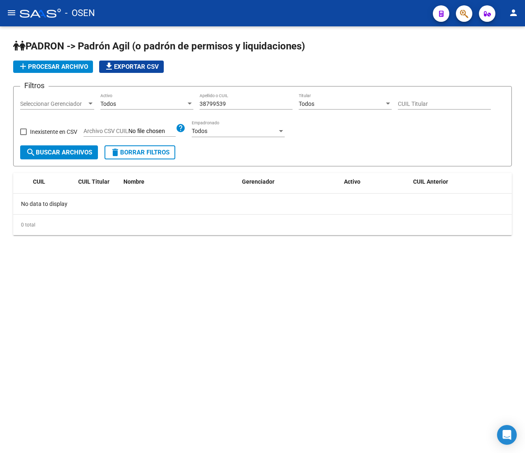
click at [159, 151] on span "delete Borrar Filtros" at bounding box center [139, 152] width 59 height 7
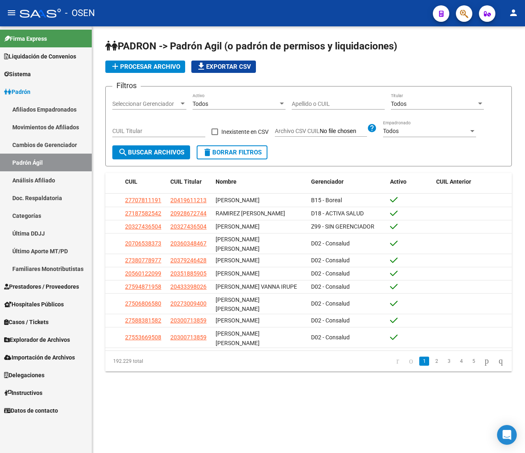
click at [39, 85] on link "Padrón" at bounding box center [46, 92] width 92 height 18
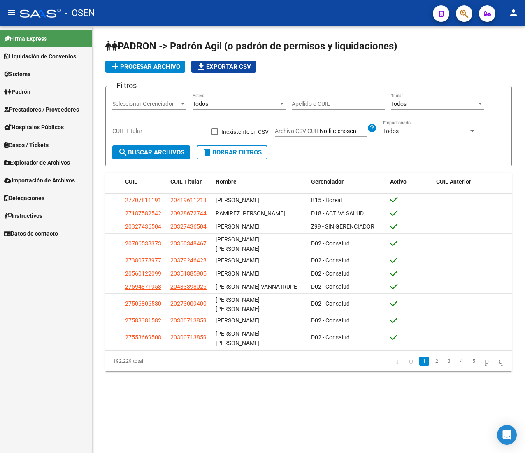
click at [51, 109] on span "Prestadores / Proveedores" at bounding box center [41, 109] width 75 height 9
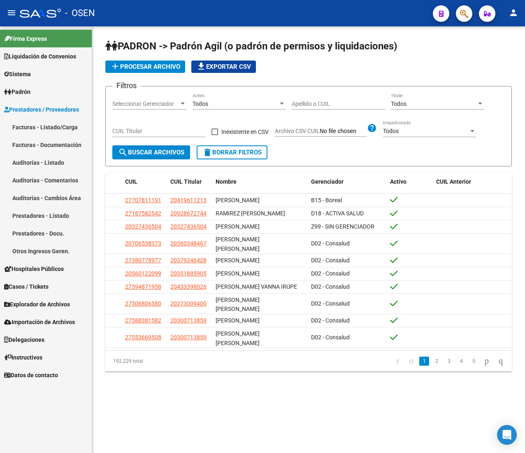
click at [53, 126] on link "Facturas - Listado/Carga" at bounding box center [46, 127] width 92 height 18
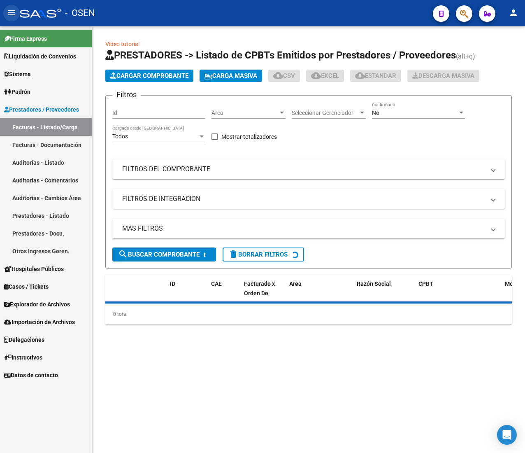
click at [12, 8] on mat-icon "menu" at bounding box center [12, 13] width 10 height 10
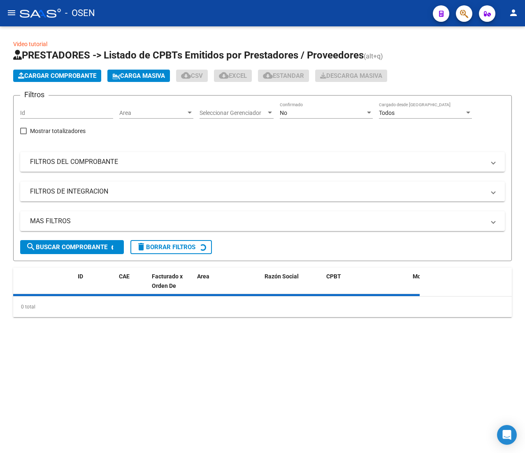
click at [140, 107] on div "Area Area" at bounding box center [156, 110] width 74 height 16
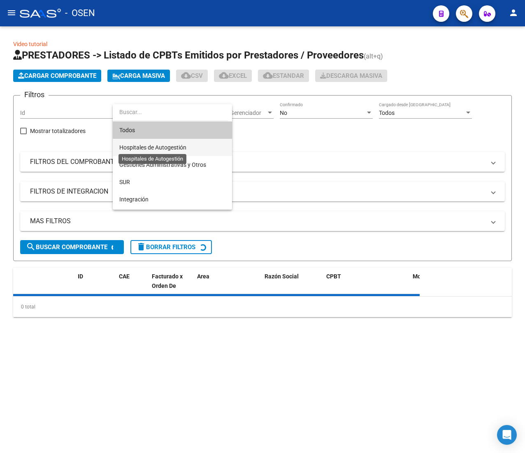
click at [166, 147] on span "Hospitales de Autogestión" at bounding box center [152, 147] width 67 height 7
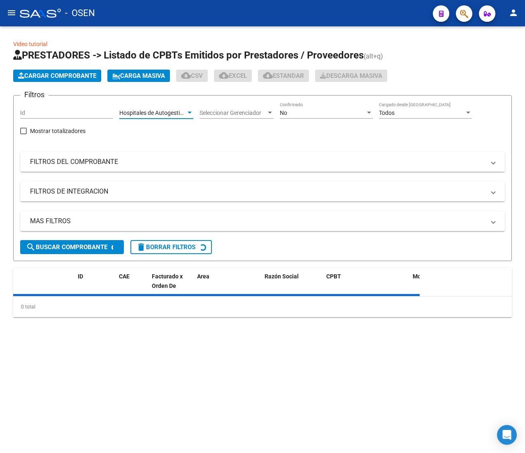
click at [134, 171] on mat-expansion-panel-header "FILTROS DEL COMPROBANTE" at bounding box center [262, 162] width 485 height 20
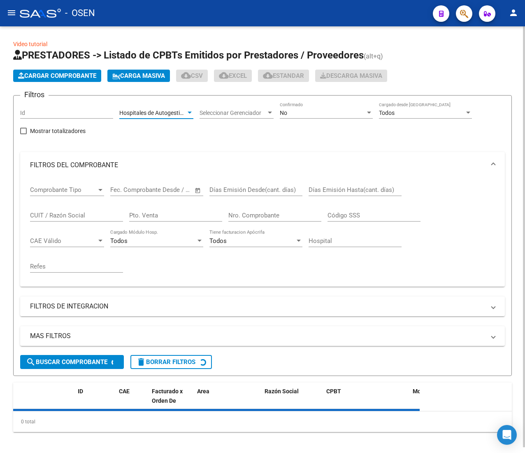
click at [175, 111] on span "Hospitales de Autogestión" at bounding box center [152, 113] width 67 height 7
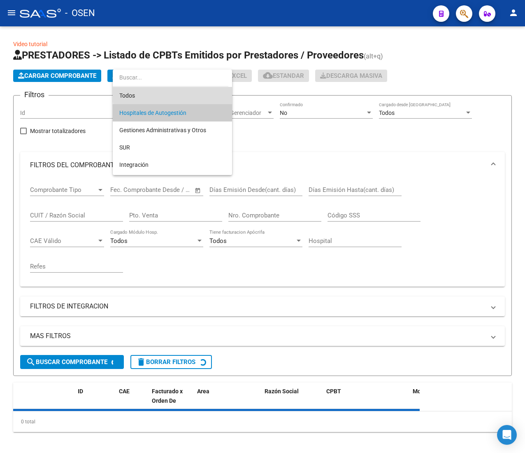
click at [173, 92] on span "Todos" at bounding box center [172, 95] width 106 height 17
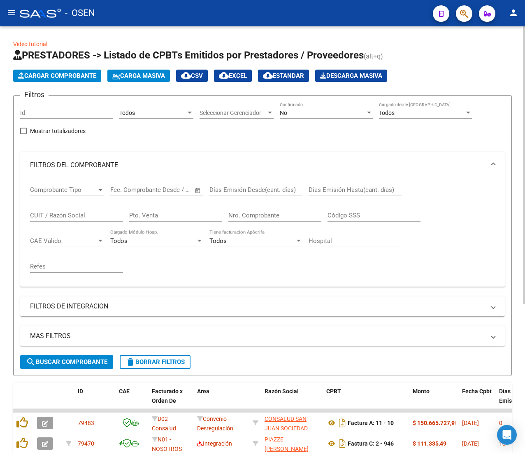
click at [302, 112] on div "No" at bounding box center [323, 113] width 86 height 7
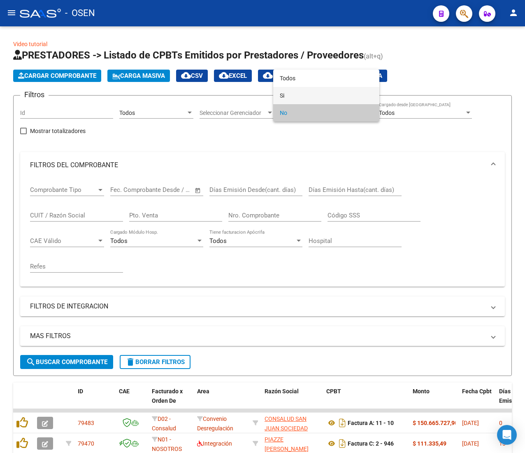
click at [301, 91] on span "Si" at bounding box center [326, 95] width 93 height 17
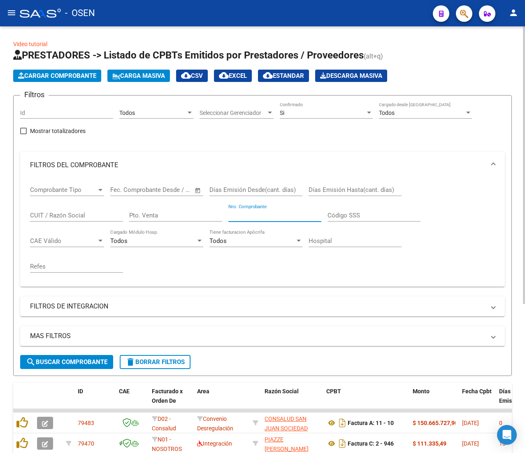
click at [231, 212] on input "Nro. Comprobante" at bounding box center [275, 215] width 93 height 7
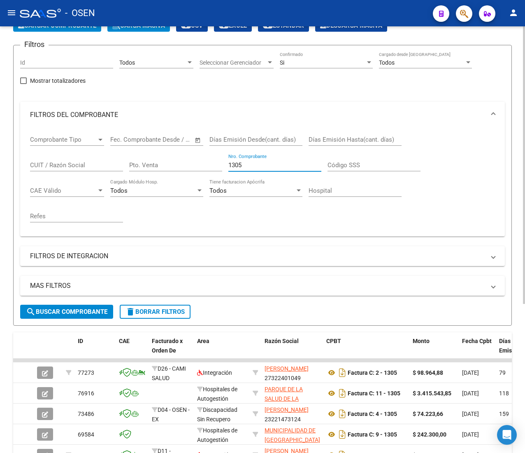
scroll to position [82, 0]
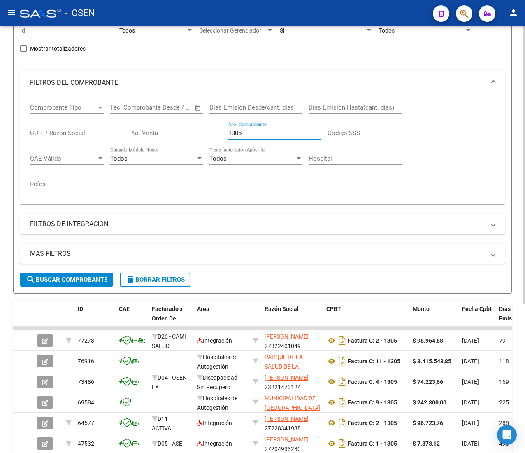
type input "1305"
click at [181, 128] on div "Pto. Venta" at bounding box center [175, 130] width 93 height 18
click at [102, 279] on span "search Buscar Comprobante" at bounding box center [67, 279] width 82 height 7
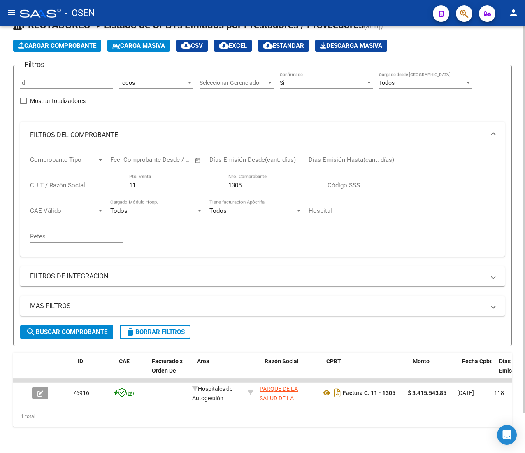
scroll to position [0, 0]
click at [178, 79] on div "Todos" at bounding box center [152, 82] width 67 height 7
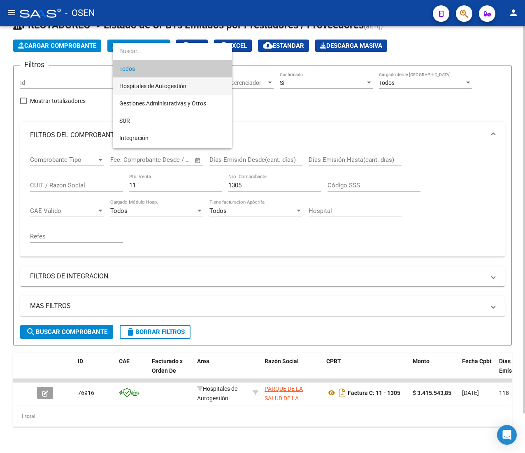
click at [174, 79] on span "Hospitales de Autogestión" at bounding box center [172, 85] width 106 height 17
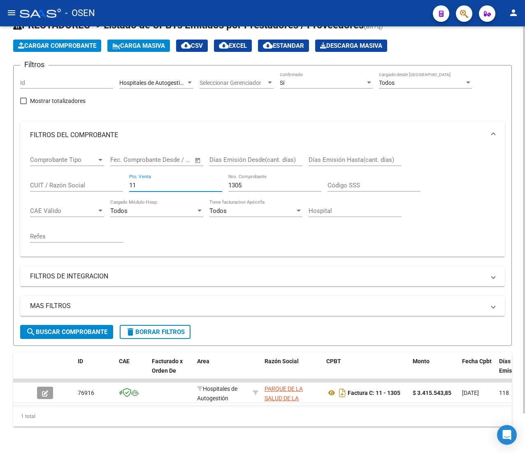
click at [144, 182] on input "11" at bounding box center [175, 185] width 93 height 7
click at [103, 328] on span "search Buscar Comprobante" at bounding box center [67, 331] width 82 height 7
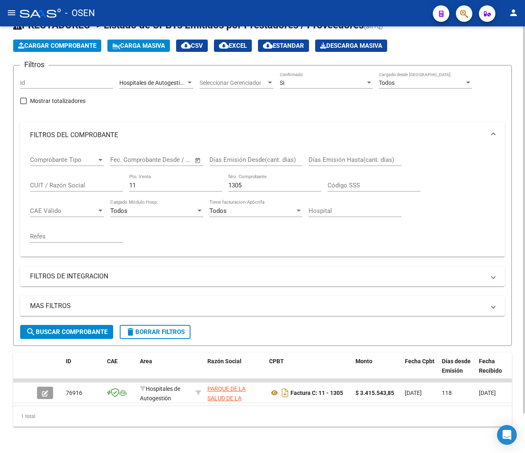
drag, startPoint x: 147, startPoint y: 177, endPoint x: 126, endPoint y: 175, distance: 21.1
click at [126, 175] on div "Comprobante Tipo Comprobante Tipo Start date – End date Fec. Comprobante Desde …" at bounding box center [262, 199] width 465 height 102
type input "15"
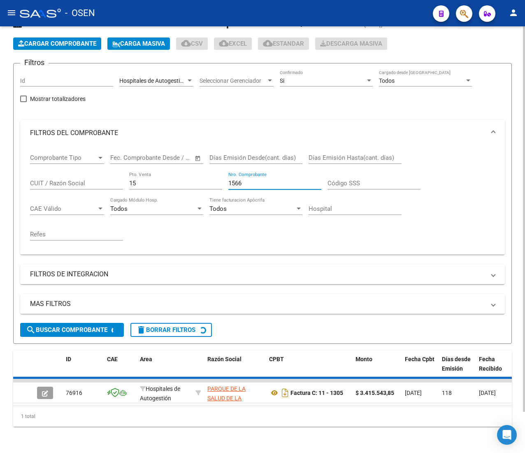
scroll to position [24, 0]
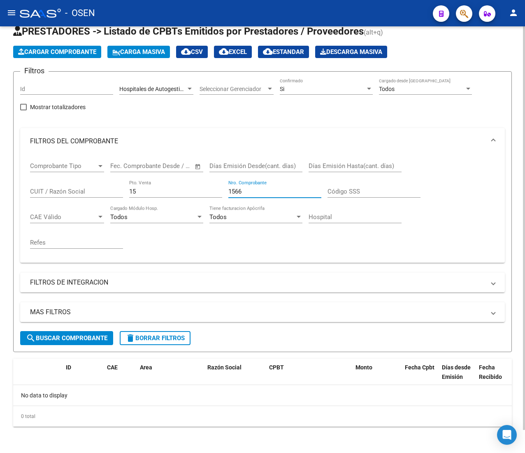
type input "1566"
click at [167, 86] on span "Hospitales de Autogestión" at bounding box center [152, 89] width 67 height 7
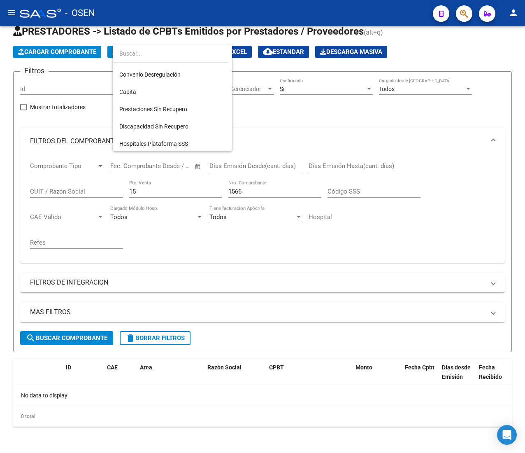
scroll to position [327, 0]
click at [185, 123] on span "Boreal - No Pagar" at bounding box center [172, 124] width 106 height 17
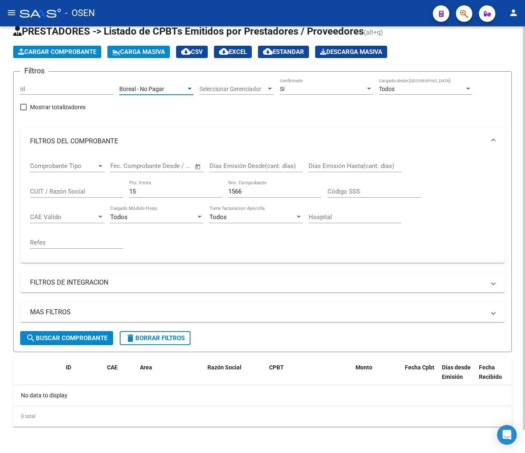
click at [96, 337] on span "search Buscar Comprobante" at bounding box center [67, 337] width 82 height 7
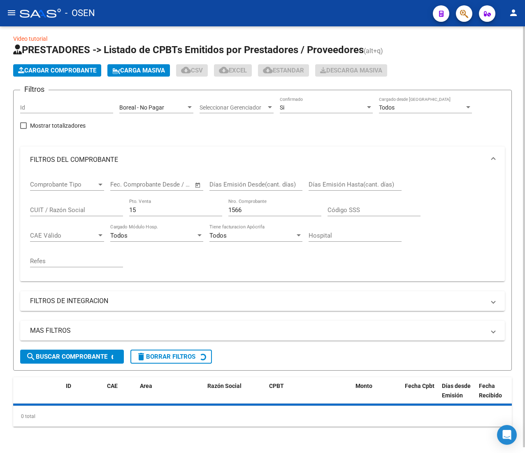
scroll to position [24, 0]
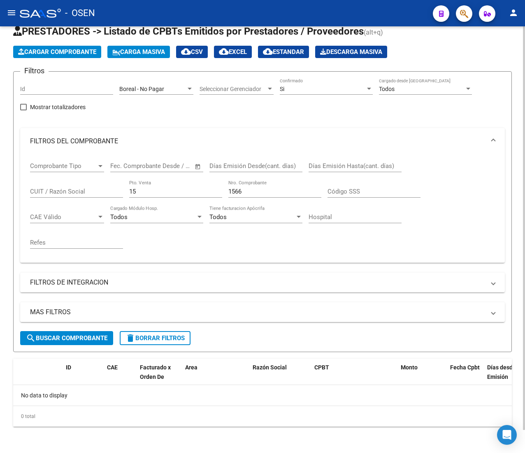
click at [177, 83] on div "Boreal - No Pagar Area" at bounding box center [156, 86] width 74 height 16
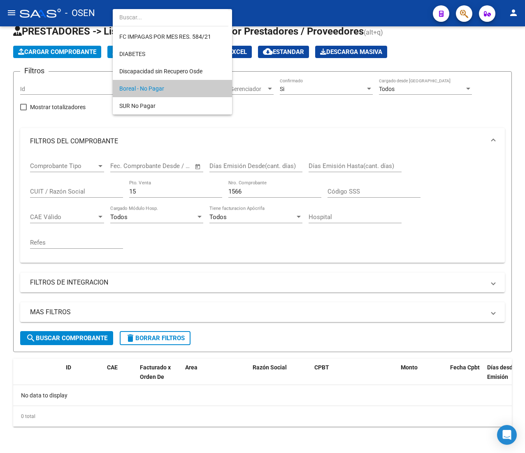
scroll to position [0, 0]
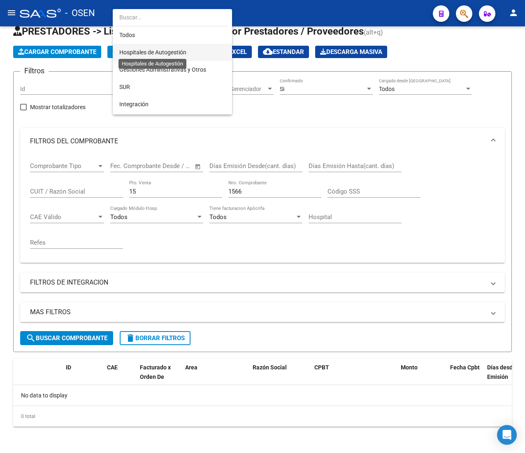
click at [179, 54] on span "Hospitales de Autogestión" at bounding box center [152, 52] width 67 height 7
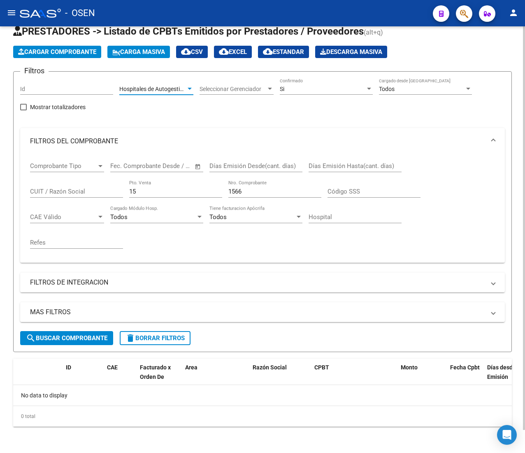
click at [169, 192] on input "15" at bounding box center [175, 191] width 93 height 7
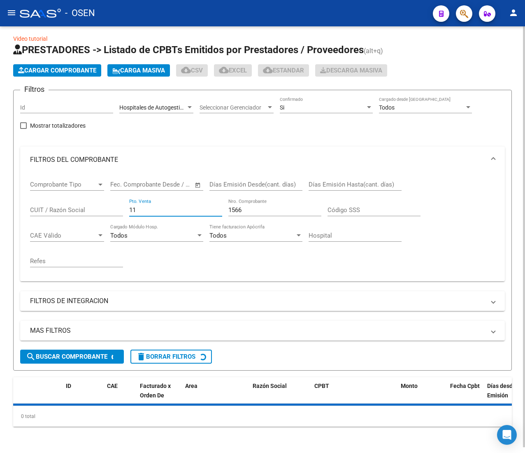
scroll to position [24, 0]
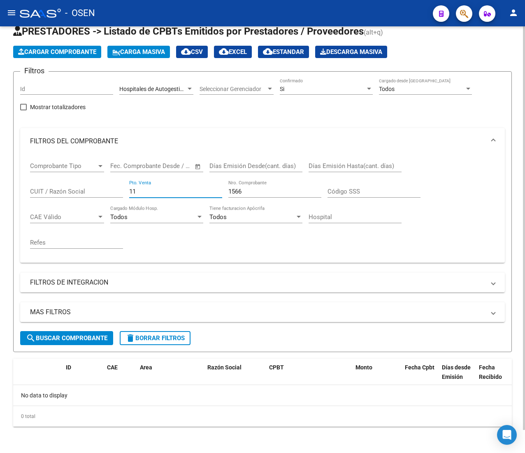
type input "11"
click at [134, 82] on div "Hospitales de Autogestión Area" at bounding box center [156, 86] width 74 height 16
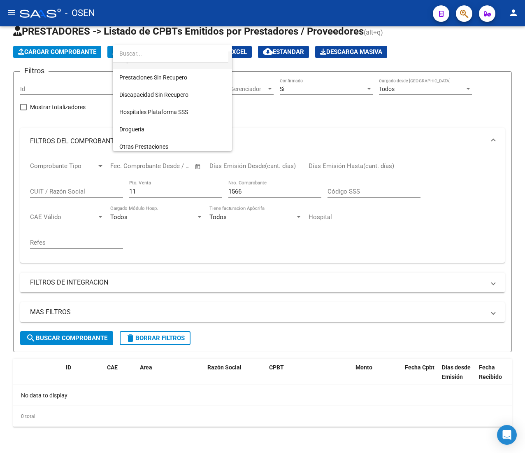
scroll to position [327, 0]
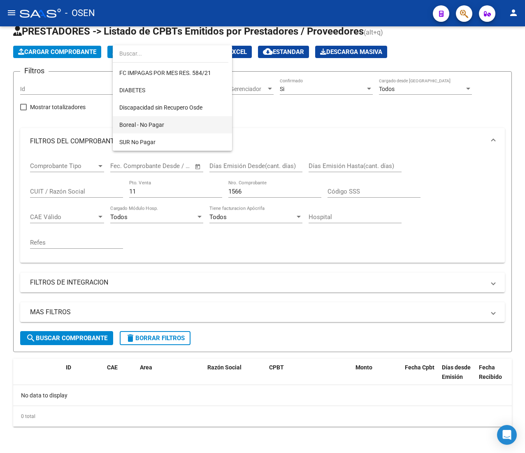
click at [187, 126] on span "Boreal - No Pagar" at bounding box center [172, 124] width 106 height 17
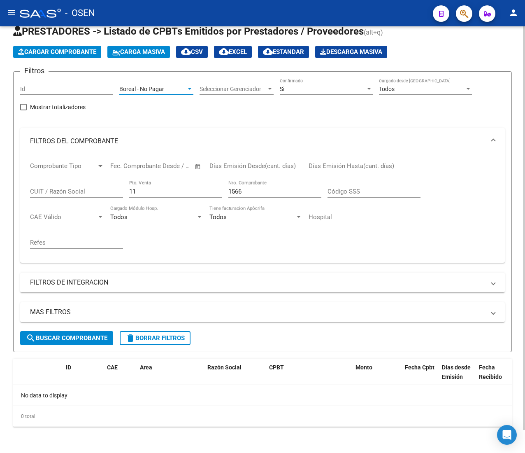
click at [82, 337] on span "search Buscar Comprobante" at bounding box center [67, 337] width 82 height 7
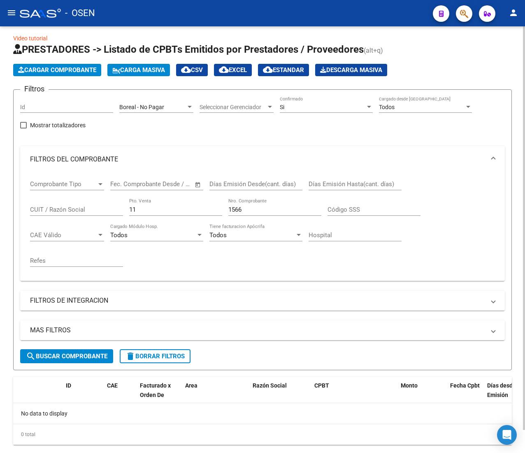
scroll to position [24, 0]
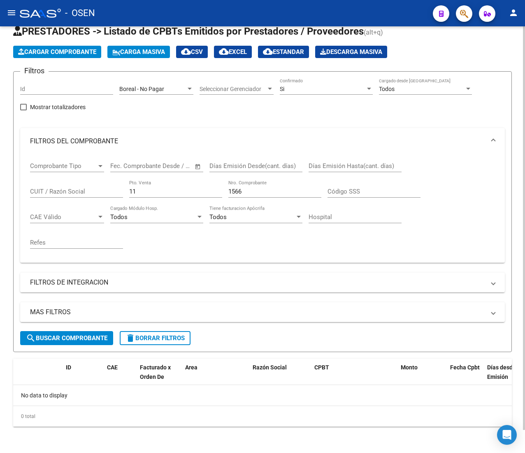
click at [152, 82] on div "Boreal - No Pagar Area" at bounding box center [156, 86] width 74 height 16
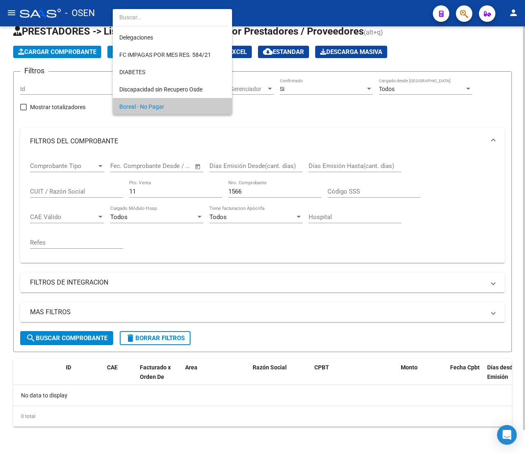
scroll to position [0, 0]
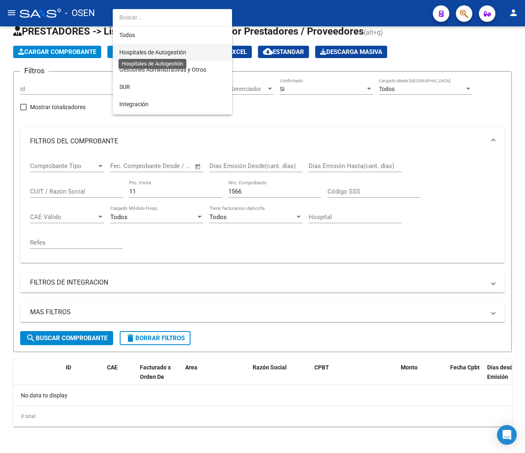
click at [155, 53] on span "Hospitales de Autogestión" at bounding box center [152, 52] width 67 height 7
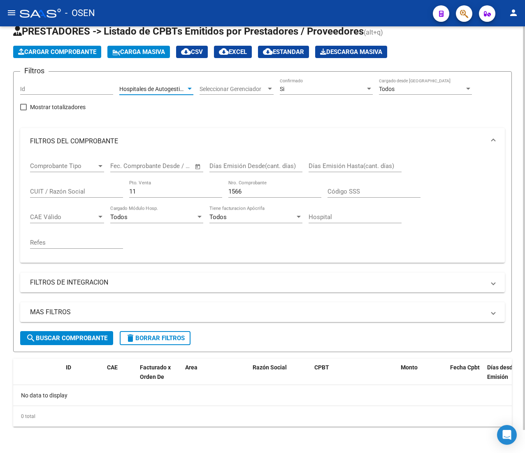
click at [251, 198] on div "1566 Nro. Comprobante" at bounding box center [275, 193] width 93 height 26
drag, startPoint x: 252, startPoint y: 189, endPoint x: 141, endPoint y: 184, distance: 111.7
click at [141, 184] on div "Comprobante Tipo Comprobante Tipo Start date – End date Fec. Comprobante Desde …" at bounding box center [262, 205] width 465 height 102
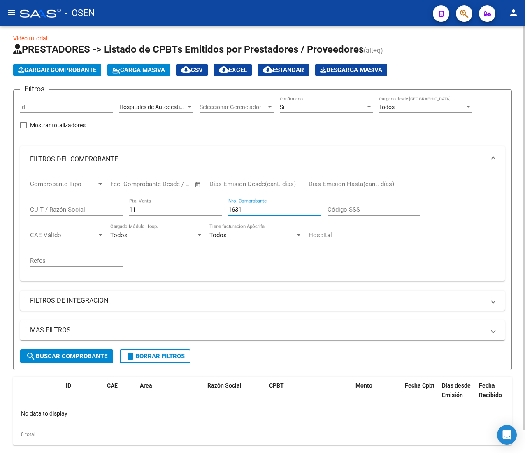
scroll to position [24, 0]
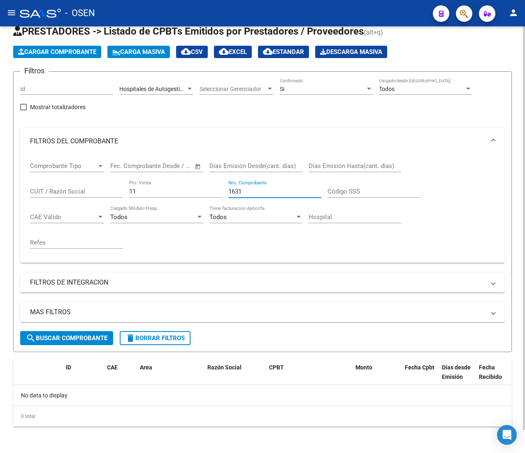
type input "1631"
click at [157, 86] on span "Hospitales de Autogestión" at bounding box center [152, 89] width 67 height 7
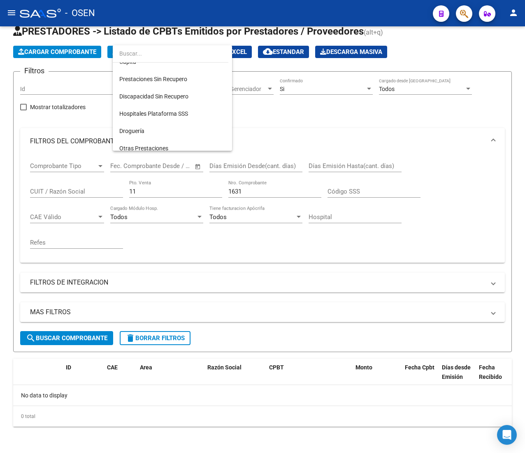
scroll to position [327, 0]
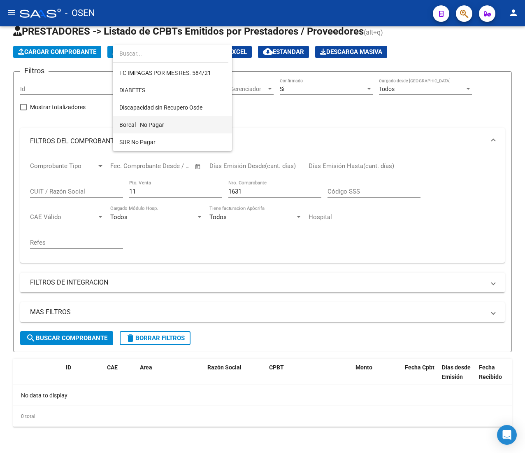
click at [181, 117] on span "Boreal - No Pagar" at bounding box center [172, 124] width 106 height 17
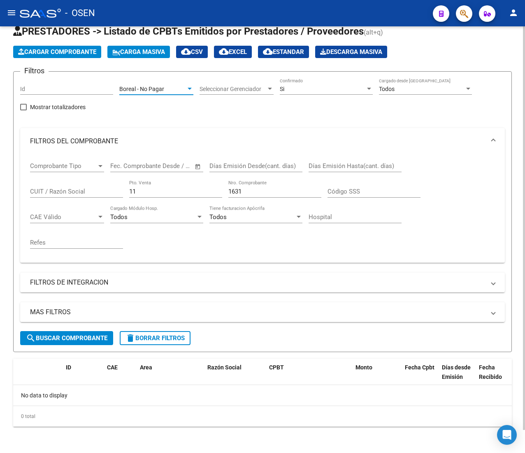
click at [88, 329] on div "MAS FILTROS Todos Con Doc. Respaldatoria Todos Con Trazabilidad Todos Asociado …" at bounding box center [262, 316] width 485 height 29
click at [94, 338] on span "search Buscar Comprobante" at bounding box center [67, 337] width 82 height 7
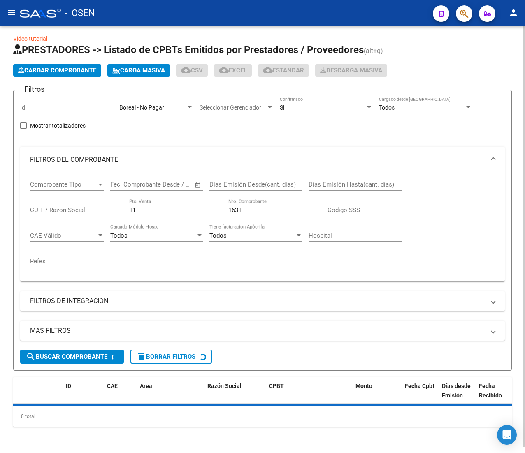
scroll to position [24, 0]
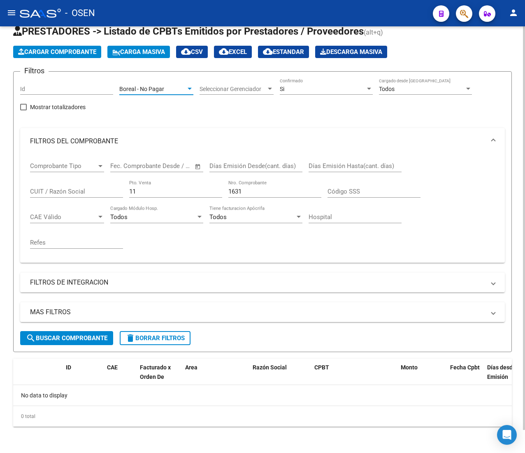
click at [175, 86] on div "Boreal - No Pagar" at bounding box center [152, 89] width 67 height 7
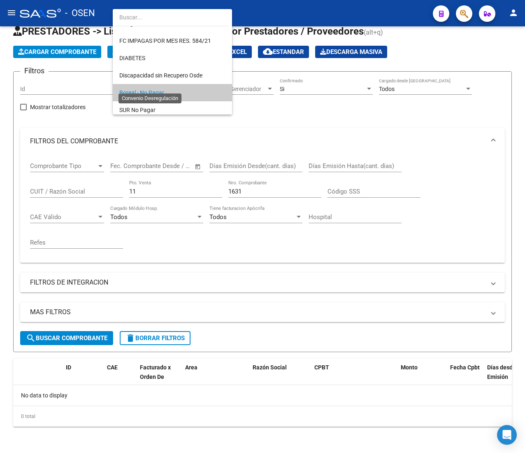
scroll to position [0, 0]
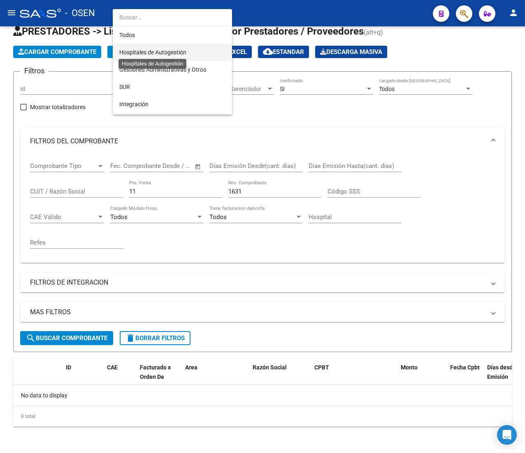
click at [183, 51] on span "Hospitales de Autogestión" at bounding box center [152, 52] width 67 height 7
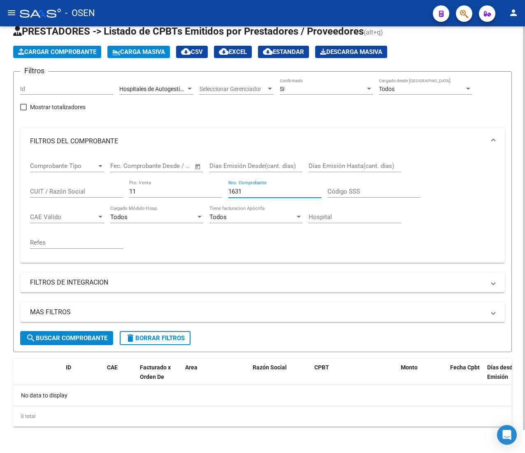
drag, startPoint x: 251, startPoint y: 192, endPoint x: 160, endPoint y: 181, distance: 92.1
click at [160, 181] on div "Comprobante Tipo Comprobante Tipo Start date – End date Fec. Comprobante Desde …" at bounding box center [262, 205] width 465 height 102
click at [160, 181] on div "11 Pto. Venta" at bounding box center [175, 189] width 93 height 18
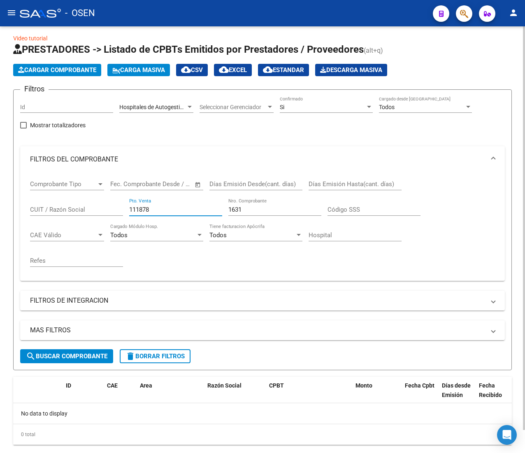
scroll to position [24, 0]
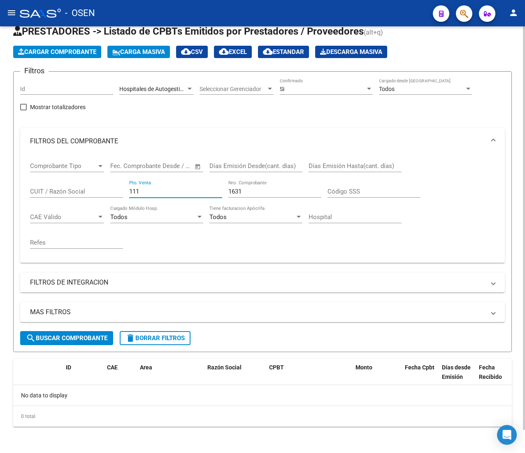
type input "11"
click at [171, 83] on div "Hospitales de Autogestión Area" at bounding box center [156, 86] width 74 height 16
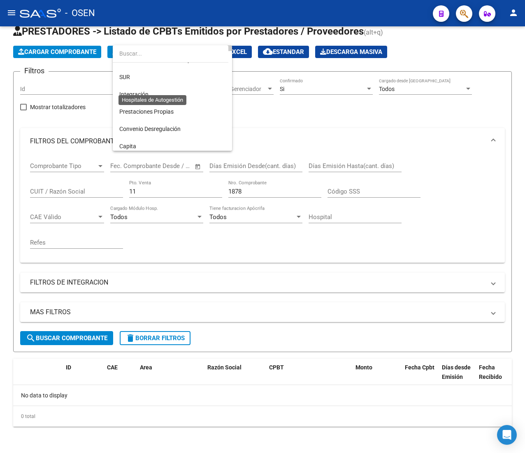
scroll to position [327, 0]
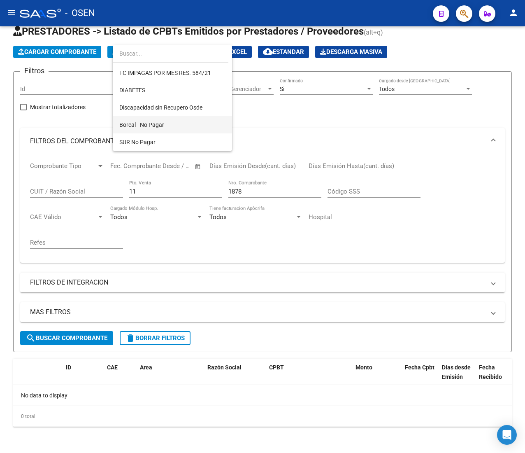
click at [168, 125] on span "Boreal - No Pagar" at bounding box center [172, 124] width 106 height 17
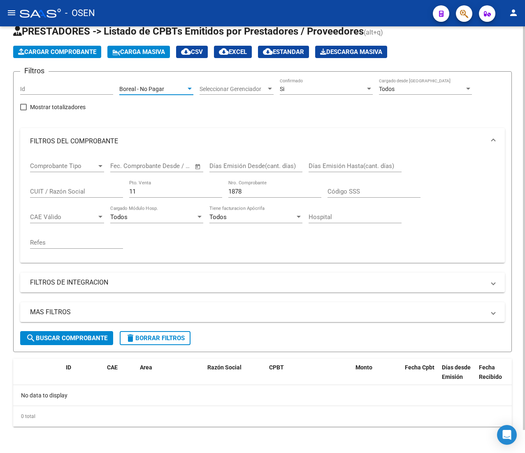
click at [109, 340] on button "search Buscar Comprobante" at bounding box center [66, 338] width 93 height 14
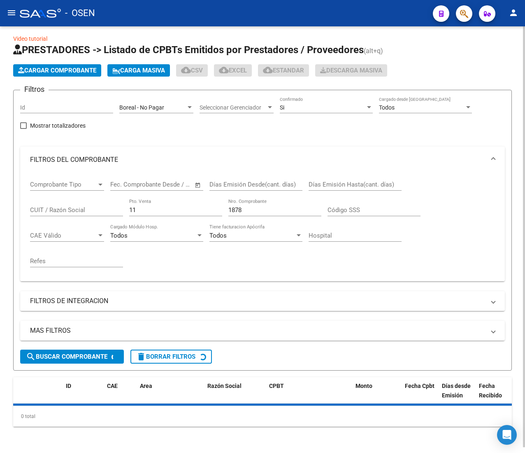
scroll to position [24, 0]
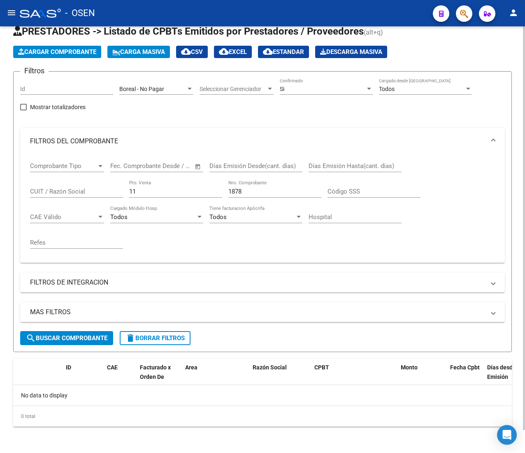
click at [167, 86] on div "Boreal - No Pagar" at bounding box center [152, 89] width 67 height 7
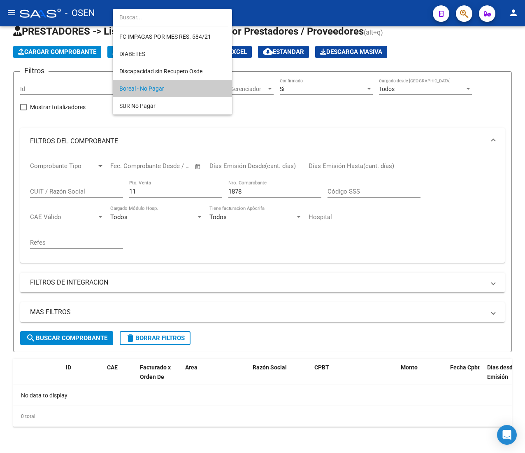
scroll to position [0, 0]
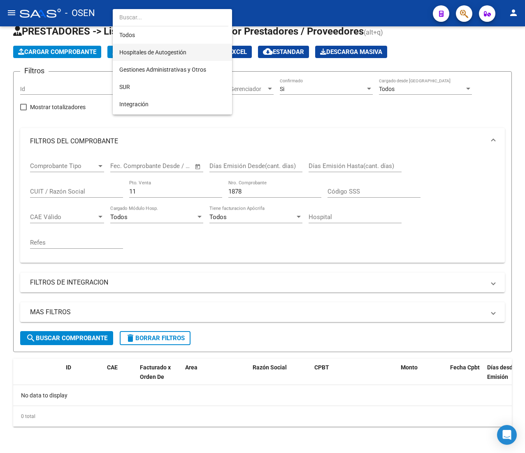
click at [169, 44] on span "Hospitales de Autogestión" at bounding box center [172, 52] width 106 height 17
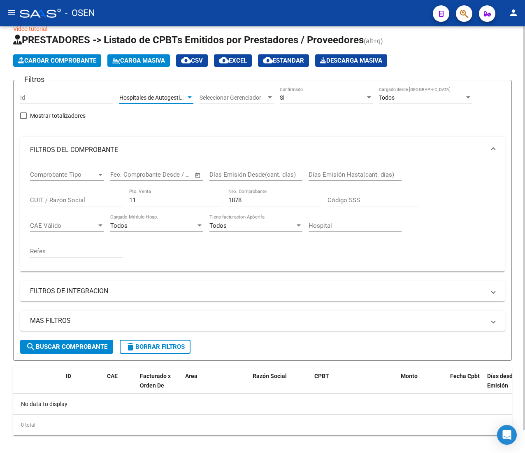
scroll to position [14, 0]
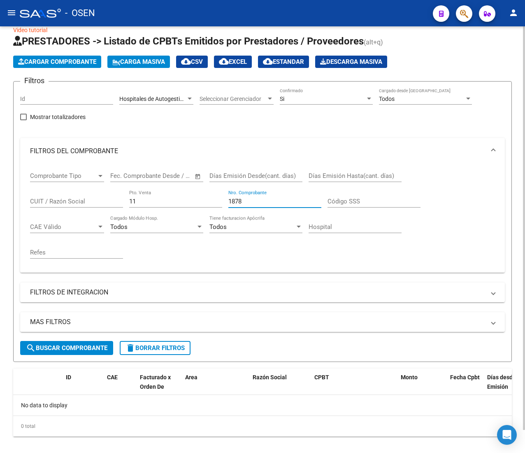
drag, startPoint x: 235, startPoint y: 198, endPoint x: 253, endPoint y: 206, distance: 19.6
click at [253, 206] on div "1878 Nro. Comprobante" at bounding box center [275, 199] width 93 height 18
click at [253, 203] on input "1878" at bounding box center [275, 201] width 93 height 7
type input "1"
type input "2"
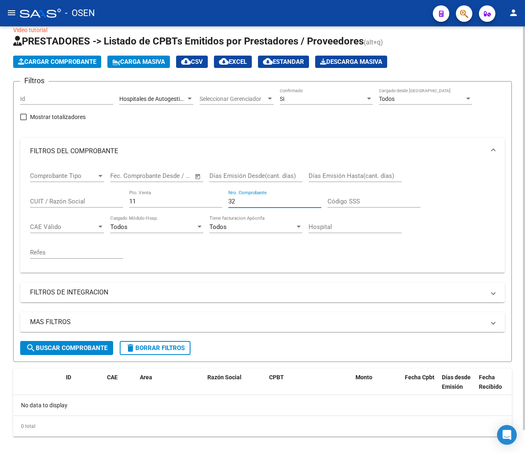
type input "3"
click at [175, 98] on span "Hospitales de Autogestión" at bounding box center [152, 99] width 67 height 7
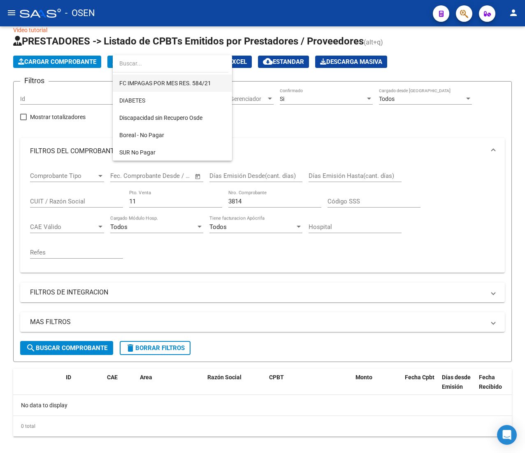
scroll to position [327, 0]
click at [163, 127] on span "Boreal - No Pagar" at bounding box center [172, 134] width 106 height 17
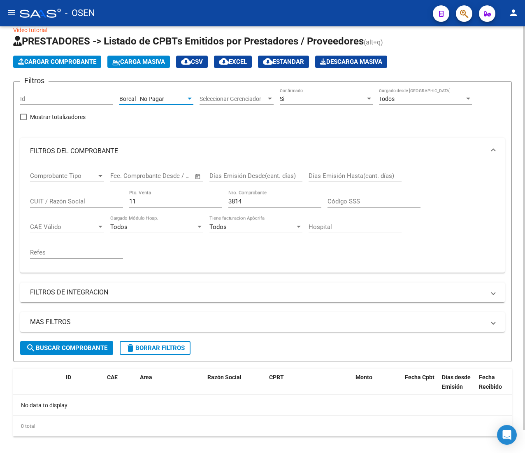
click at [68, 356] on form "Filtros Id Boreal - No Pagar Area Seleccionar Gerenciador Seleccionar Gerenciad…" at bounding box center [262, 221] width 499 height 281
click at [70, 347] on span "search Buscar Comprobante" at bounding box center [67, 347] width 82 height 7
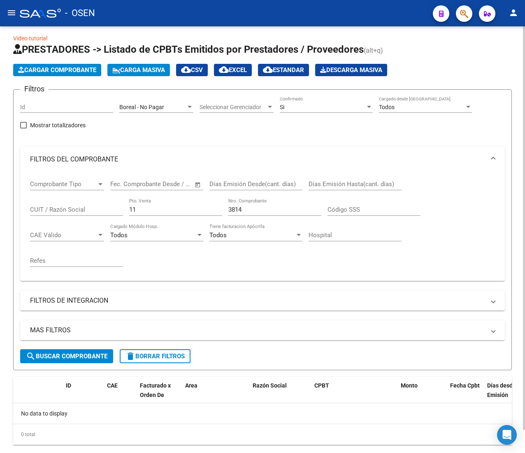
scroll to position [14, 0]
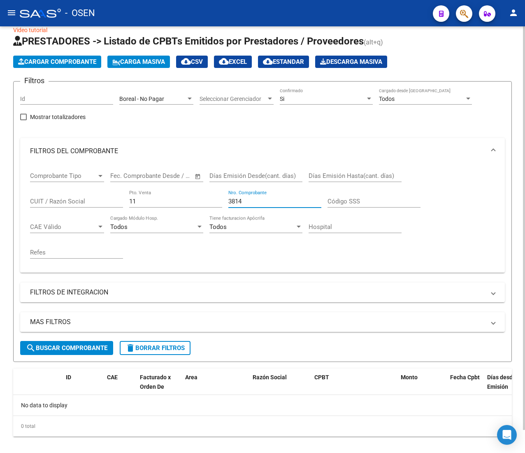
drag, startPoint x: 230, startPoint y: 203, endPoint x: 162, endPoint y: 200, distance: 68.0
click at [162, 200] on div "Comprobante Tipo Comprobante Tipo Start date – End date Fec. Comprobante Desde …" at bounding box center [262, 215] width 465 height 102
drag, startPoint x: 250, startPoint y: 200, endPoint x: 193, endPoint y: 194, distance: 56.7
click at [193, 194] on div "Comprobante Tipo Comprobante Tipo Start date – End date Fec. Comprobante Desde …" at bounding box center [262, 215] width 465 height 102
click at [184, 96] on div "Boreal - No Pagar" at bounding box center [152, 99] width 67 height 7
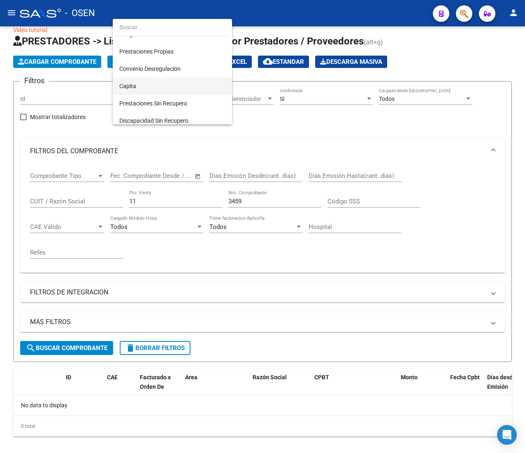
scroll to position [0, 0]
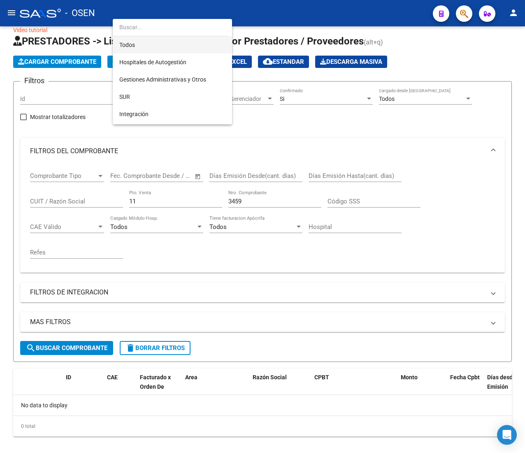
click at [185, 45] on span "Todos" at bounding box center [172, 44] width 106 height 17
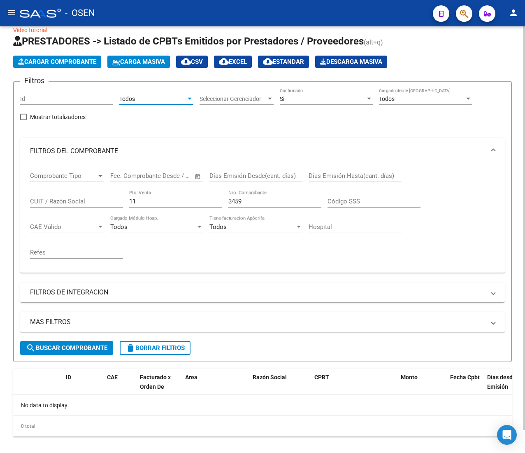
click at [256, 205] on div "3459 Nro. Comprobante" at bounding box center [275, 199] width 93 height 18
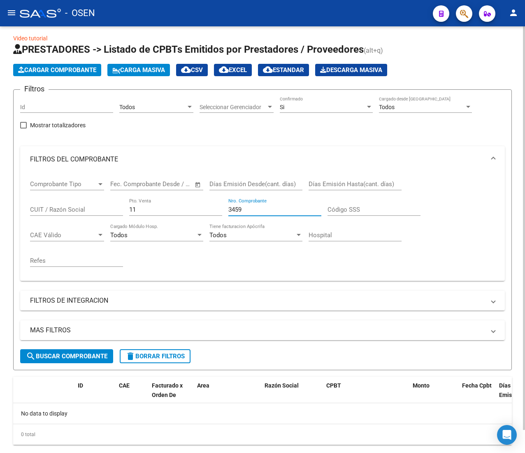
scroll to position [14, 0]
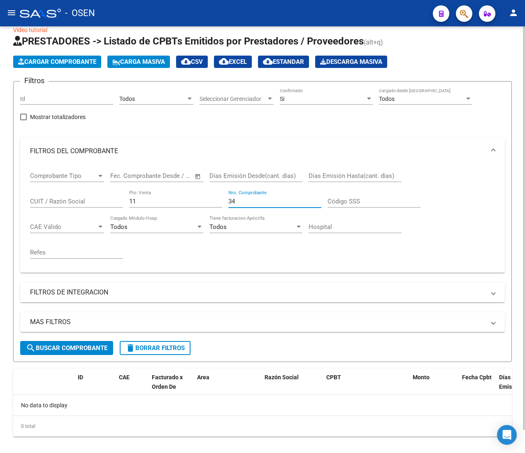
type input "3"
type input "2"
type input "2643"
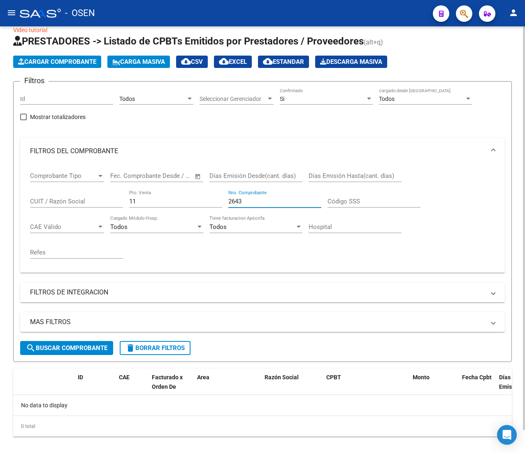
drag, startPoint x: 254, startPoint y: 199, endPoint x: 210, endPoint y: 204, distance: 44.3
click at [210, 204] on div "Comprobante Tipo Comprobante Tipo Start date – End date Fec. Comprobante Desde …" at bounding box center [262, 215] width 465 height 102
click at [255, 198] on input "Nro. Comprobante" at bounding box center [275, 201] width 93 height 7
click at [182, 96] on div "Todos" at bounding box center [152, 99] width 67 height 7
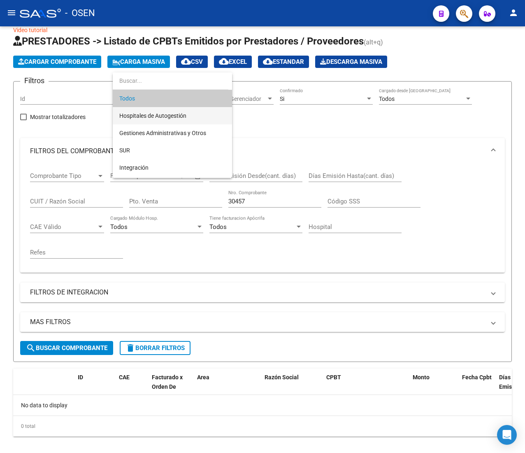
click at [190, 114] on span "Hospitales de Autogestión" at bounding box center [172, 115] width 106 height 17
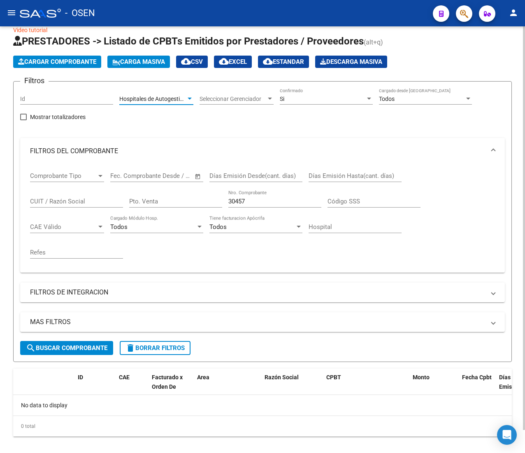
click at [72, 348] on span "search Buscar Comprobante" at bounding box center [67, 347] width 82 height 7
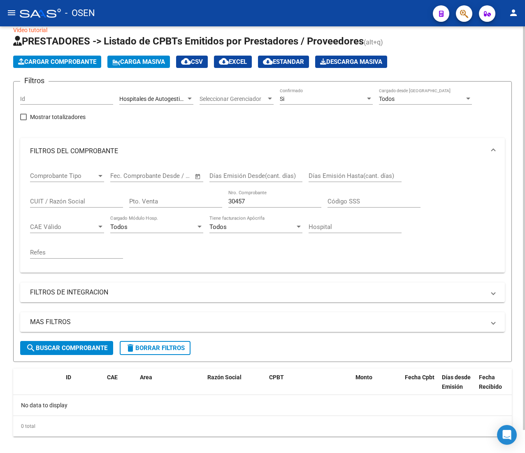
click at [297, 91] on div "Si Confirmado" at bounding box center [326, 96] width 93 height 16
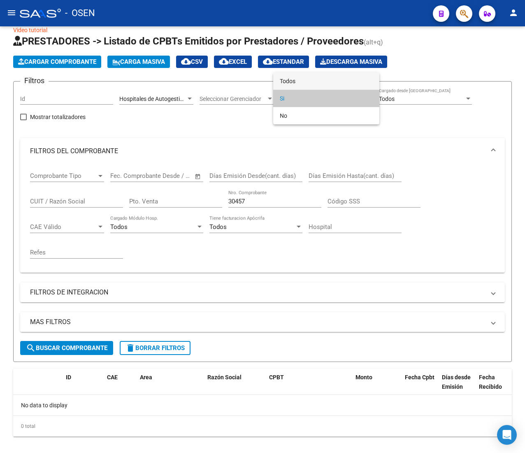
click at [300, 81] on span "Todos" at bounding box center [326, 80] width 93 height 17
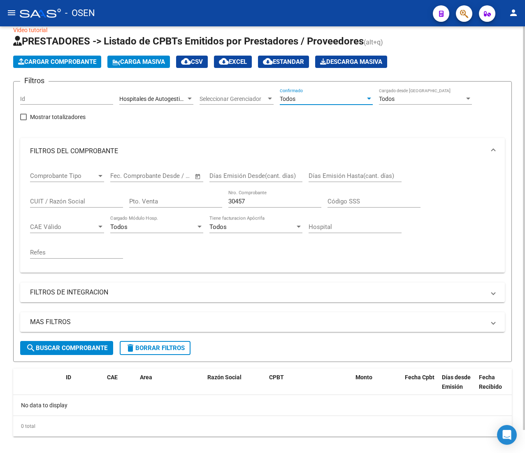
click at [263, 201] on input "30457" at bounding box center [275, 201] width 93 height 7
click at [180, 99] on span "Hospitales de Autogestión" at bounding box center [152, 99] width 67 height 7
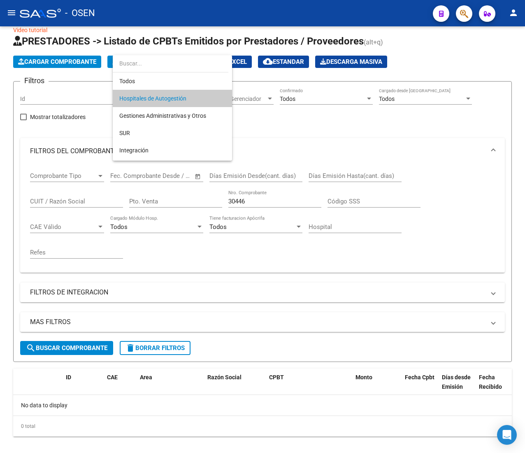
click at [190, 61] on input "dropdown search" at bounding box center [171, 63] width 116 height 17
click at [190, 80] on span "Todos" at bounding box center [172, 80] width 106 height 17
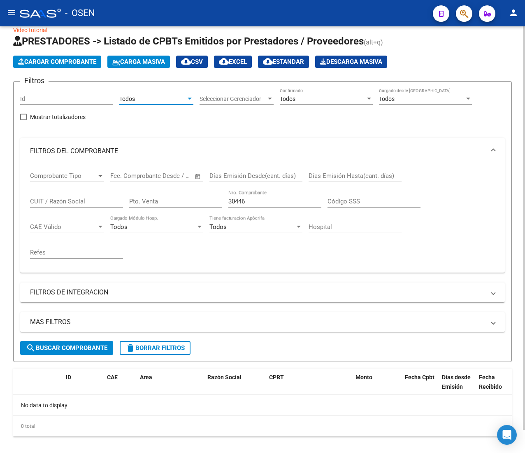
click at [102, 348] on span "search Buscar Comprobante" at bounding box center [67, 347] width 82 height 7
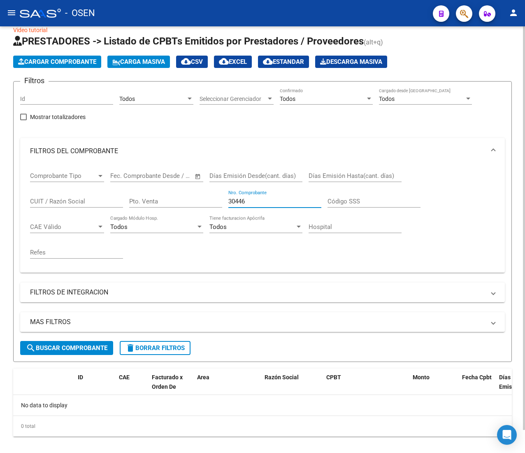
drag, startPoint x: 252, startPoint y: 200, endPoint x: 177, endPoint y: 192, distance: 75.8
click at [177, 192] on div "Comprobante Tipo Comprobante Tipo Start date – End date Fec. Comprobante Desde …" at bounding box center [262, 215] width 465 height 102
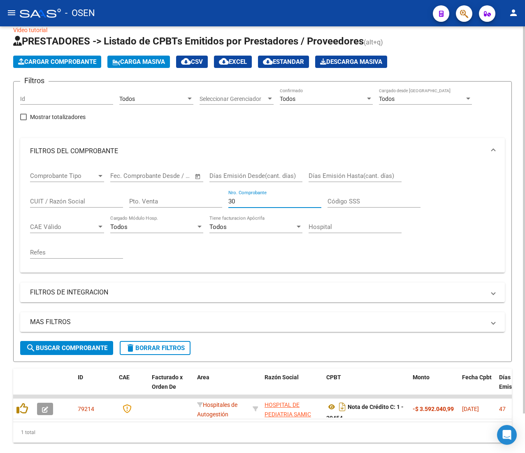
type input "3"
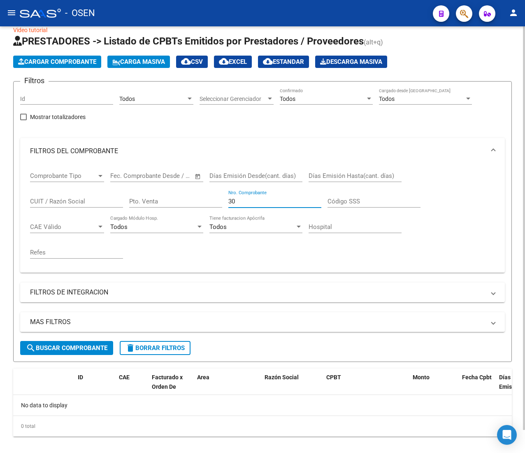
type input "3"
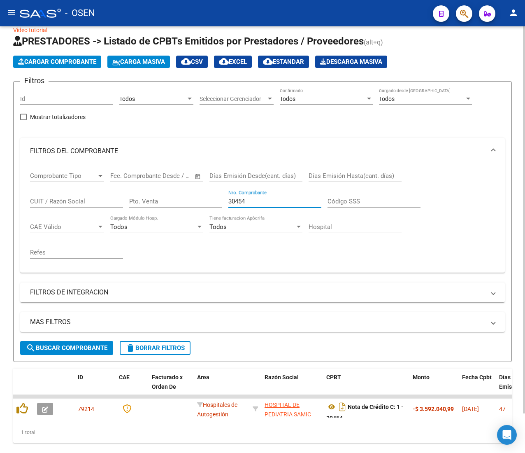
type input "30454"
